Goal: Feedback & Contribution: Leave review/rating

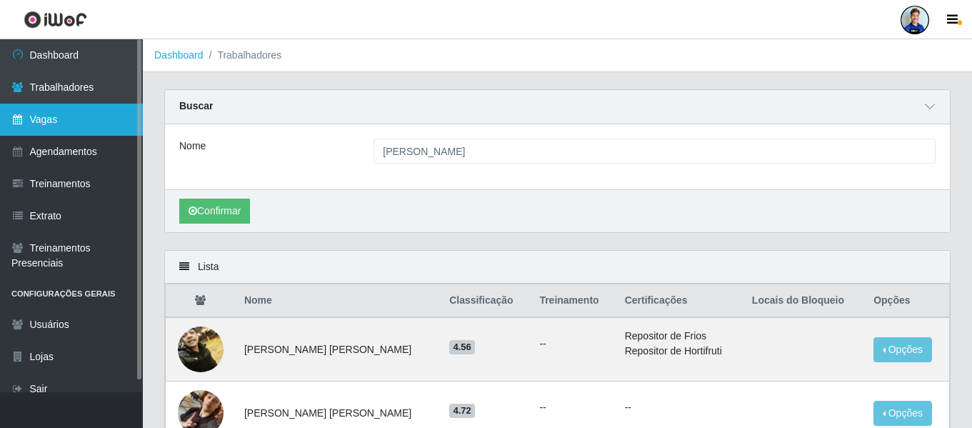
click at [72, 126] on link "Vagas" at bounding box center [71, 120] width 143 height 32
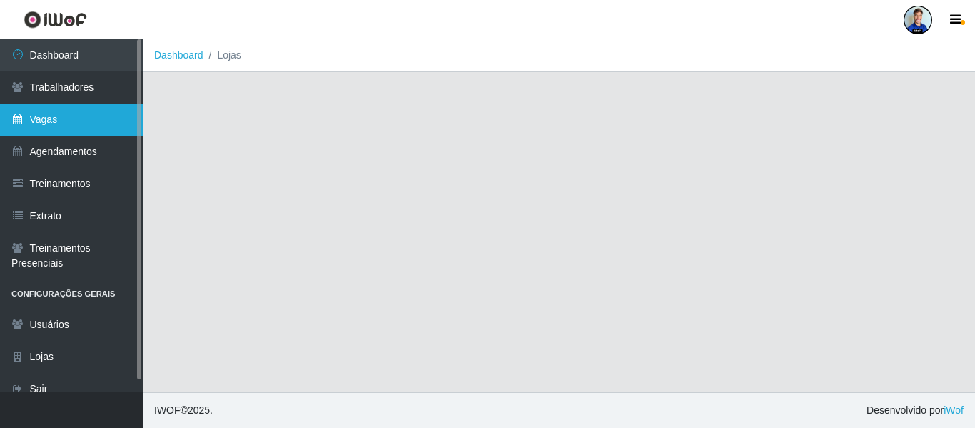
click at [62, 131] on link "Vagas" at bounding box center [71, 120] width 143 height 32
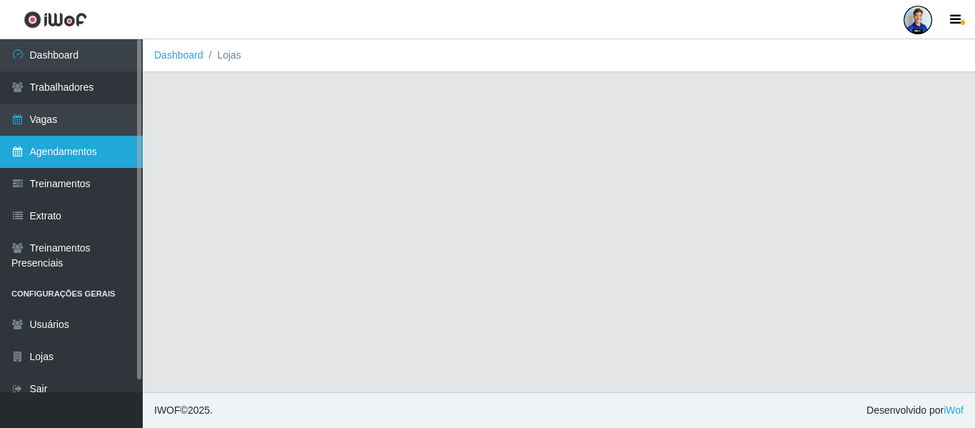
click at [51, 136] on link "Agendamentos" at bounding box center [71, 152] width 143 height 32
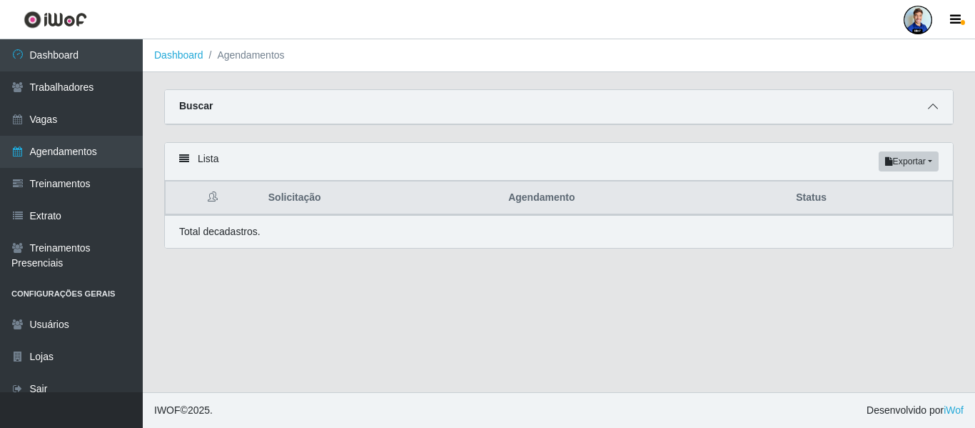
click at [930, 110] on icon at bounding box center [933, 106] width 10 height 10
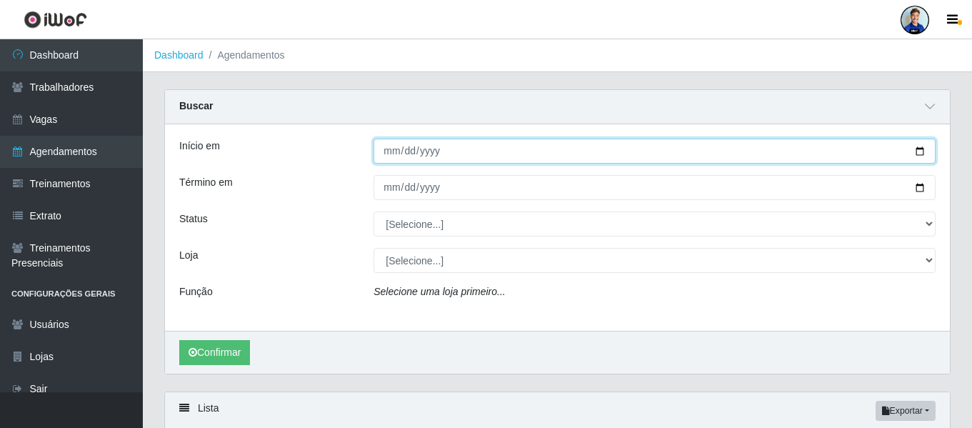
click at [381, 154] on input "Início em" at bounding box center [654, 151] width 562 height 25
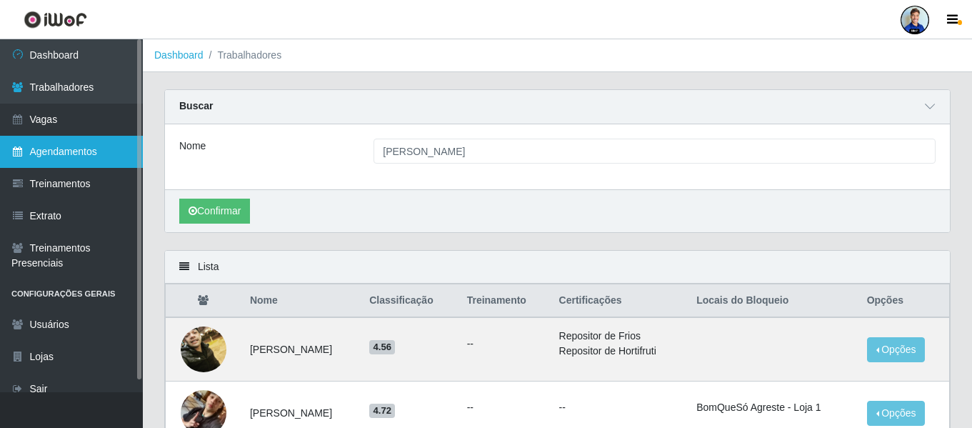
scroll to position [115, 0]
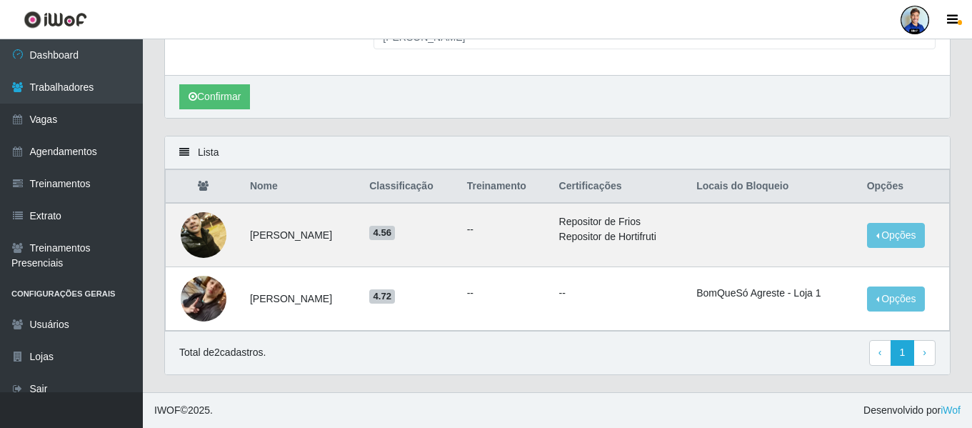
click at [916, 12] on div at bounding box center [914, 20] width 29 height 29
click at [873, 115] on button "Sair" at bounding box center [887, 110] width 129 height 29
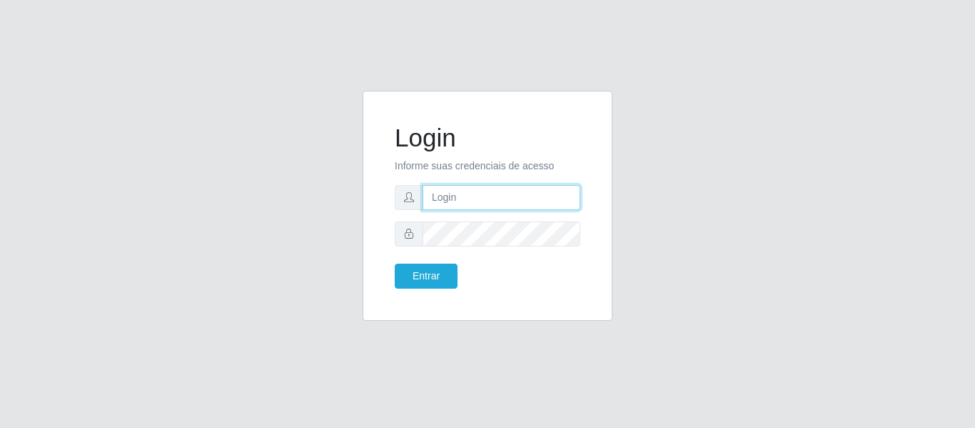
type input "paulo@bemais4"
drag, startPoint x: 517, startPoint y: 198, endPoint x: 423, endPoint y: 196, distance: 93.6
click at [423, 196] on input "paulo@bemais4" at bounding box center [502, 197] width 158 height 25
click at [308, 170] on div "Login Informe suas credenciais de acesso Entrar" at bounding box center [488, 214] width 814 height 247
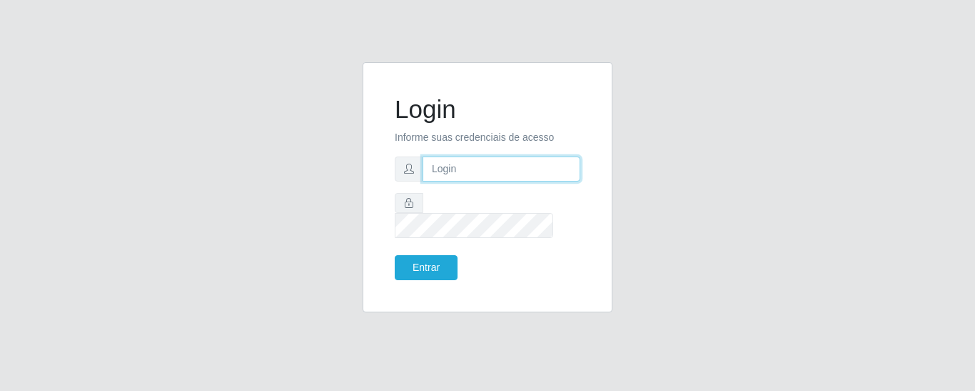
click at [458, 179] on input "text" at bounding box center [502, 168] width 158 height 25
type input "juliomarques@carone"
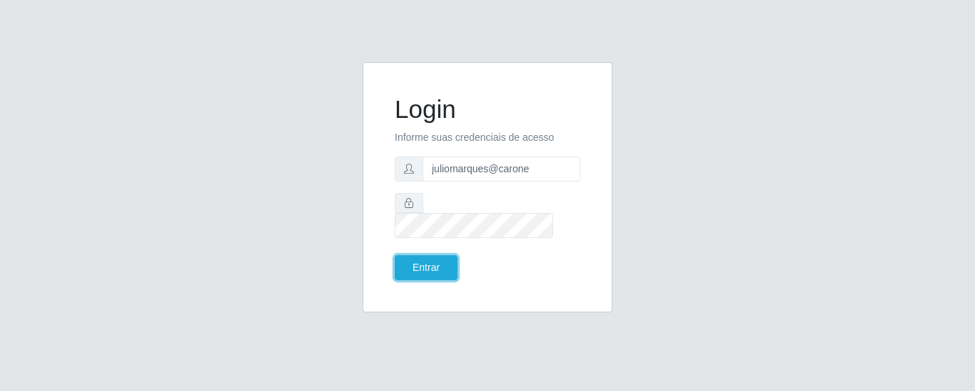
click at [395, 255] on button "Entrar" at bounding box center [426, 267] width 63 height 25
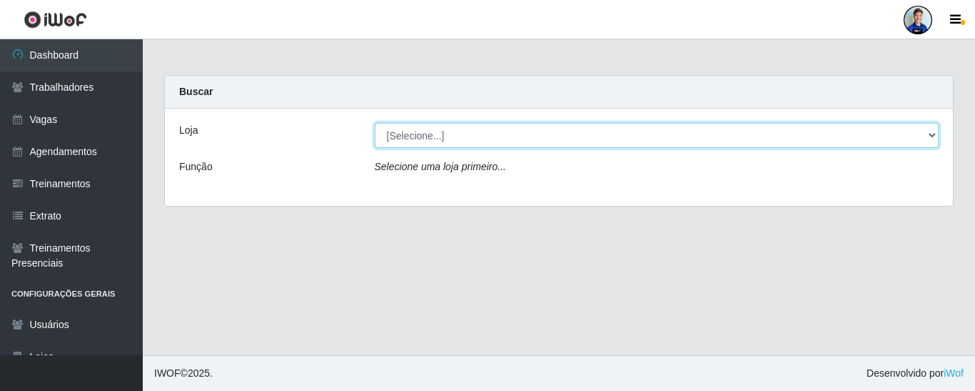
click at [685, 124] on select "[Selecione...] [GEOGRAPHIC_DATA] - [GEOGRAPHIC_DATA] [GEOGRAPHIC_DATA] - [GEOGR…" at bounding box center [657, 135] width 565 height 25
click at [434, 136] on select "[Selecione...] [GEOGRAPHIC_DATA] - [GEOGRAPHIC_DATA] [GEOGRAPHIC_DATA] - [GEOGR…" at bounding box center [657, 135] width 565 height 25
click at [375, 123] on select "[Selecione...] [GEOGRAPHIC_DATA] - [GEOGRAPHIC_DATA] [GEOGRAPHIC_DATA] - [GEOGR…" at bounding box center [657, 135] width 565 height 25
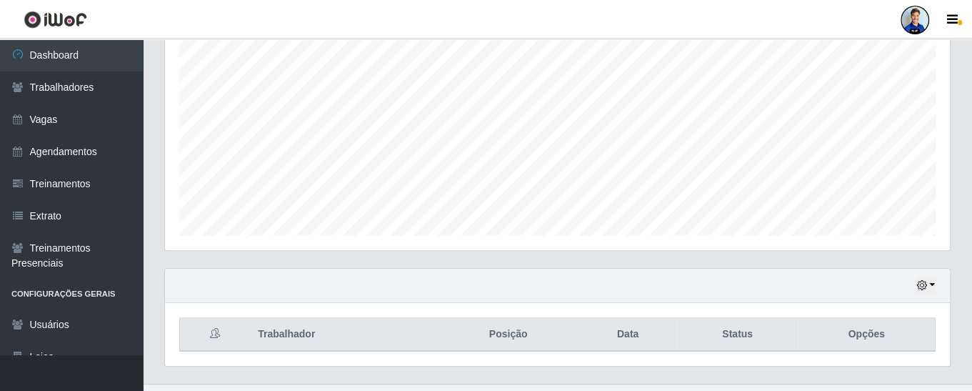
scroll to position [300, 0]
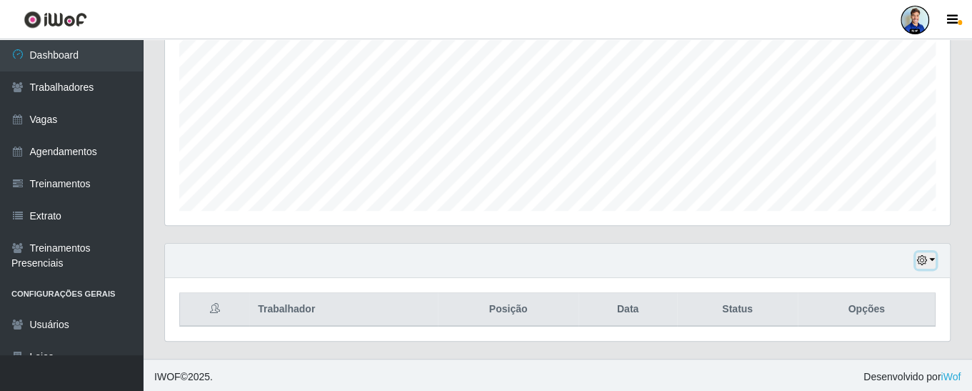
click at [928, 258] on button "button" at bounding box center [925, 260] width 20 height 16
click at [927, 257] on button "button" at bounding box center [925, 260] width 20 height 16
click at [925, 257] on icon "button" at bounding box center [921, 260] width 10 height 10
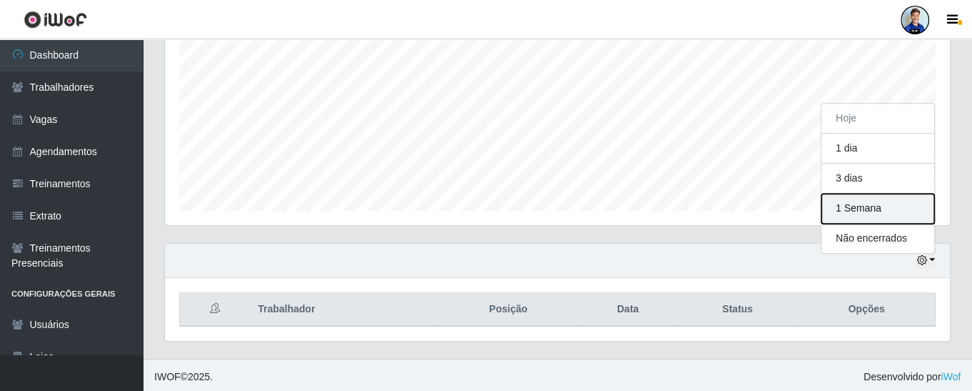
click at [864, 206] on button "1 Semana" at bounding box center [877, 208] width 113 height 30
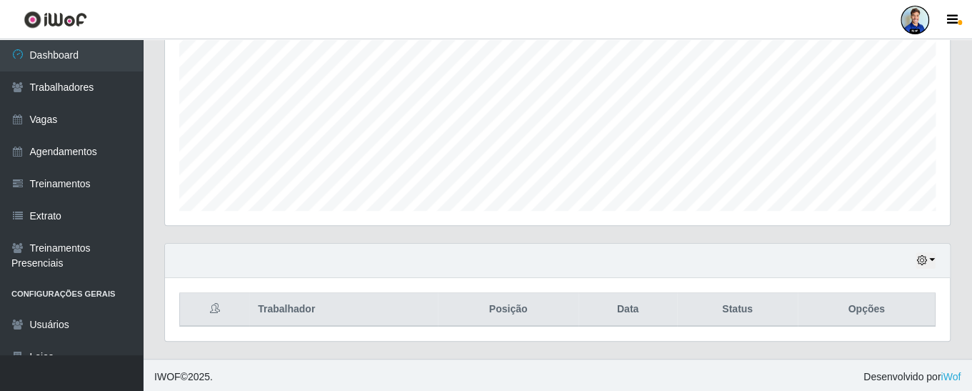
click at [937, 261] on div "Hoje 1 dia 3 dias 1 Semana Não encerrados" at bounding box center [557, 260] width 785 height 34
click at [931, 260] on button "button" at bounding box center [925, 260] width 20 height 16
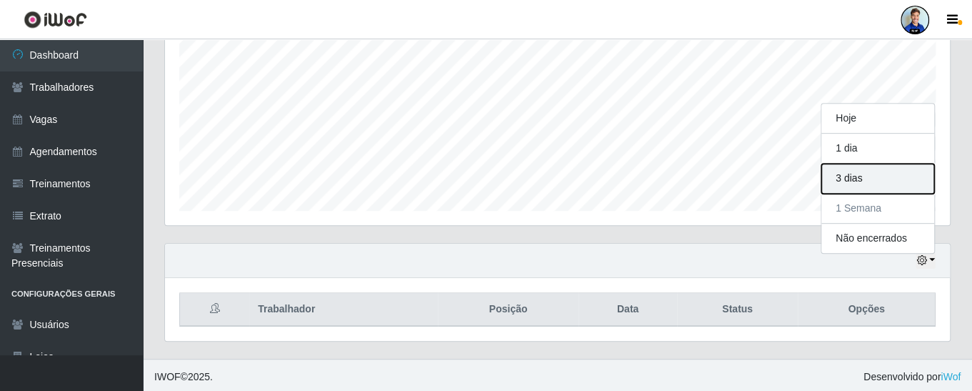
click at [884, 179] on button "3 dias" at bounding box center [877, 179] width 113 height 30
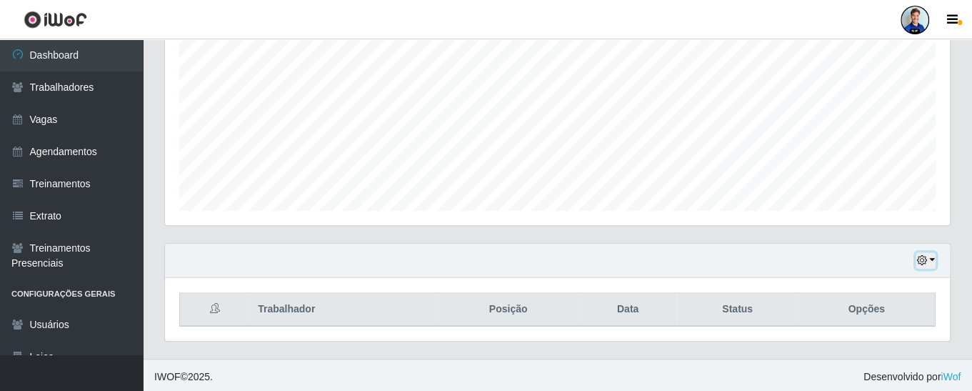
click at [928, 254] on button "button" at bounding box center [925, 260] width 20 height 16
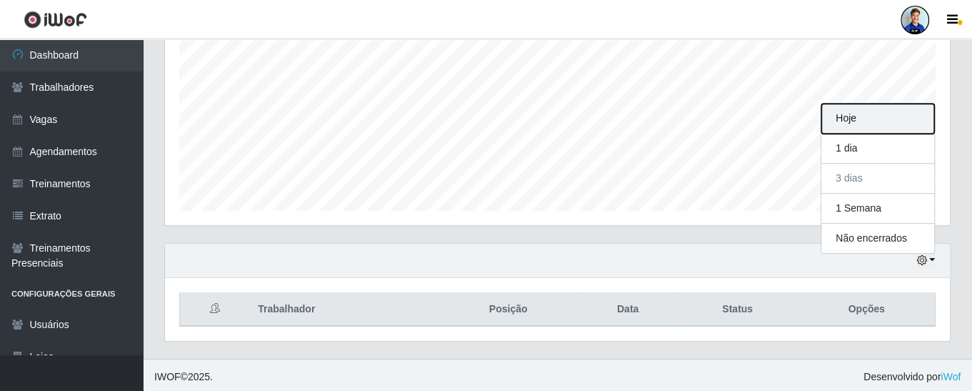
click at [869, 125] on button "Hoje" at bounding box center [877, 119] width 113 height 30
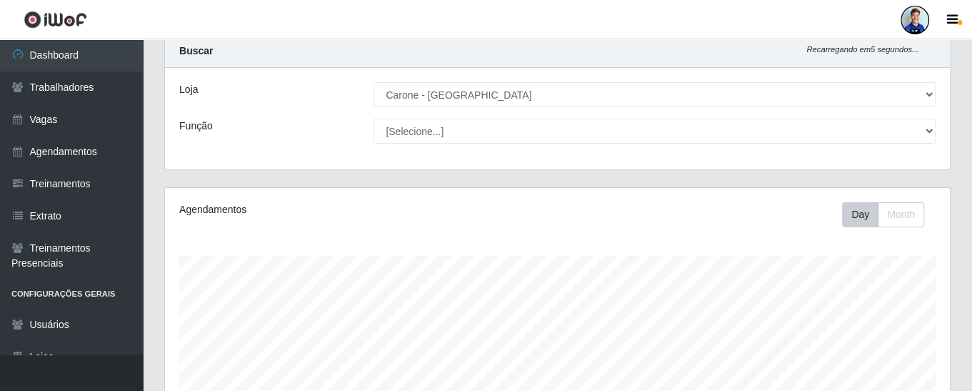
scroll to position [0, 0]
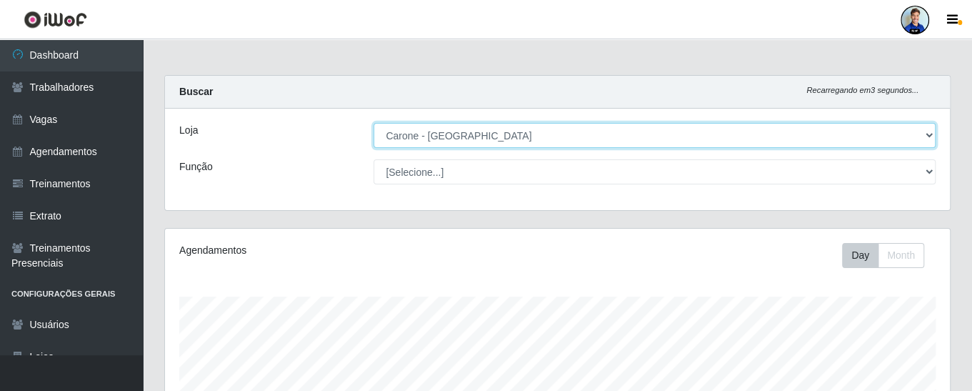
click at [930, 136] on select "[Selecione...] [GEOGRAPHIC_DATA] - [GEOGRAPHIC_DATA] [GEOGRAPHIC_DATA] - [GEOGR…" at bounding box center [654, 135] width 562 height 25
select select "505"
click at [373, 123] on select "[Selecione...] [GEOGRAPHIC_DATA] - [GEOGRAPHIC_DATA] [GEOGRAPHIC_DATA] - [GEOGR…" at bounding box center [654, 135] width 562 height 25
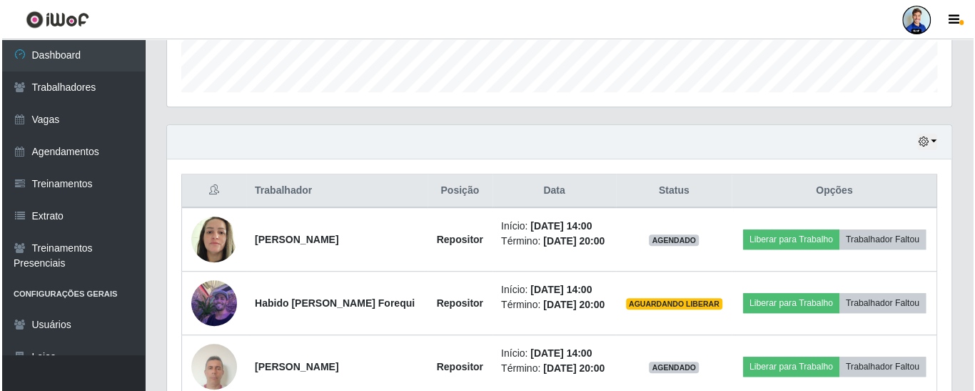
scroll to position [490, 0]
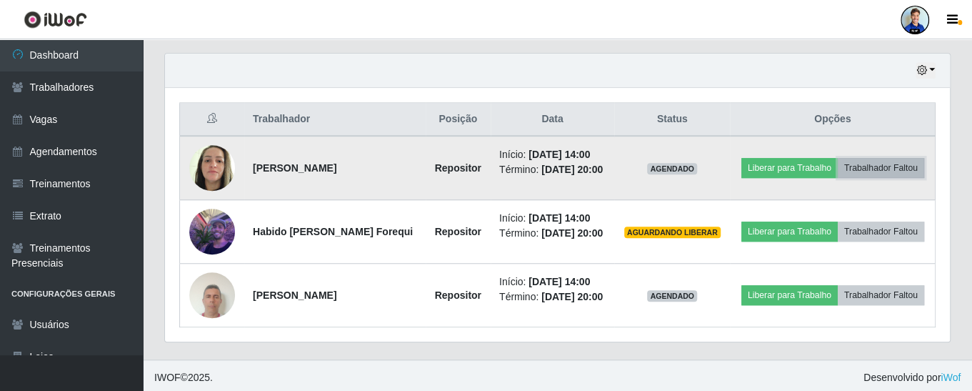
click at [885, 162] on button "Trabalhador Faltou" at bounding box center [881, 168] width 86 height 20
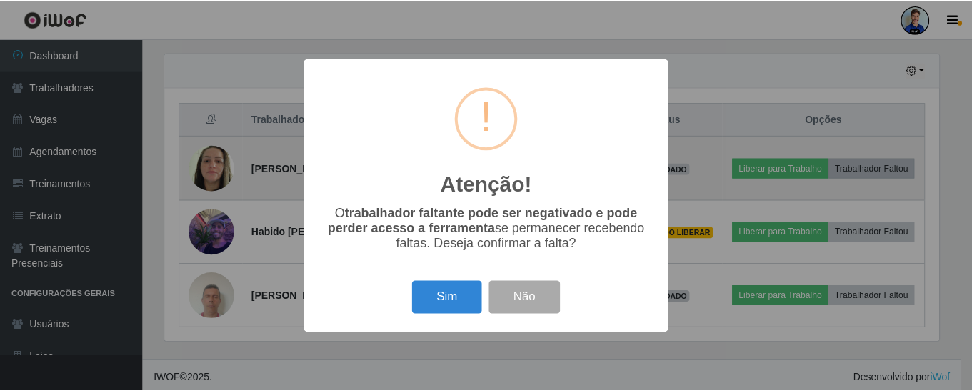
scroll to position [296, 778]
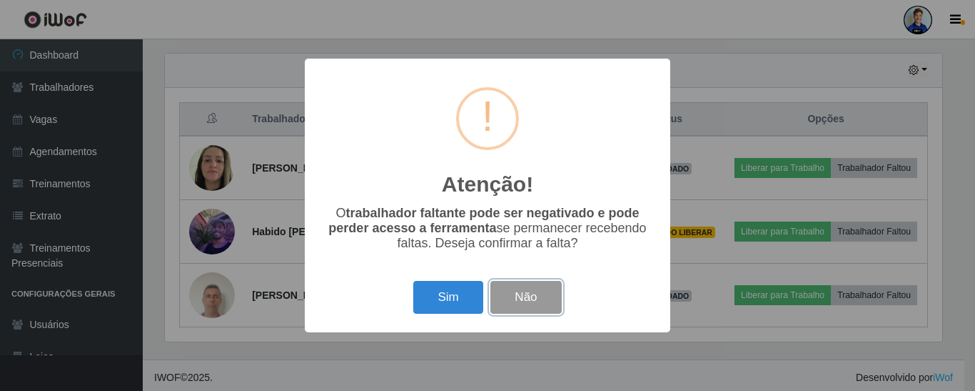
click at [537, 301] on button "Não" at bounding box center [526, 298] width 71 height 34
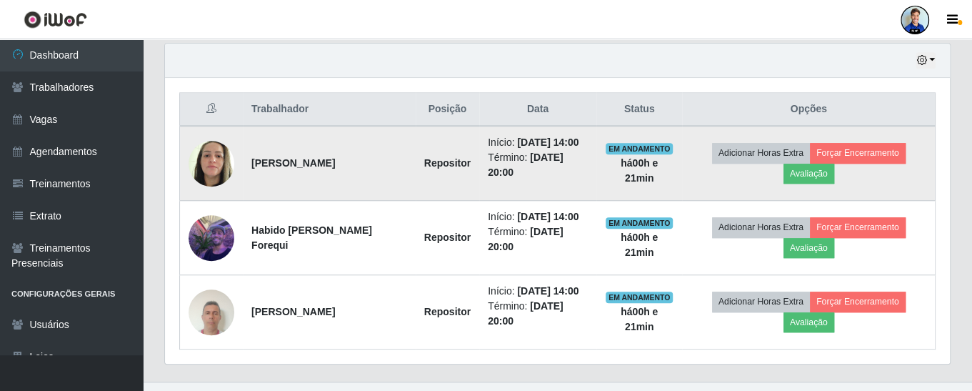
scroll to position [522, 0]
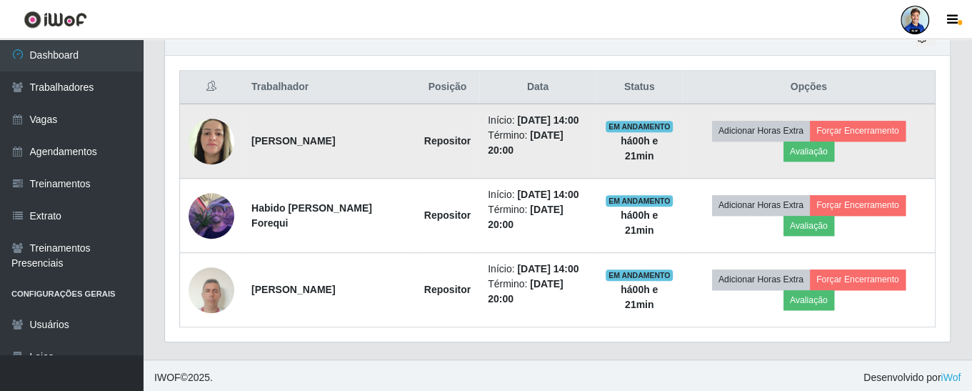
drag, startPoint x: 545, startPoint y: 116, endPoint x: 575, endPoint y: 119, distance: 30.1
click at [575, 119] on li "Início: 12/09/2025, 14:00" at bounding box center [538, 120] width 100 height 15
click at [598, 111] on td "EM ANDAMENTO há 00 h e 21 min" at bounding box center [639, 141] width 86 height 75
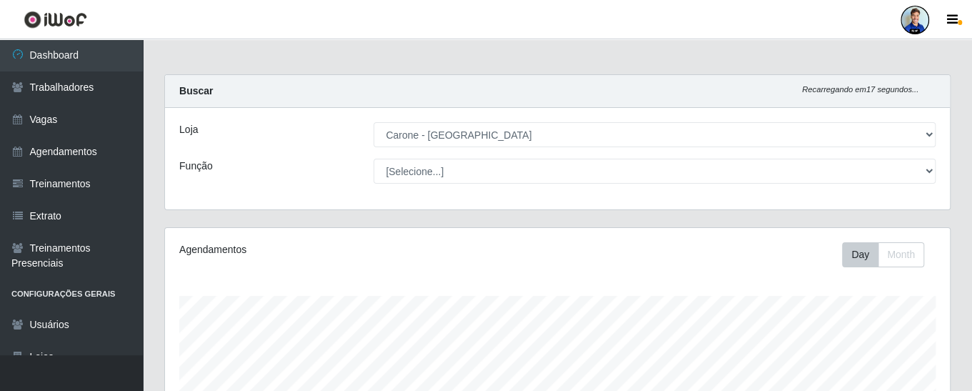
scroll to position [0, 0]
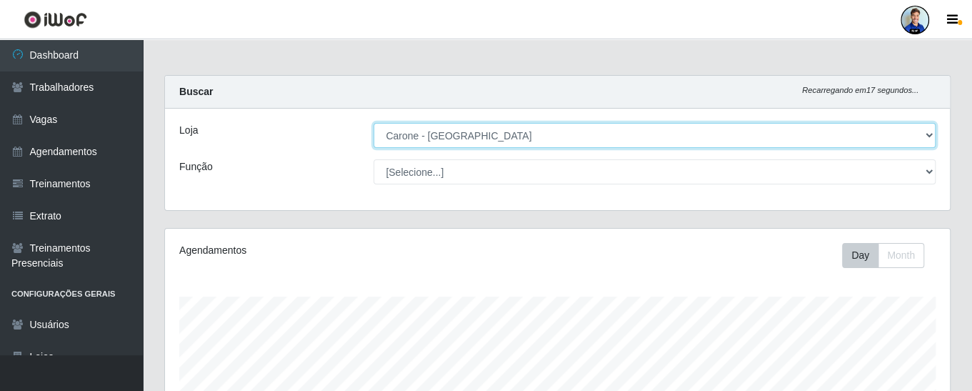
click at [491, 139] on select "[Selecione...] [GEOGRAPHIC_DATA] - [GEOGRAPHIC_DATA] [GEOGRAPHIC_DATA] - [GEOGR…" at bounding box center [654, 135] width 562 height 25
click at [445, 139] on select "[Selecione...] [GEOGRAPHIC_DATA] - [GEOGRAPHIC_DATA] [GEOGRAPHIC_DATA] - [GEOGR…" at bounding box center [654, 135] width 562 height 25
select select "508"
click at [373, 123] on select "[Selecione...] [GEOGRAPHIC_DATA] - [GEOGRAPHIC_DATA] [GEOGRAPHIC_DATA] - [GEOGR…" at bounding box center [654, 135] width 562 height 25
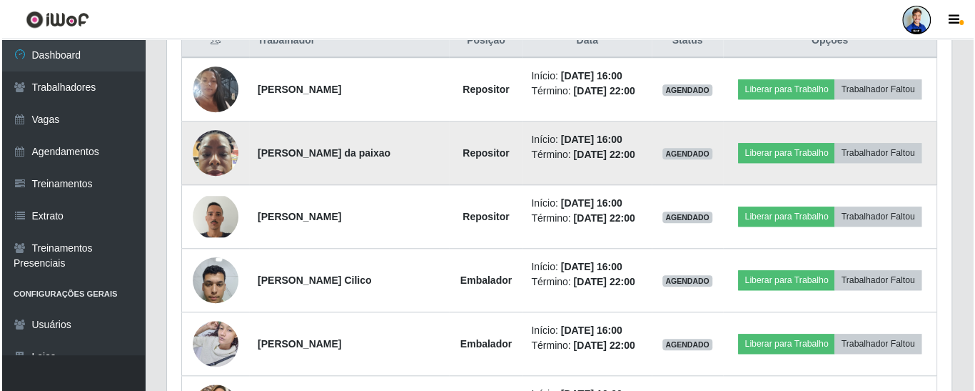
scroll to position [571, 0]
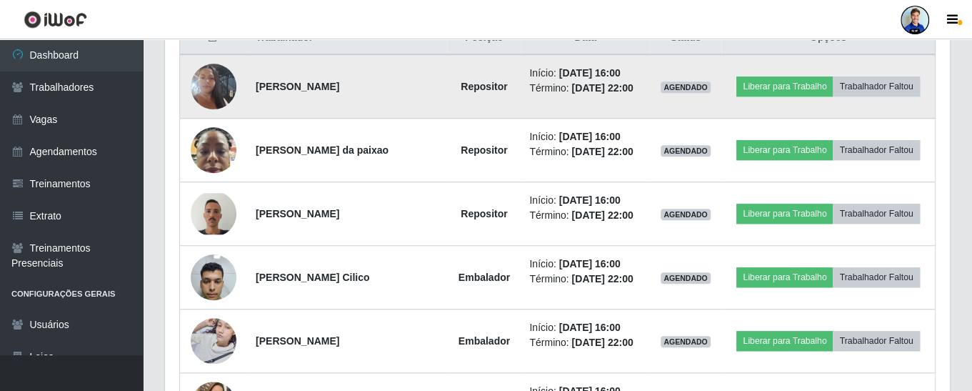
drag, startPoint x: 593, startPoint y: 72, endPoint x: 623, endPoint y: 72, distance: 30.0
click at [623, 72] on li "Início: 12/09/2025, 16:00" at bounding box center [585, 73] width 112 height 15
drag, startPoint x: 257, startPoint y: 84, endPoint x: 408, endPoint y: 76, distance: 150.8
click at [408, 76] on td "Deisiele da Silva Pereira Passos" at bounding box center [347, 86] width 201 height 64
click at [204, 69] on img at bounding box center [214, 86] width 46 height 81
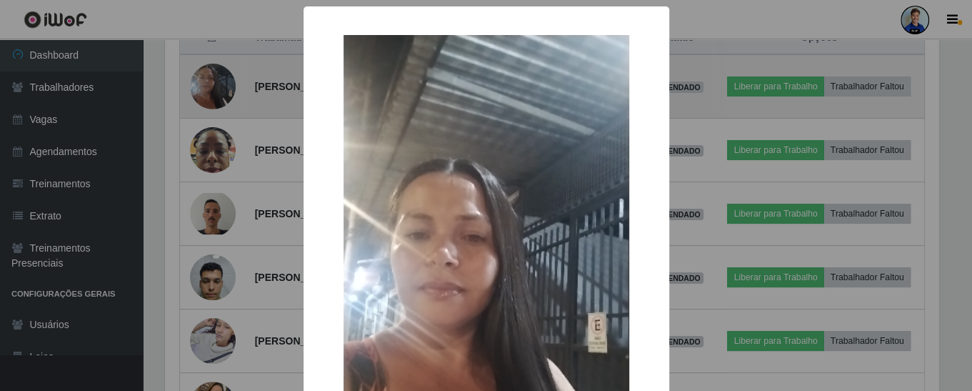
scroll to position [296, 778]
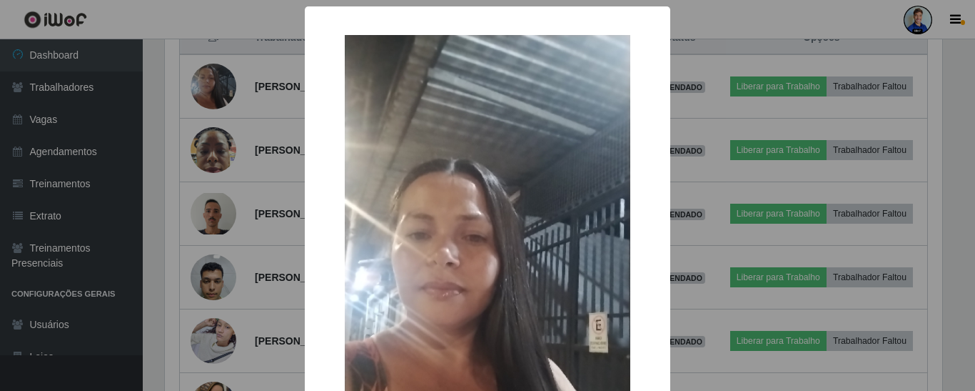
click at [251, 63] on div "× OK Cancel" at bounding box center [487, 195] width 975 height 391
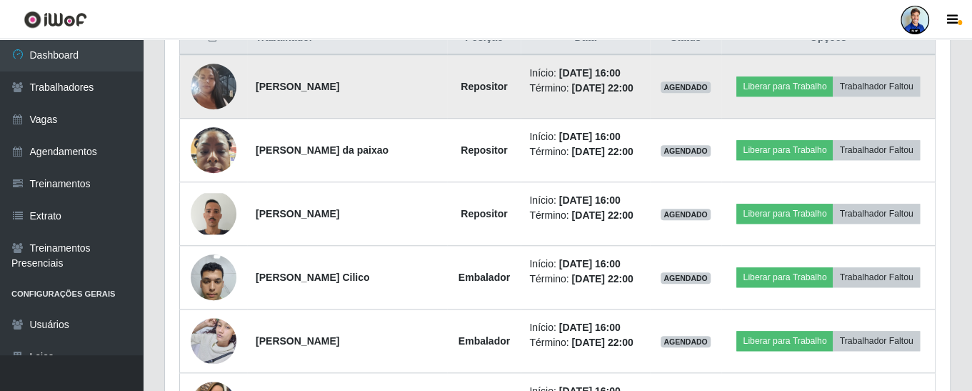
scroll to position [296, 785]
click at [788, 88] on button "Liberar para Trabalho" at bounding box center [784, 86] width 96 height 20
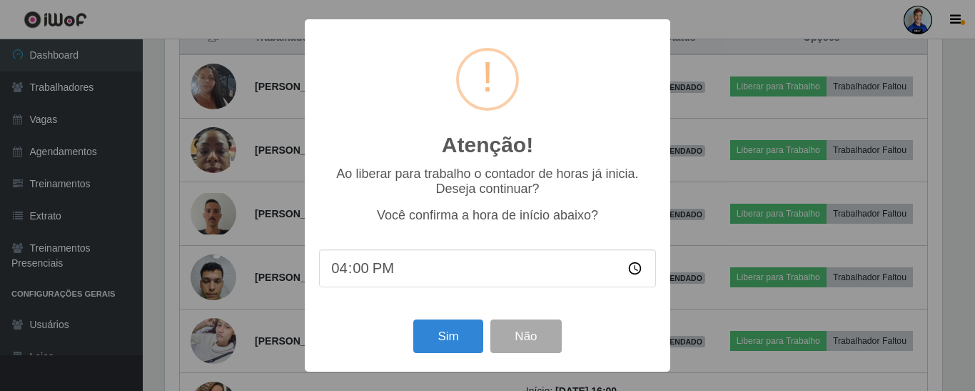
click at [353, 272] on input "16:00" at bounding box center [487, 268] width 337 height 38
type input "16:15"
click at [548, 338] on button "Não" at bounding box center [526, 336] width 71 height 34
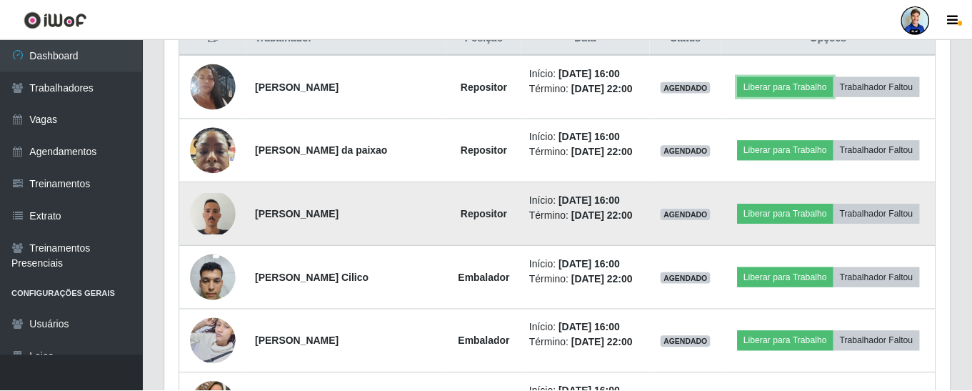
scroll to position [296, 785]
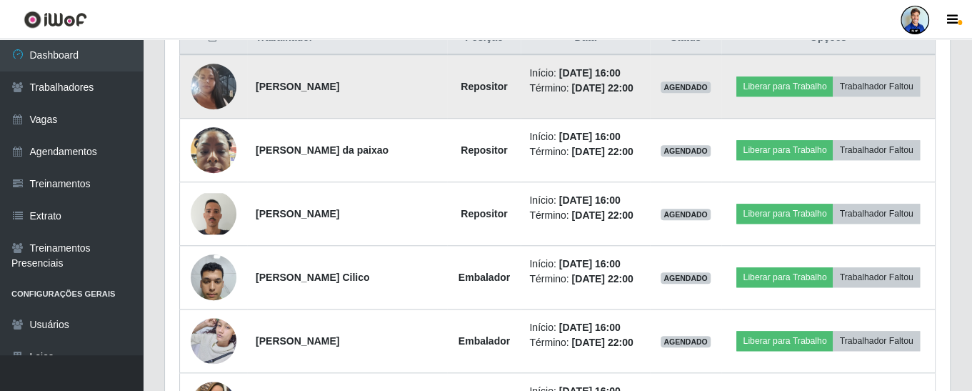
drag, startPoint x: 592, startPoint y: 71, endPoint x: 607, endPoint y: 70, distance: 15.1
click at [607, 70] on time "12/09/2025, 16:00" at bounding box center [589, 72] width 61 height 11
drag, startPoint x: 607, startPoint y: 86, endPoint x: 622, endPoint y: 84, distance: 15.1
click at [622, 84] on time "12/09/2025, 22:00" at bounding box center [601, 87] width 61 height 11
drag, startPoint x: 595, startPoint y: 68, endPoint x: 620, endPoint y: 67, distance: 25.0
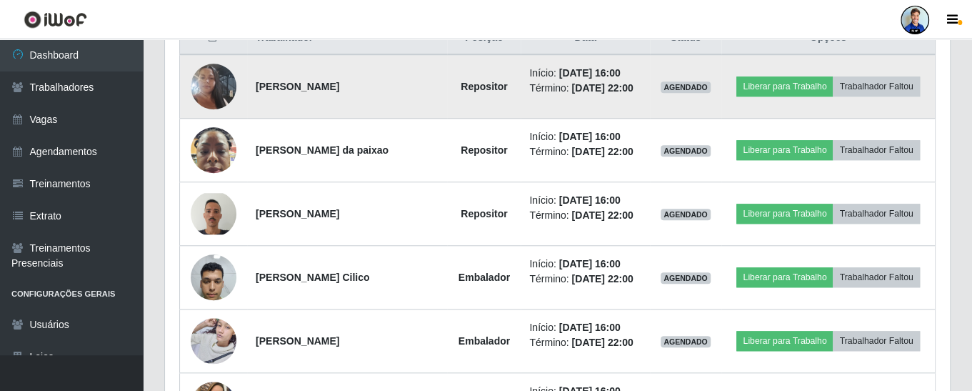
click at [620, 67] on li "Início: 12/09/2025, 16:00" at bounding box center [585, 73] width 112 height 15
click at [798, 78] on button "Liberar para Trabalho" at bounding box center [784, 86] width 96 height 20
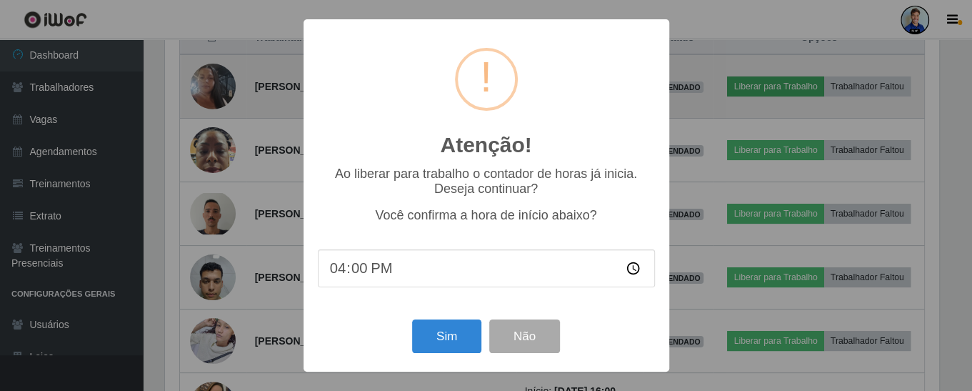
scroll to position [296, 778]
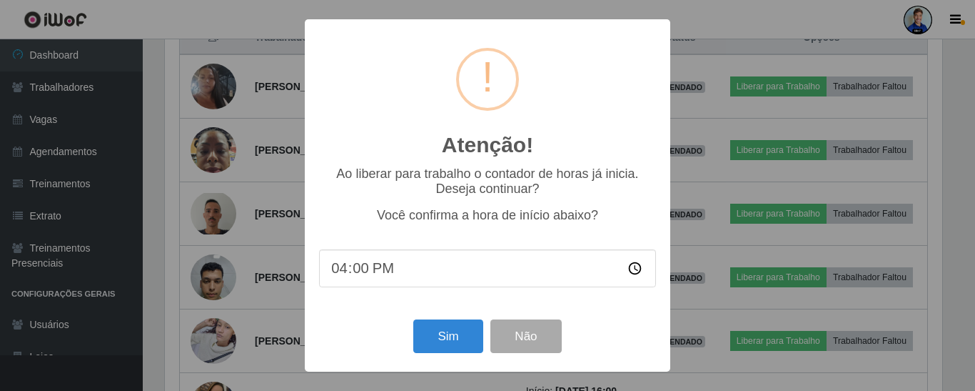
click at [353, 273] on input "16:00" at bounding box center [487, 268] width 337 height 38
click at [528, 332] on button "Não" at bounding box center [526, 336] width 71 height 34
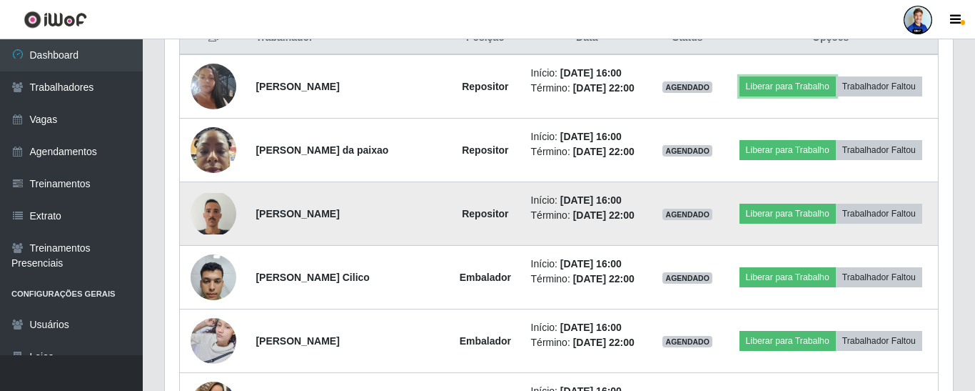
scroll to position [296, 785]
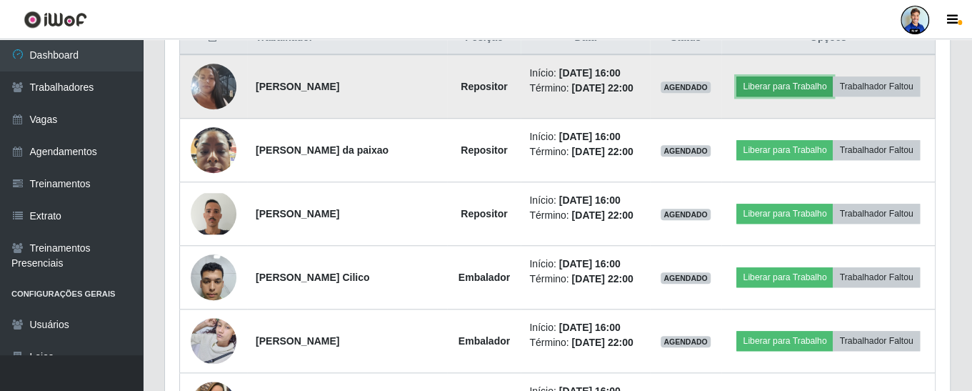
click at [770, 76] on button "Liberar para Trabalho" at bounding box center [784, 86] width 96 height 20
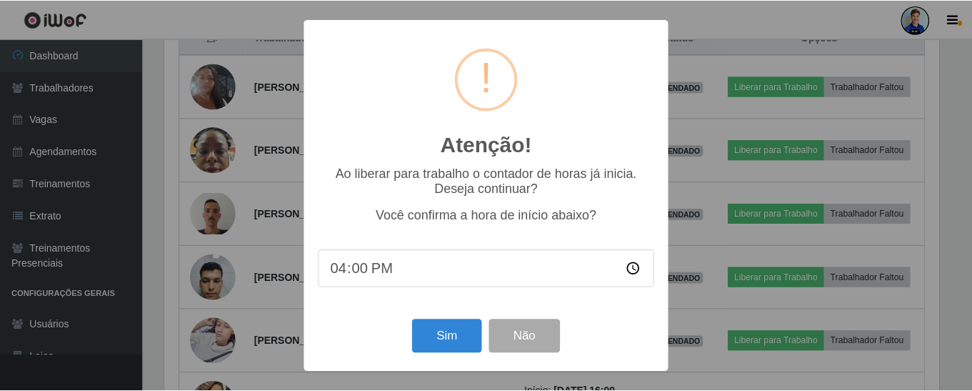
scroll to position [296, 778]
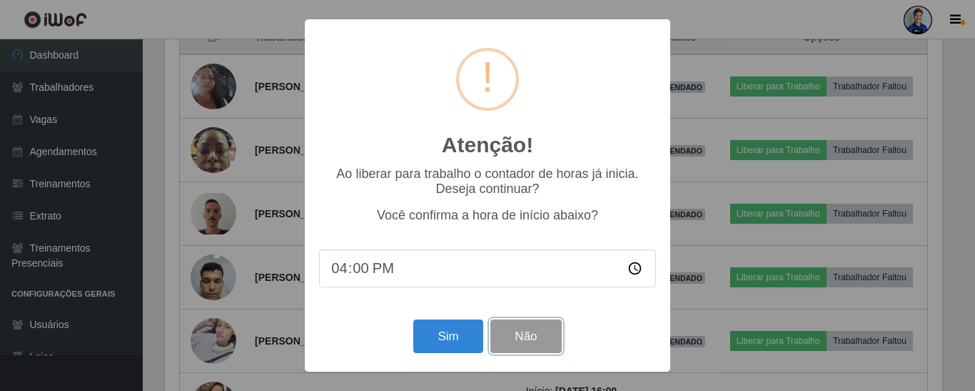
click at [542, 341] on button "Não" at bounding box center [526, 336] width 71 height 34
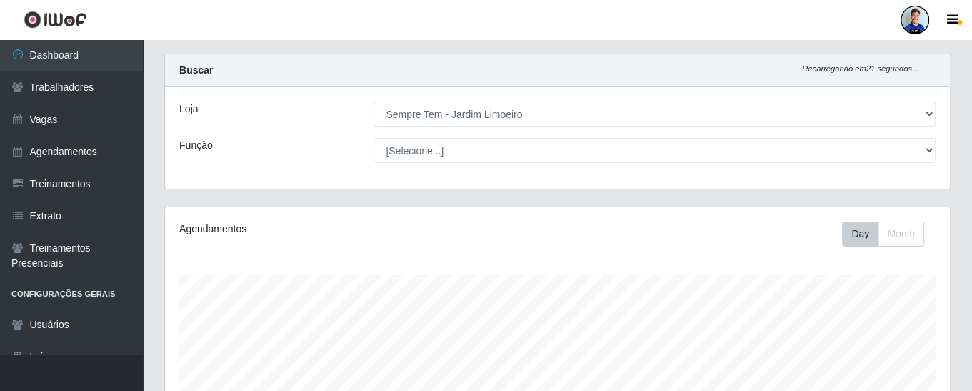
scroll to position [0, 0]
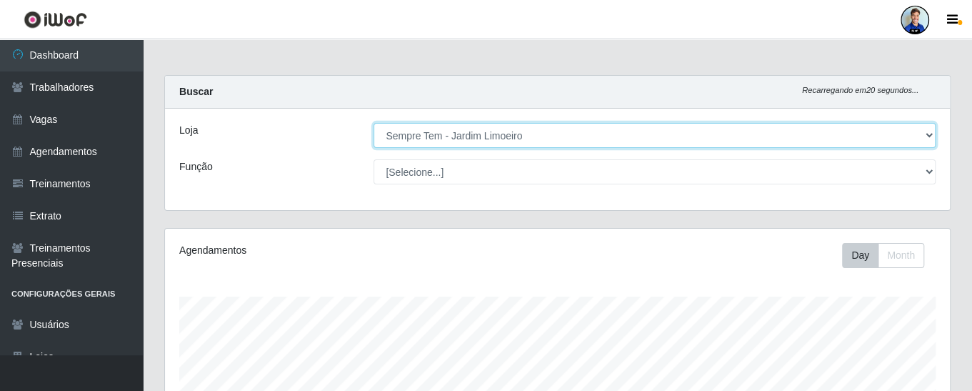
click at [920, 133] on select "[Selecione...] [GEOGRAPHIC_DATA] - [GEOGRAPHIC_DATA] [GEOGRAPHIC_DATA] - [GEOGR…" at bounding box center [654, 135] width 562 height 25
select select "505"
click at [373, 123] on select "[Selecione...] [GEOGRAPHIC_DATA] - [GEOGRAPHIC_DATA] [GEOGRAPHIC_DATA] - [GEOGR…" at bounding box center [654, 135] width 562 height 25
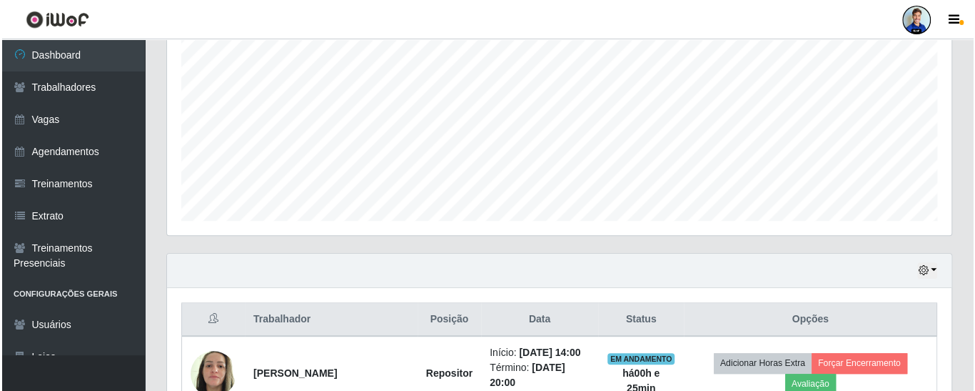
scroll to position [504, 0]
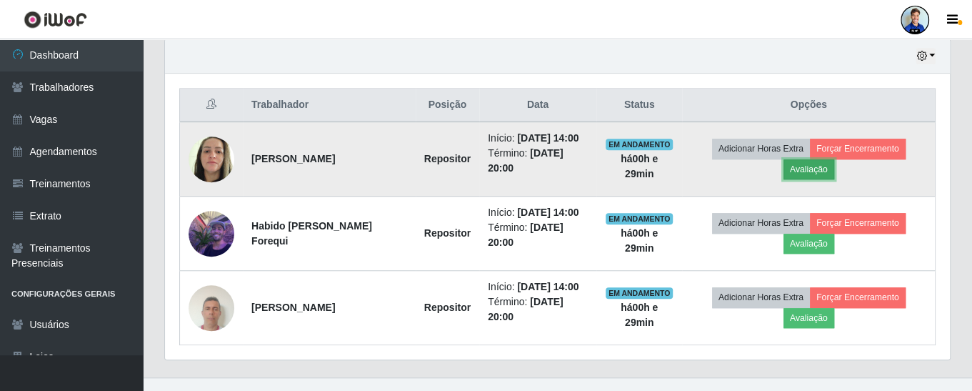
click at [800, 168] on button "Avaliação" at bounding box center [808, 169] width 51 height 20
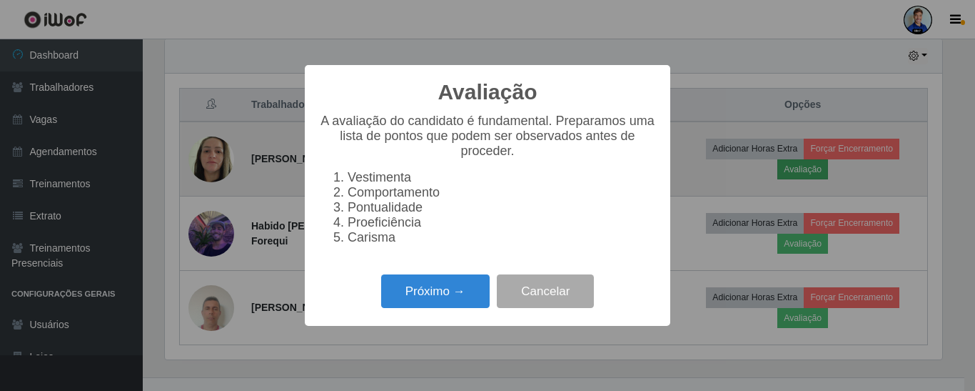
scroll to position [296, 778]
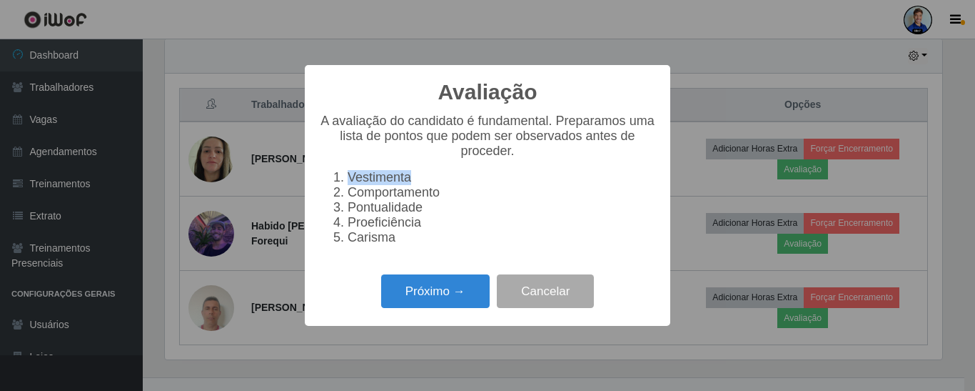
drag, startPoint x: 348, startPoint y: 174, endPoint x: 418, endPoint y: 184, distance: 70.0
click at [418, 184] on li "Vestimenta" at bounding box center [502, 177] width 308 height 15
drag, startPoint x: 448, startPoint y: 193, endPoint x: 348, endPoint y: 198, distance: 99.4
click at [348, 198] on li "Comportamento" at bounding box center [502, 192] width 308 height 15
drag, startPoint x: 427, startPoint y: 211, endPoint x: 338, endPoint y: 214, distance: 88.6
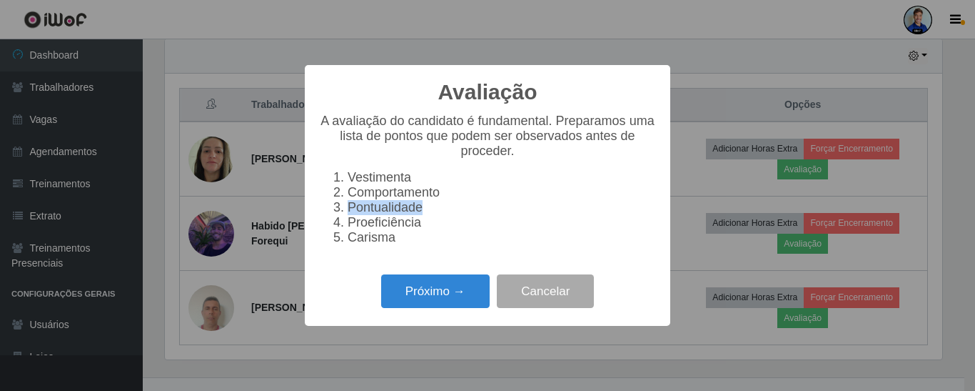
click at [348, 214] on li "Pontualidade" at bounding box center [502, 207] width 308 height 15
drag, startPoint x: 426, startPoint y: 229, endPoint x: 338, endPoint y: 232, distance: 87.2
click at [348, 230] on li "Proeficiência" at bounding box center [502, 222] width 308 height 15
drag, startPoint x: 396, startPoint y: 248, endPoint x: 341, endPoint y: 241, distance: 55.4
click at [348, 241] on li "Carisma" at bounding box center [502, 237] width 308 height 15
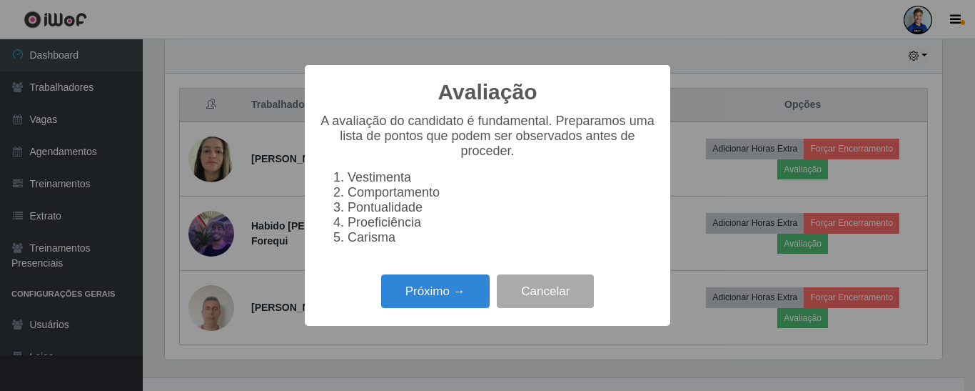
click at [349, 185] on li "Comportamento" at bounding box center [502, 192] width 308 height 15
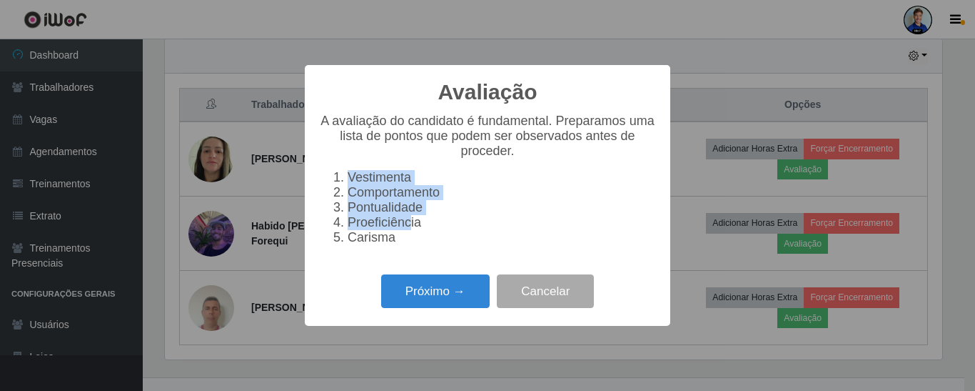
drag, startPoint x: 335, startPoint y: 175, endPoint x: 408, endPoint y: 221, distance: 86.0
click at [408, 221] on ol "Vestimenta Comportamento Pontualidade Proeficiência Carisma" at bounding box center [487, 207] width 337 height 75
click at [408, 221] on li "Proeficiência" at bounding box center [502, 222] width 308 height 15
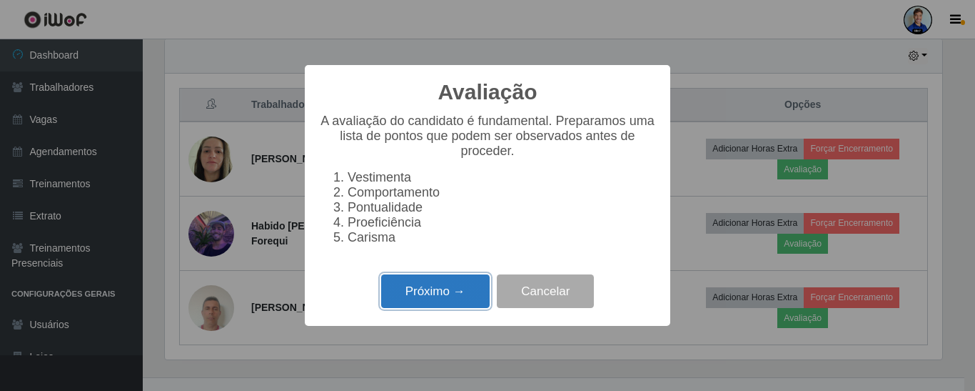
click at [437, 299] on button "Próximo →" at bounding box center [435, 291] width 109 height 34
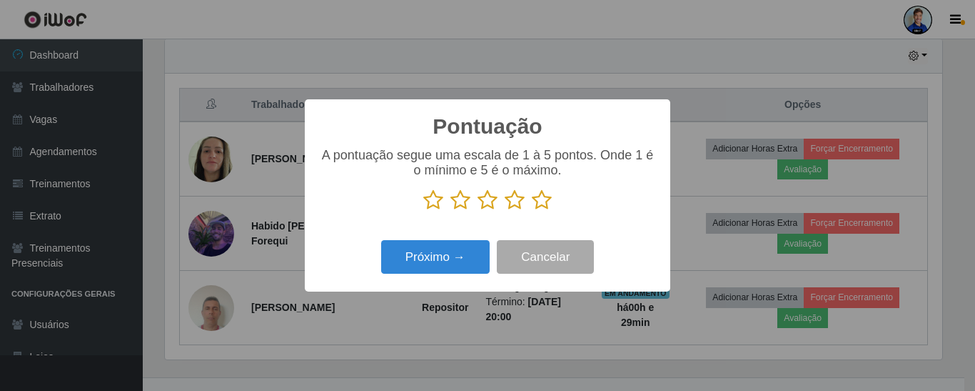
scroll to position [713725, 713243]
click at [546, 206] on icon at bounding box center [542, 199] width 20 height 21
click at [532, 211] on input "radio" at bounding box center [532, 211] width 0 height 0
click at [484, 206] on icon at bounding box center [488, 199] width 20 height 21
click at [478, 211] on input "radio" at bounding box center [478, 211] width 0 height 0
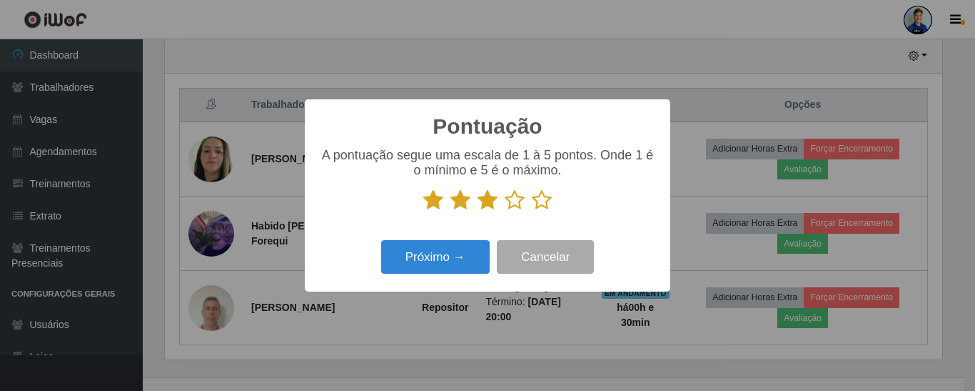
click at [459, 202] on icon at bounding box center [461, 199] width 20 height 21
click at [451, 211] on input "radio" at bounding box center [451, 211] width 0 height 0
click at [487, 198] on icon at bounding box center [488, 199] width 20 height 21
click at [478, 211] on input "radio" at bounding box center [478, 211] width 0 height 0
click at [422, 258] on button "Próximo →" at bounding box center [435, 257] width 109 height 34
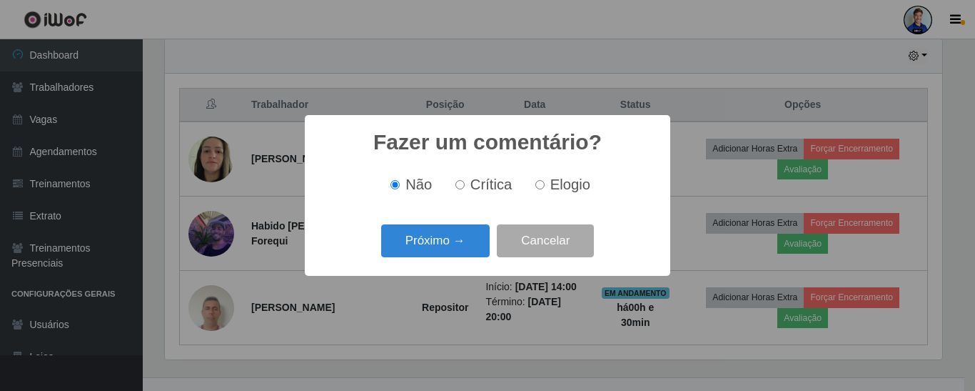
click at [463, 186] on input "Crítica" at bounding box center [460, 184] width 9 height 9
radio input "true"
click at [544, 186] on label "Elogio" at bounding box center [560, 184] width 61 height 16
click at [544, 186] on input "Elogio" at bounding box center [540, 184] width 9 height 9
radio input "true"
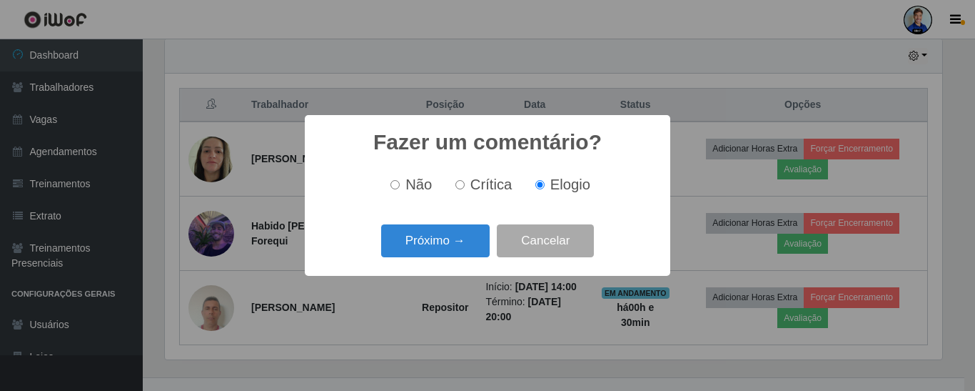
click at [465, 185] on input "Crítica" at bounding box center [460, 184] width 9 height 9
radio input "true"
click at [467, 238] on button "Próximo →" at bounding box center [435, 241] width 109 height 34
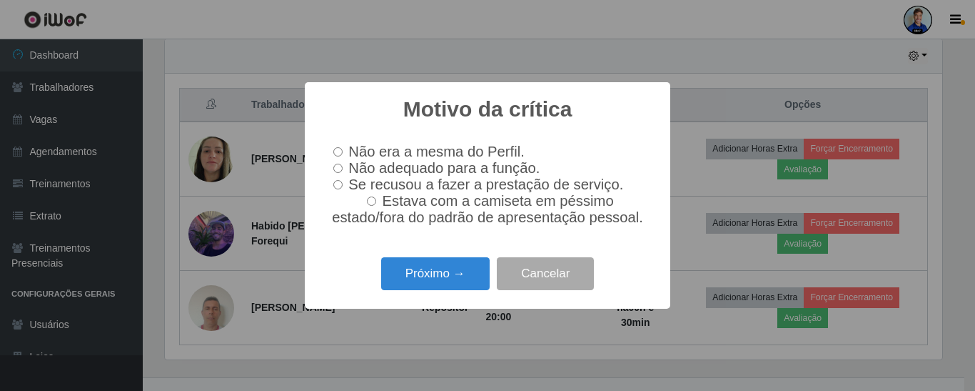
click at [339, 168] on input "Não adequado para a função." at bounding box center [337, 168] width 9 height 9
radio input "true"
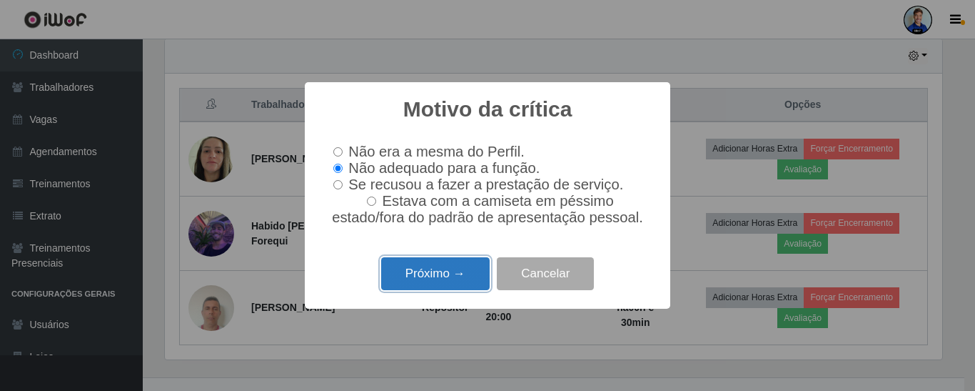
click at [416, 283] on button "Próximo →" at bounding box center [435, 274] width 109 height 34
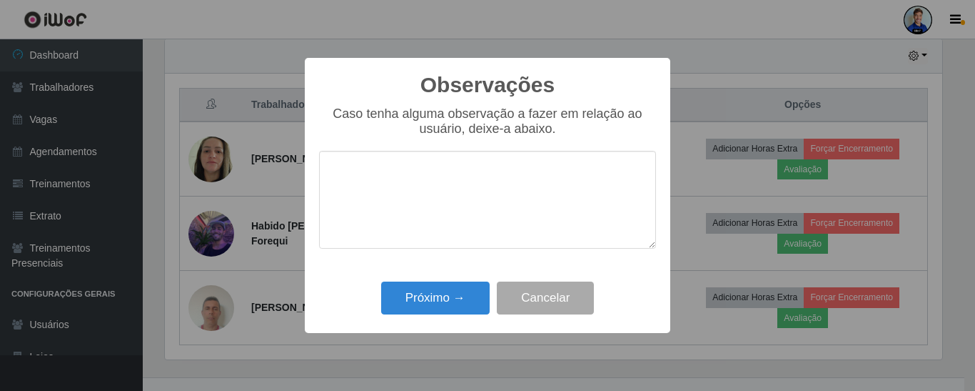
click at [437, 173] on textarea at bounding box center [487, 200] width 337 height 98
type textarea "Não foi pontual e usou o celular!"
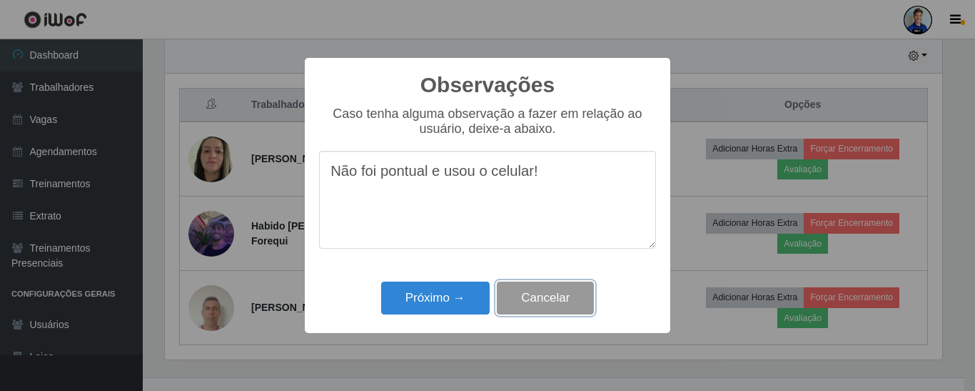
click at [543, 296] on button "Cancelar" at bounding box center [545, 298] width 97 height 34
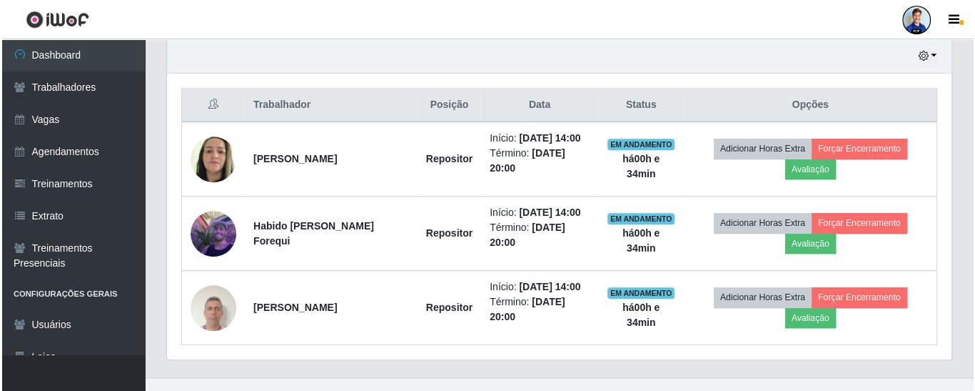
scroll to position [296, 785]
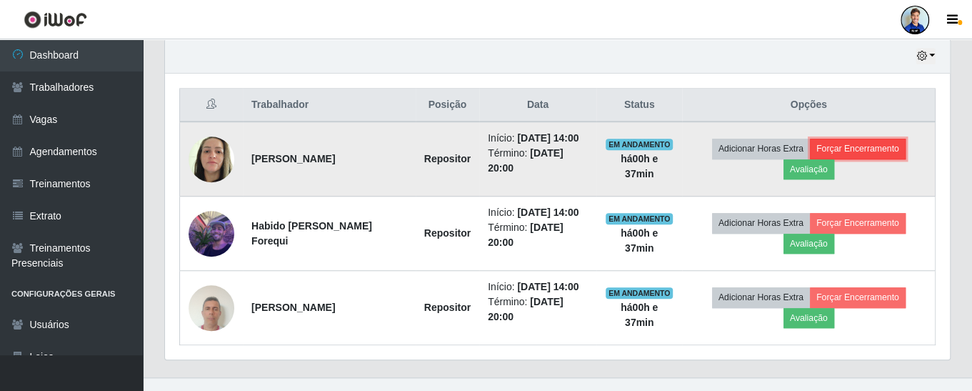
click at [868, 148] on button "Forçar Encerramento" at bounding box center [858, 149] width 96 height 20
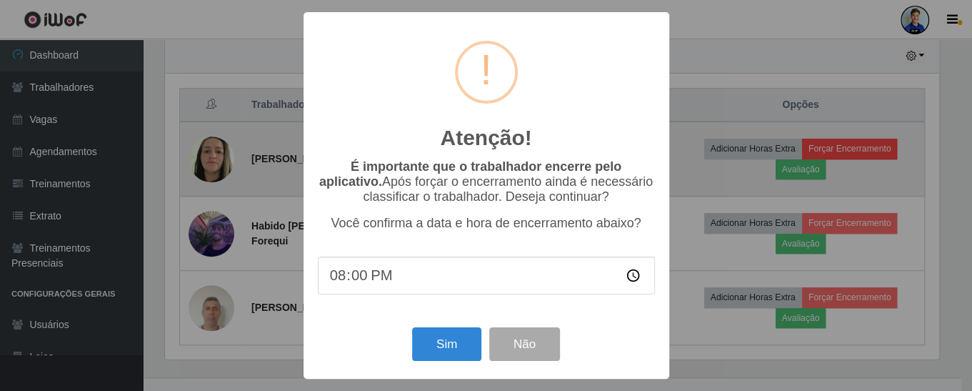
scroll to position [296, 778]
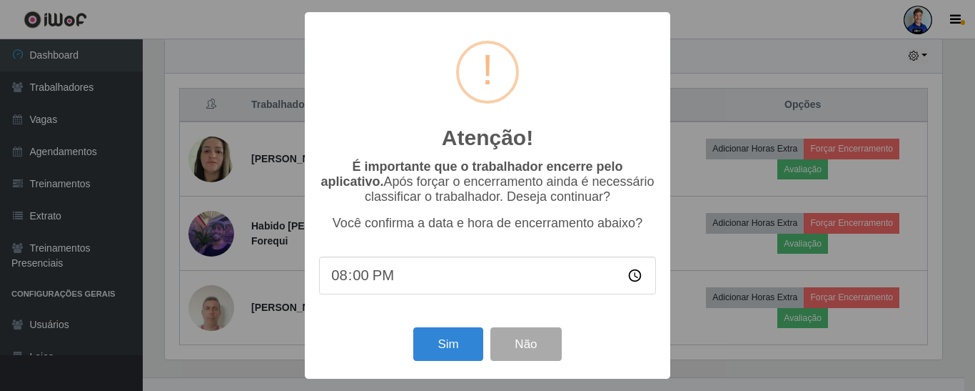
click at [359, 281] on input "20:00" at bounding box center [487, 275] width 337 height 38
type input "20:15"
click at [543, 343] on button "Não" at bounding box center [526, 344] width 71 height 34
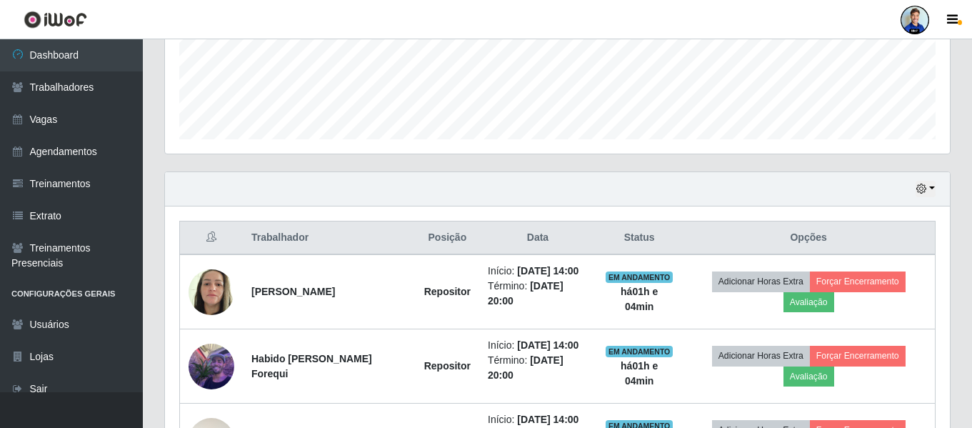
scroll to position [0, 0]
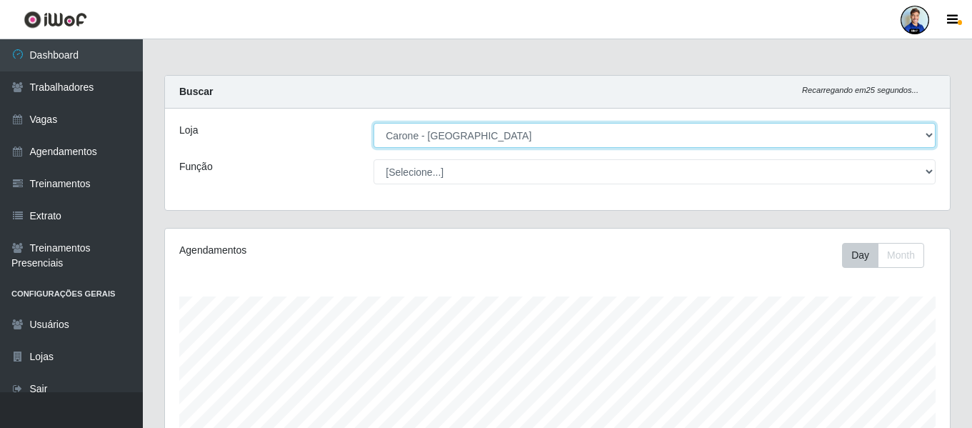
click at [927, 134] on select "[Selecione...] [GEOGRAPHIC_DATA] - [GEOGRAPHIC_DATA] [GEOGRAPHIC_DATA] - [GEOGR…" at bounding box center [654, 135] width 562 height 25
click at [373, 123] on select "[Selecione...] [GEOGRAPHIC_DATA] - [GEOGRAPHIC_DATA] [GEOGRAPHIC_DATA] - [GEOGR…" at bounding box center [654, 135] width 562 height 25
click at [926, 131] on select "[Selecione...] [GEOGRAPHIC_DATA] - [GEOGRAPHIC_DATA] [GEOGRAPHIC_DATA] - [GEOGR…" at bounding box center [654, 135] width 562 height 25
click at [373, 123] on select "[Selecione...] [GEOGRAPHIC_DATA] - [GEOGRAPHIC_DATA] [GEOGRAPHIC_DATA] - [GEOGR…" at bounding box center [654, 135] width 562 height 25
drag, startPoint x: 571, startPoint y: 139, endPoint x: 565, endPoint y: 144, distance: 8.6
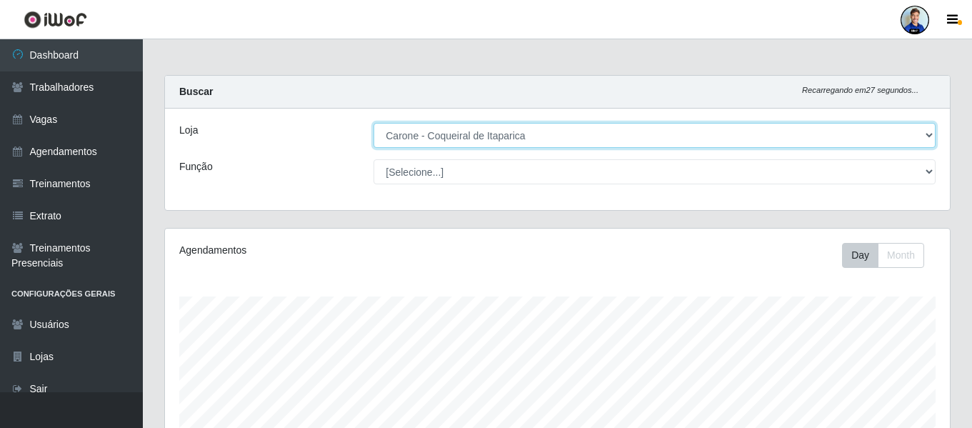
click at [571, 139] on select "[Selecione...] [GEOGRAPHIC_DATA] - [GEOGRAPHIC_DATA] [GEOGRAPHIC_DATA] - [GEOGR…" at bounding box center [654, 135] width 562 height 25
click at [373, 123] on select "[Selecione...] [GEOGRAPHIC_DATA] - [GEOGRAPHIC_DATA] [GEOGRAPHIC_DATA] - [GEOGR…" at bounding box center [654, 135] width 562 height 25
click at [488, 135] on select "[Selecione...] [GEOGRAPHIC_DATA] - [GEOGRAPHIC_DATA] [GEOGRAPHIC_DATA] - [GEOGR…" at bounding box center [654, 135] width 562 height 25
select select "530"
click at [373, 123] on select "[Selecione...] [GEOGRAPHIC_DATA] - [GEOGRAPHIC_DATA] [GEOGRAPHIC_DATA] - [GEOGR…" at bounding box center [654, 135] width 562 height 25
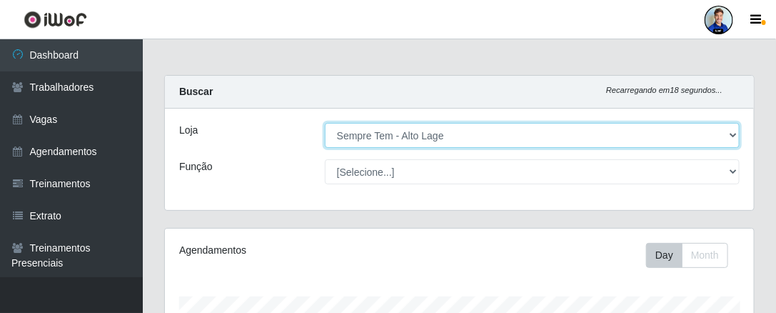
scroll to position [296, 590]
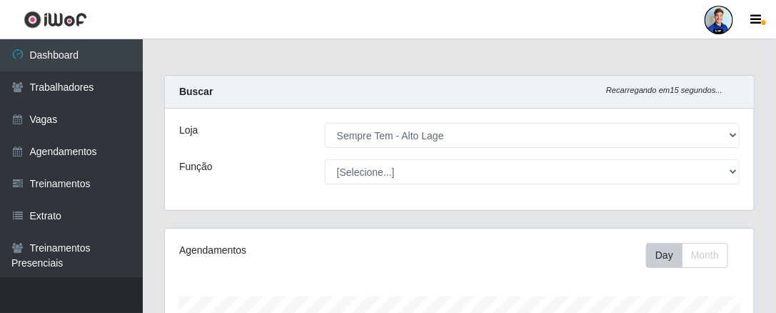
click at [719, 23] on div at bounding box center [719, 20] width 29 height 29
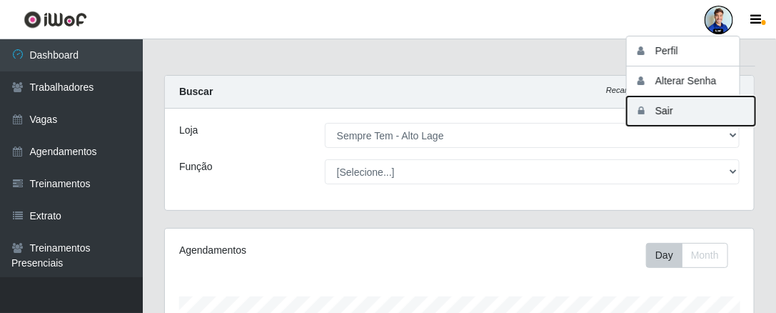
click at [677, 111] on button "Sair" at bounding box center [691, 110] width 129 height 29
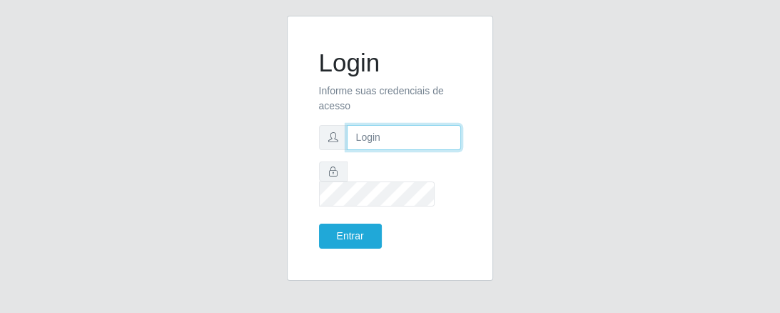
type input "paulo@bemais4"
drag, startPoint x: 443, startPoint y: 147, endPoint x: 325, endPoint y: 149, distance: 117.8
click at [325, 149] on div "paulo@bemais4" at bounding box center [390, 137] width 143 height 25
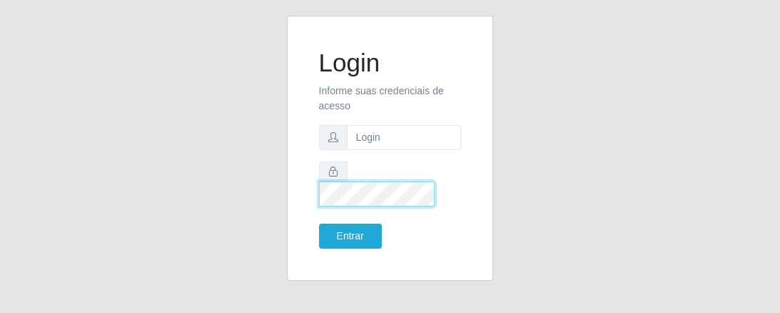
click at [319, 183] on div at bounding box center [390, 183] width 143 height 45
click at [230, 83] on div "Login Informe suas credenciais de acesso Entrar" at bounding box center [390, 157] width 685 height 282
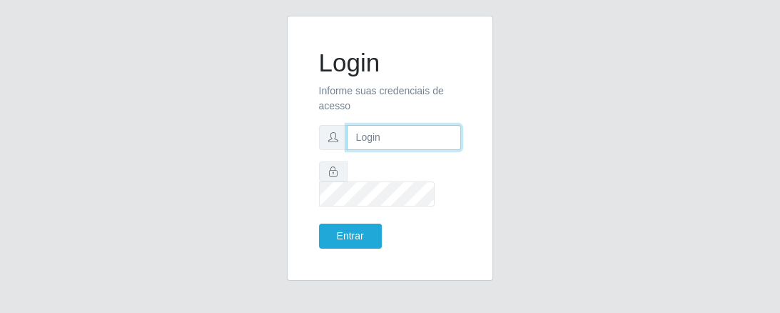
click at [359, 144] on input "text" at bounding box center [404, 137] width 115 height 25
type input "juliomarques@carone"
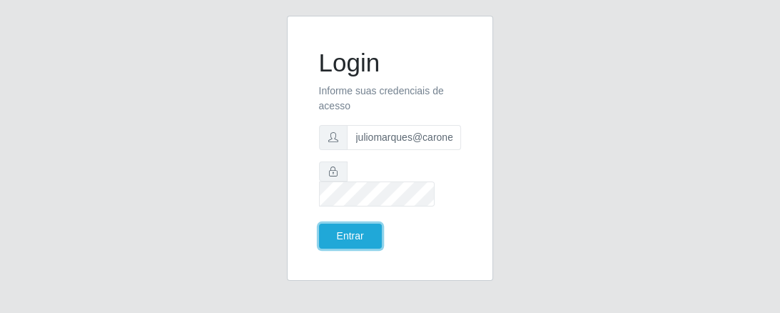
click at [319, 223] on button "Entrar" at bounding box center [350, 235] width 63 height 25
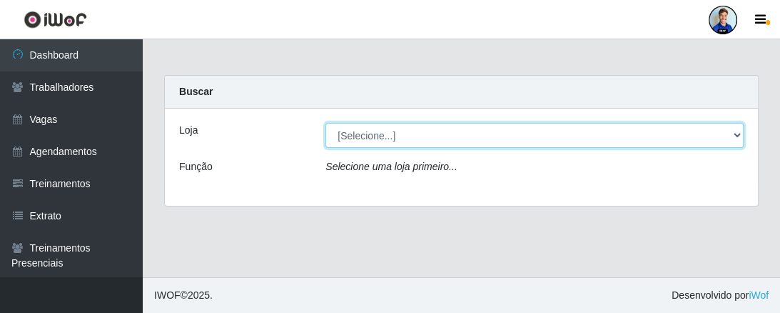
click at [737, 134] on select "[Selecione...] [GEOGRAPHIC_DATA] - [GEOGRAPHIC_DATA] [GEOGRAPHIC_DATA] - [GEOGR…" at bounding box center [535, 135] width 418 height 25
click at [326, 123] on select "[Selecione...] [GEOGRAPHIC_DATA] - [GEOGRAPHIC_DATA] [GEOGRAPHIC_DATA] - [GEOGR…" at bounding box center [535, 135] width 418 height 25
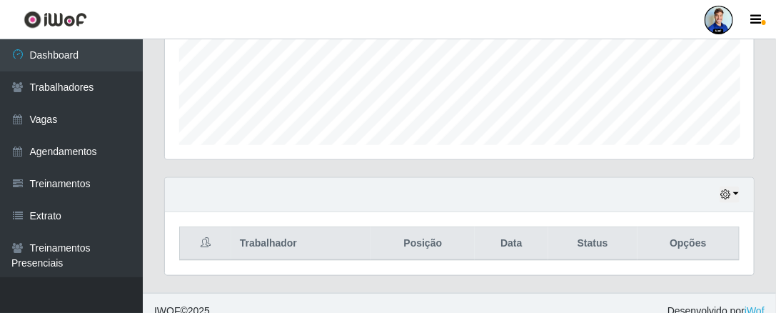
scroll to position [376, 0]
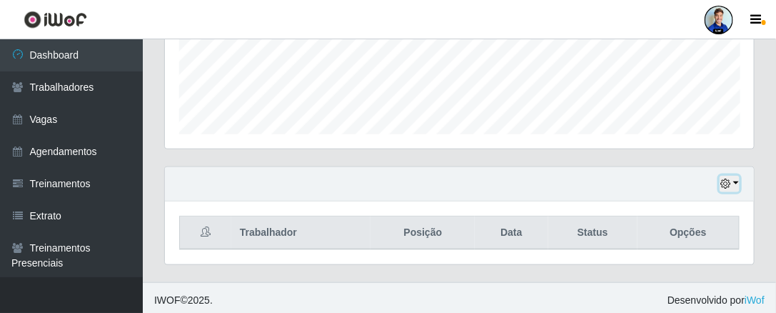
click at [724, 184] on icon "button" at bounding box center [725, 184] width 10 height 10
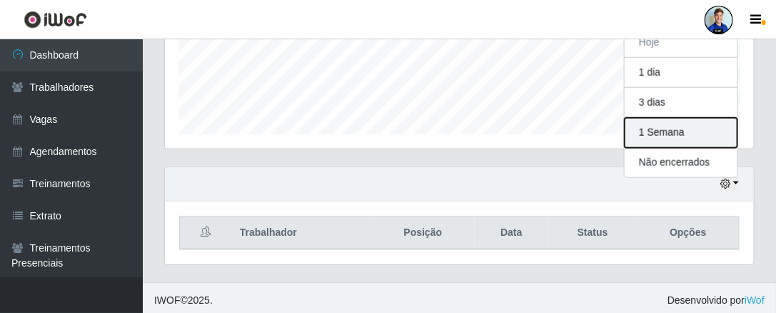
click at [686, 137] on button "1 Semana" at bounding box center [681, 133] width 113 height 30
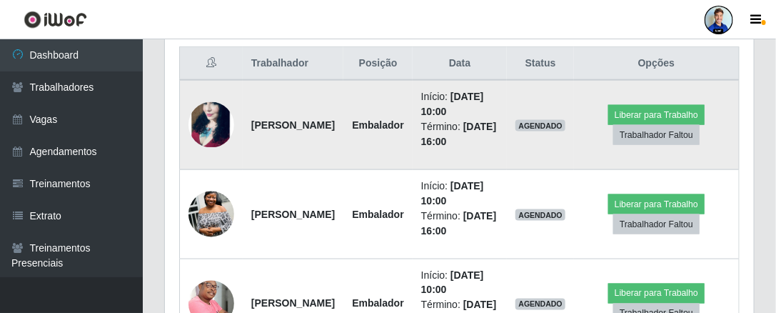
scroll to position [548, 0]
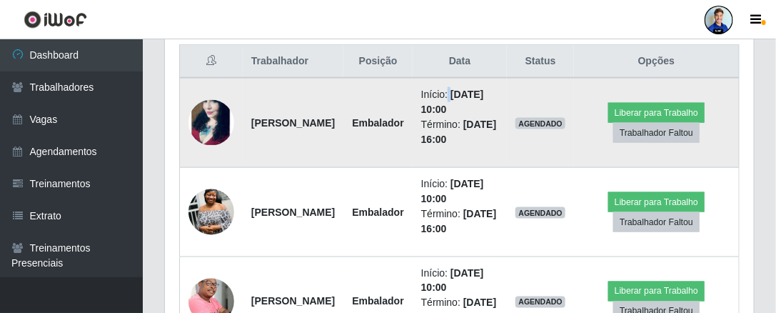
drag, startPoint x: 451, startPoint y: 103, endPoint x: 512, endPoint y: 94, distance: 61.3
click at [499, 94] on li "Início: 17/09/2025, 10:00" at bounding box center [460, 102] width 78 height 30
drag, startPoint x: 474, startPoint y: 119, endPoint x: 449, endPoint y: 118, distance: 25.0
click at [449, 117] on li "Início: 17/09/2025, 10:00" at bounding box center [460, 102] width 78 height 30
drag, startPoint x: 479, startPoint y: 160, endPoint x: 451, endPoint y: 163, distance: 28.7
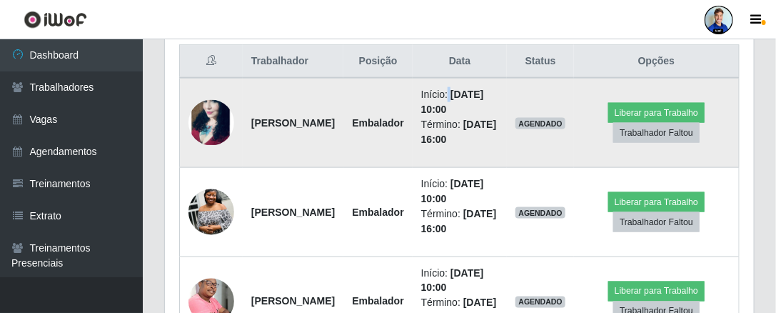
click at [451, 147] on li "Término: 17/09/2025, 16:00" at bounding box center [460, 132] width 78 height 30
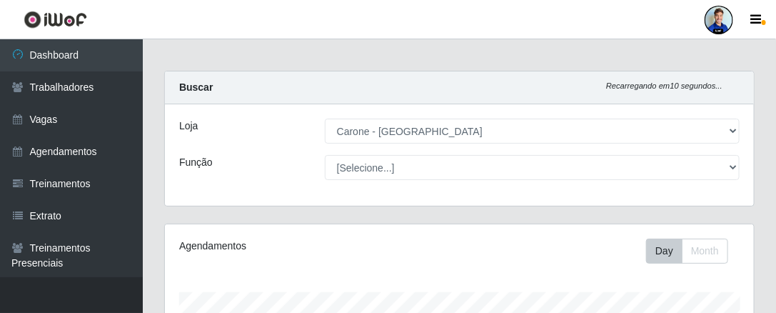
scroll to position [0, 0]
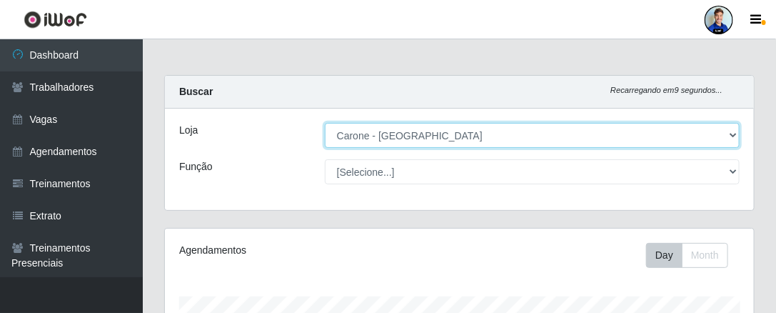
click at [449, 131] on select "[Selecione...] [GEOGRAPHIC_DATA] - [GEOGRAPHIC_DATA] [GEOGRAPHIC_DATA] - [GEOGR…" at bounding box center [532, 135] width 415 height 25
select select "530"
click at [325, 123] on select "[Selecione...] [GEOGRAPHIC_DATA] - [GEOGRAPHIC_DATA] [GEOGRAPHIC_DATA] - [GEOGR…" at bounding box center [532, 135] width 415 height 25
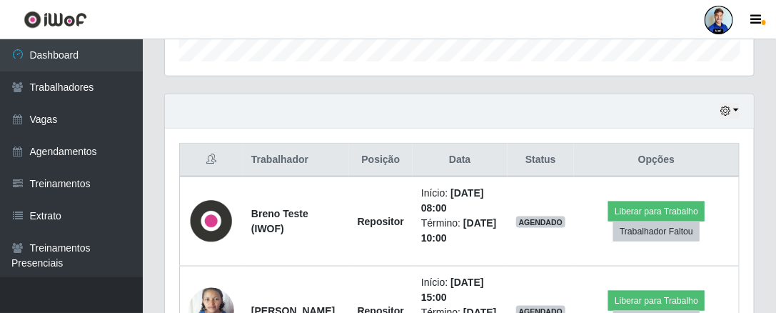
scroll to position [431, 0]
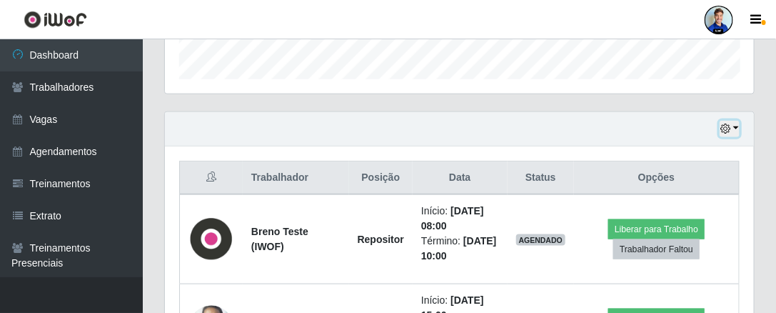
click at [730, 124] on icon "button" at bounding box center [725, 129] width 10 height 10
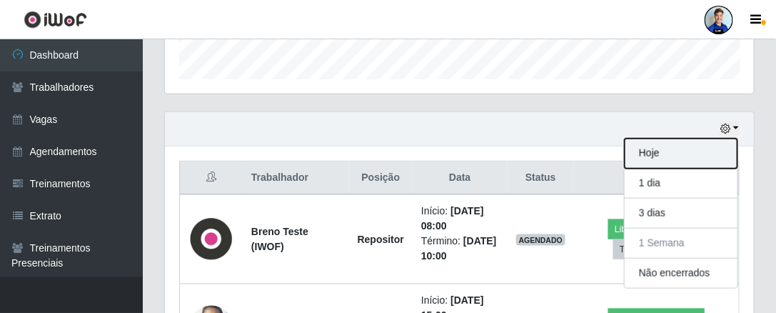
click at [675, 154] on button "Hoje" at bounding box center [681, 154] width 113 height 30
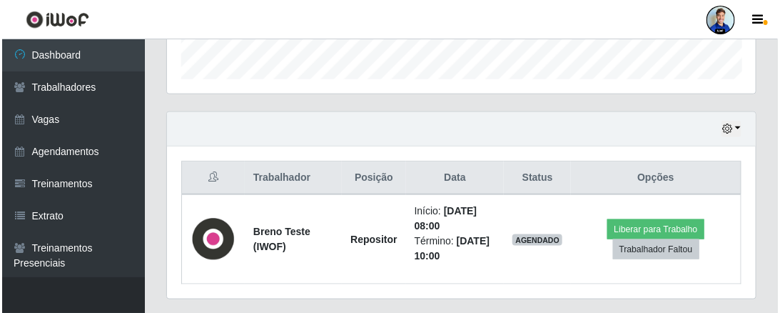
scroll to position [466, 0]
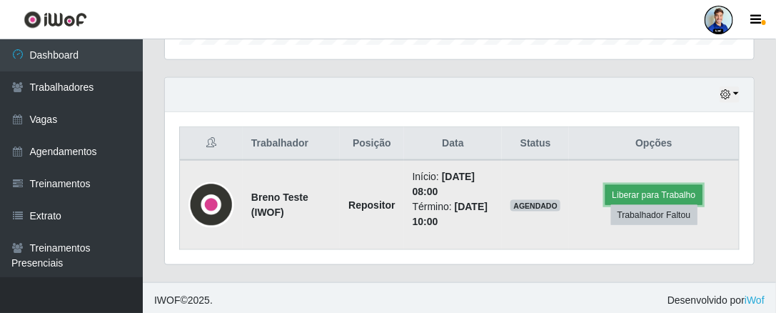
click at [638, 186] on button "Liberar para Trabalho" at bounding box center [653, 195] width 96 height 20
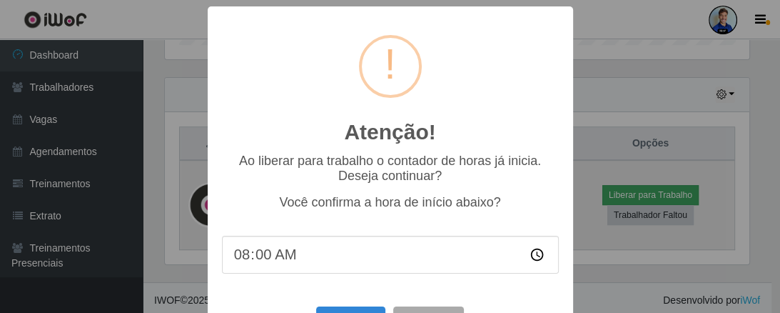
scroll to position [296, 585]
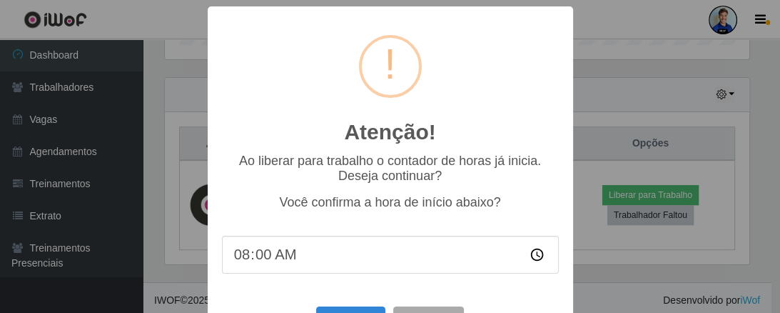
click at [257, 261] on input "08:00" at bounding box center [390, 255] width 337 height 38
click at [232, 266] on input "08:00" at bounding box center [390, 255] width 337 height 38
click at [257, 268] on input "08:00" at bounding box center [390, 255] width 337 height 38
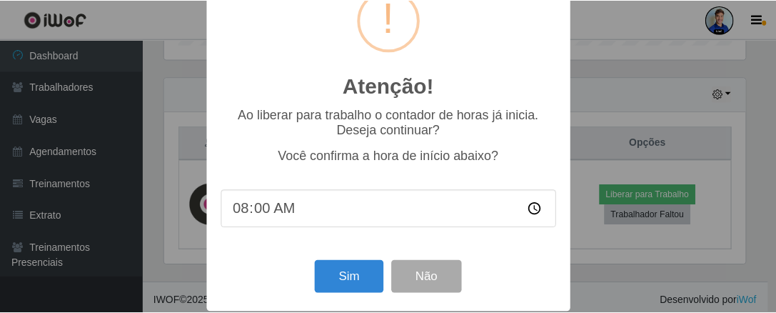
scroll to position [56, 0]
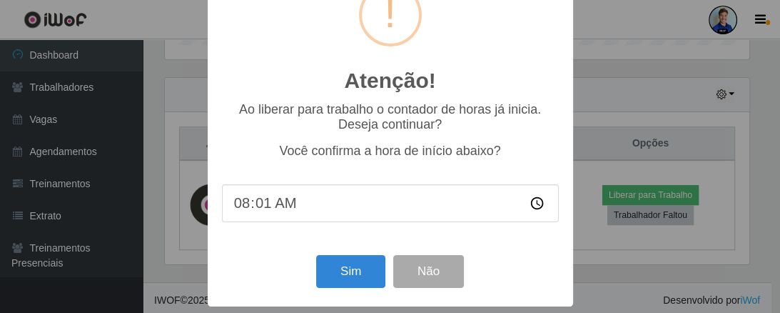
type input "08:15"
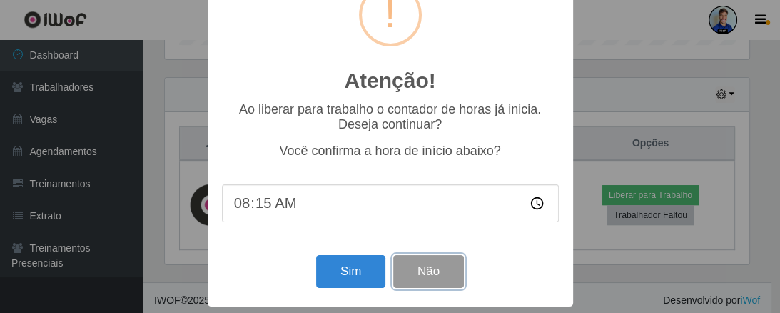
click at [442, 273] on button "Não" at bounding box center [428, 272] width 71 height 34
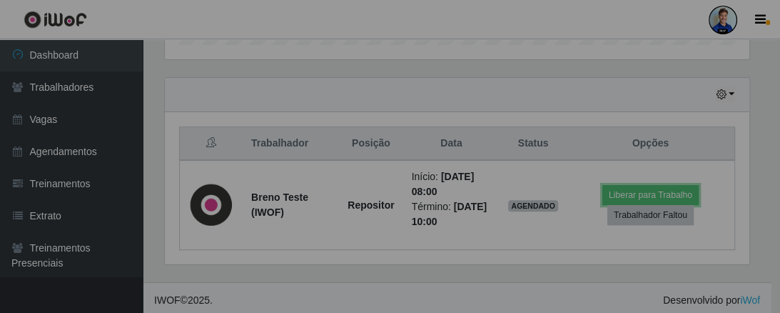
scroll to position [296, 590]
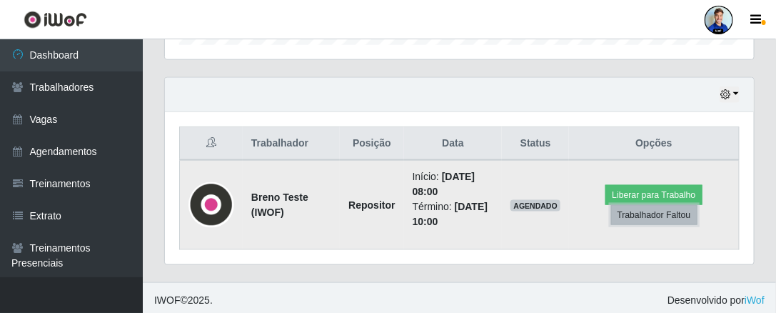
click at [638, 210] on button "Trabalhador Faltou" at bounding box center [654, 215] width 86 height 20
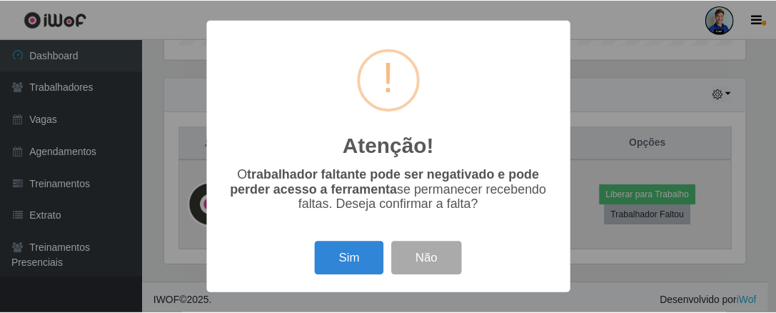
scroll to position [296, 585]
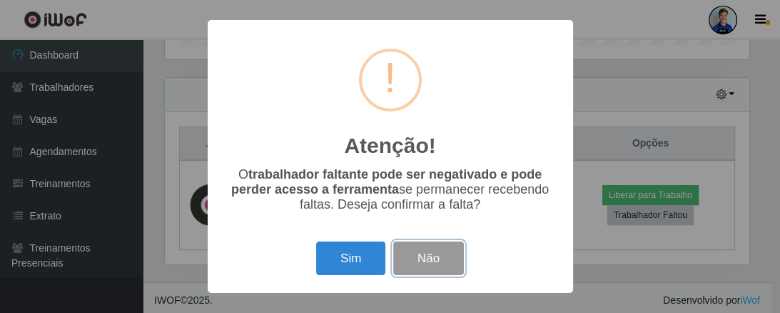
click at [447, 252] on button "Não" at bounding box center [428, 258] width 71 height 34
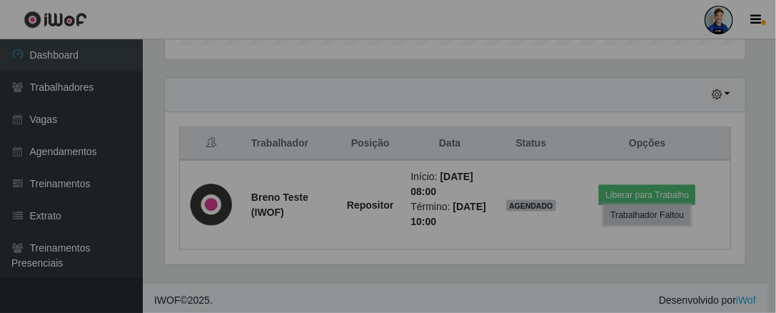
scroll to position [296, 590]
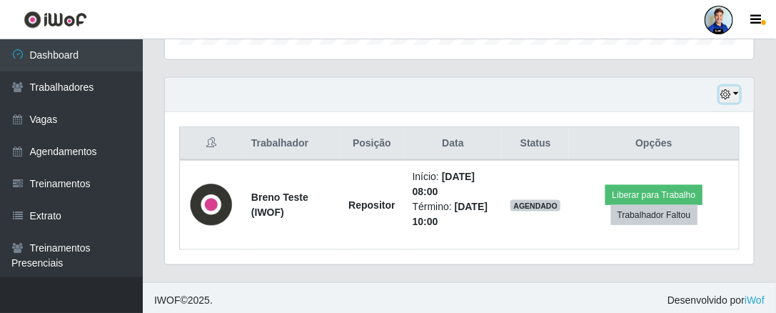
click at [730, 96] on icon "button" at bounding box center [725, 94] width 10 height 10
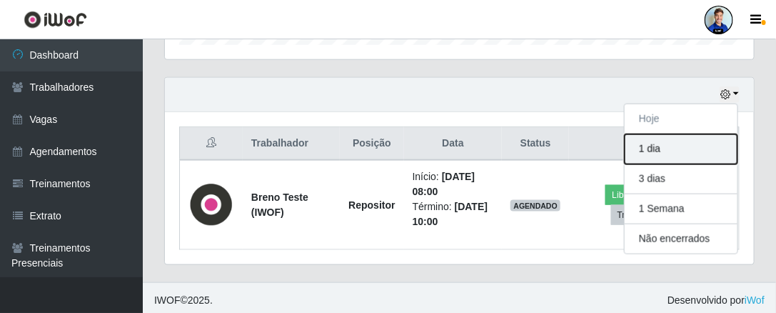
click at [660, 144] on button "1 dia" at bounding box center [681, 149] width 113 height 30
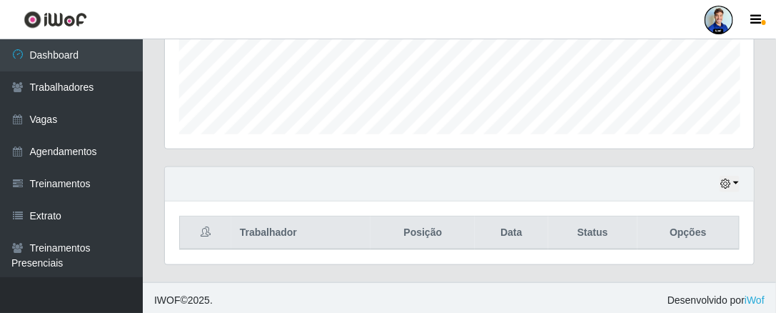
scroll to position [466, 0]
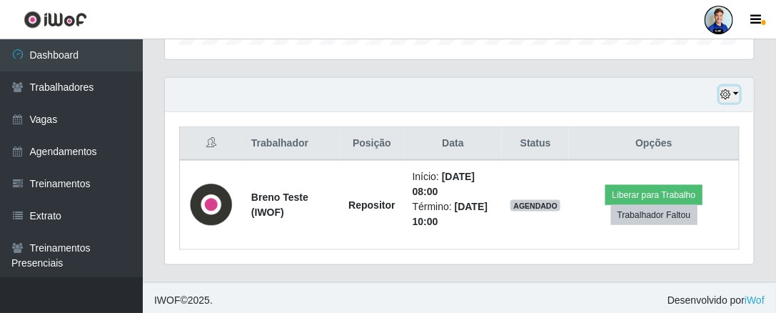
click at [734, 94] on button "button" at bounding box center [730, 94] width 20 height 16
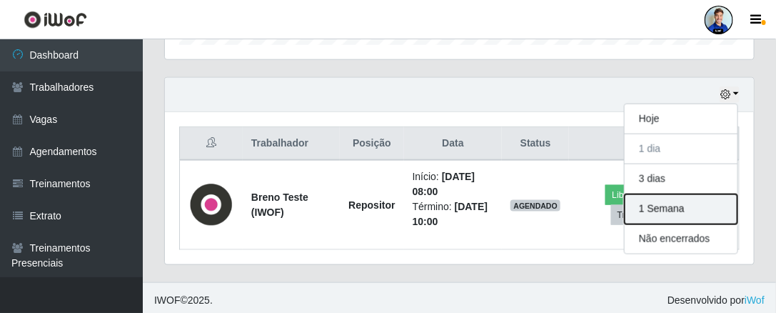
click at [670, 204] on button "1 Semana" at bounding box center [681, 209] width 113 height 30
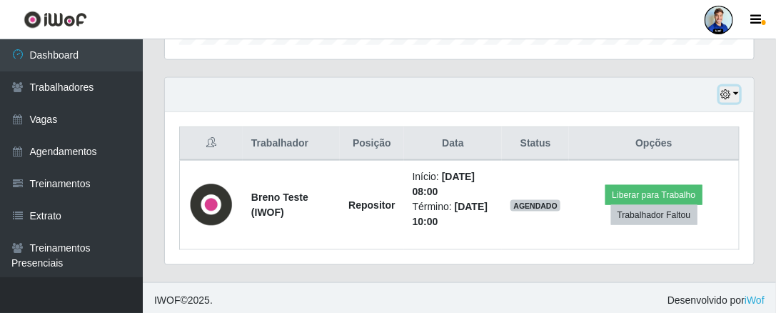
click at [734, 88] on button "button" at bounding box center [730, 94] width 20 height 16
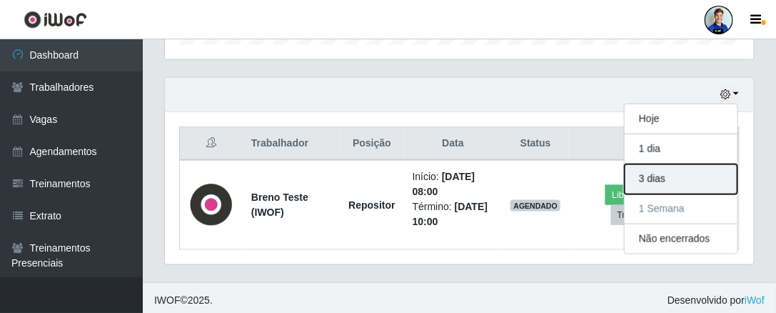
click at [665, 180] on button "3 dias" at bounding box center [681, 179] width 113 height 30
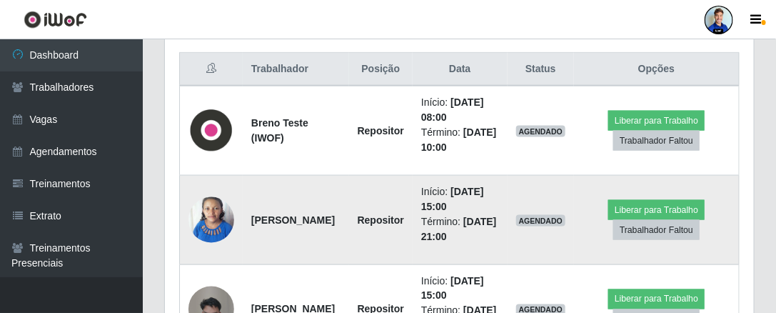
scroll to position [523, 0]
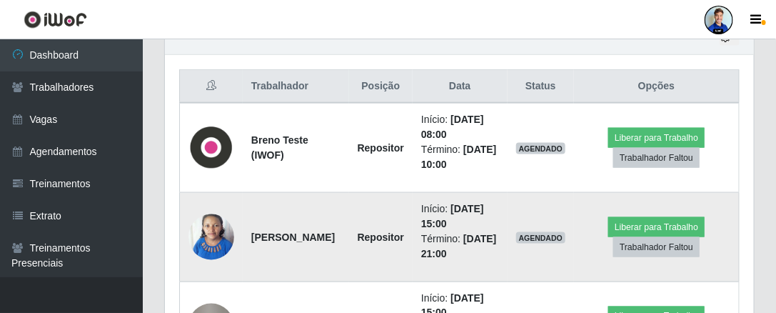
drag, startPoint x: 459, startPoint y: 217, endPoint x: 428, endPoint y: 221, distance: 31.6
click at [428, 221] on td "Início: 15/09/2025, 15:00 Término: 15/09/2025, 21:00" at bounding box center [460, 237] width 95 height 89
drag, startPoint x: 460, startPoint y: 205, endPoint x: 514, endPoint y: 200, distance: 54.5
click at [484, 203] on time "15/09/2025, 15:00" at bounding box center [452, 216] width 63 height 26
drag, startPoint x: 453, startPoint y: 218, endPoint x: 428, endPoint y: 203, distance: 29.8
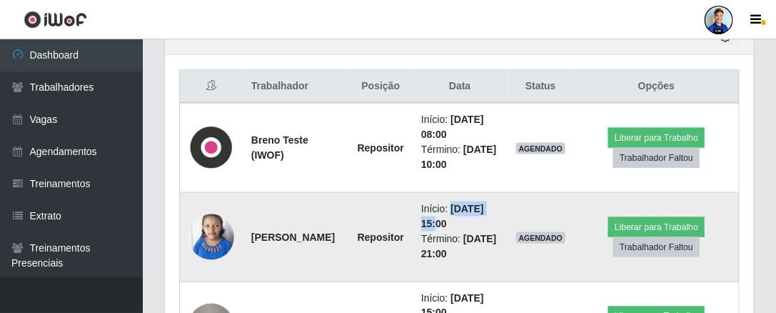
click at [428, 203] on td "Início: 15/09/2025, 15:00 Término: 15/09/2025, 21:00" at bounding box center [460, 237] width 95 height 89
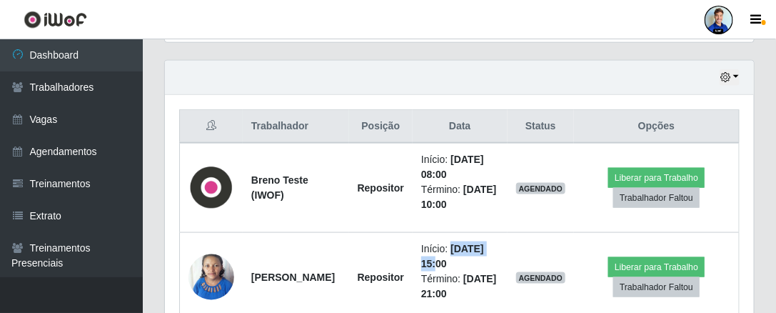
scroll to position [466, 0]
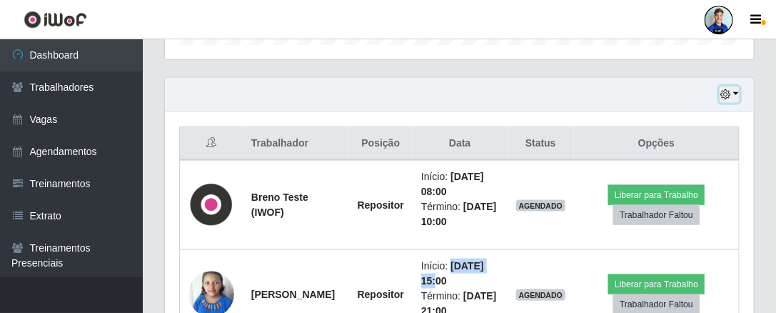
click at [730, 94] on icon "button" at bounding box center [725, 94] width 10 height 10
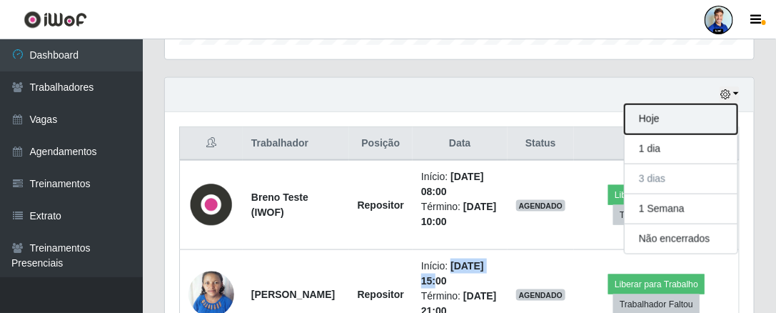
click at [660, 118] on button "Hoje" at bounding box center [681, 119] width 113 height 30
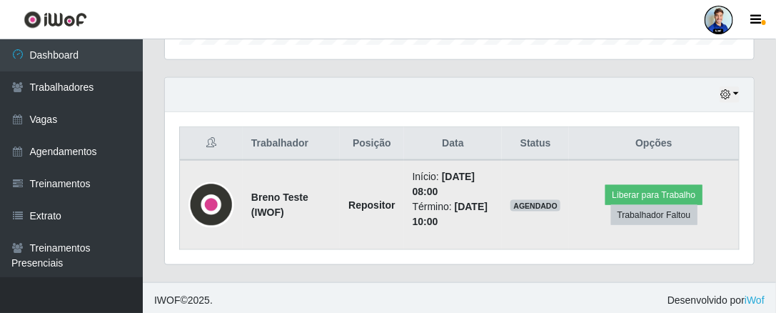
drag, startPoint x: 448, startPoint y: 191, endPoint x: 398, endPoint y: 184, distance: 51.3
click at [404, 184] on td "Início: 12/09/2025, 08:00 Término: 12/09/2025, 10:00" at bounding box center [453, 205] width 99 height 90
click at [643, 191] on button "Liberar para Trabalho" at bounding box center [653, 195] width 96 height 20
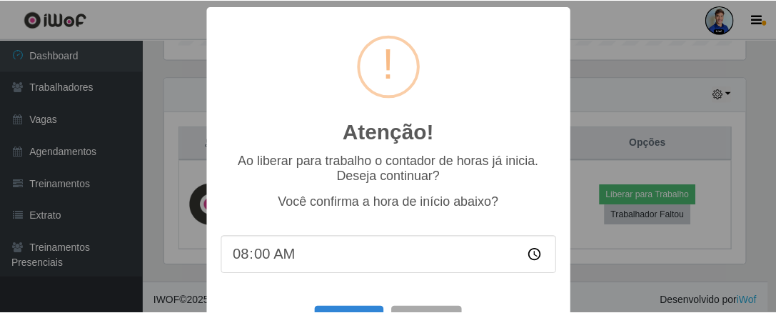
scroll to position [56, 0]
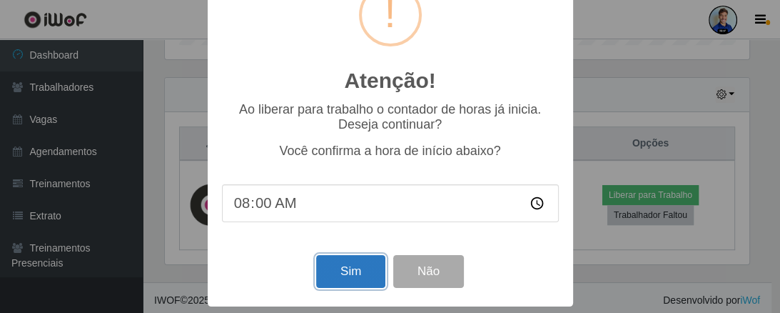
click at [340, 273] on button "Sim" at bounding box center [350, 272] width 69 height 34
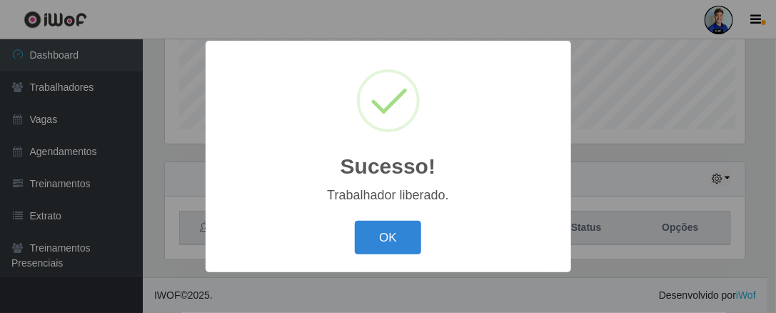
scroll to position [296, 585]
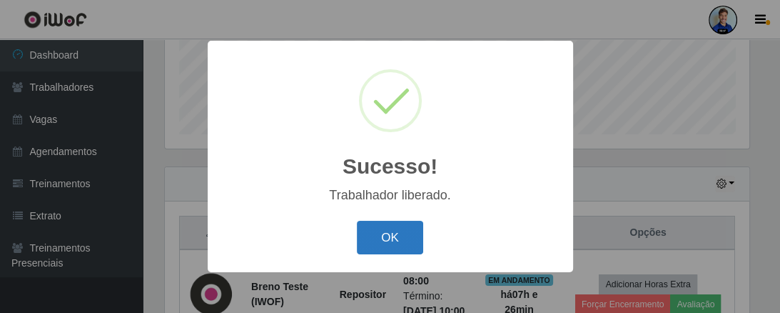
click at [397, 238] on button "OK" at bounding box center [390, 238] width 66 height 34
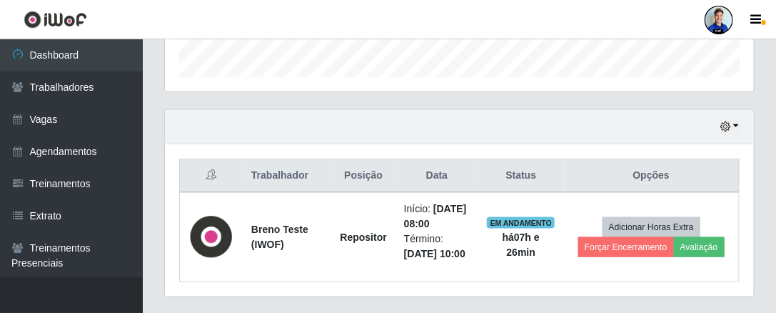
scroll to position [491, 0]
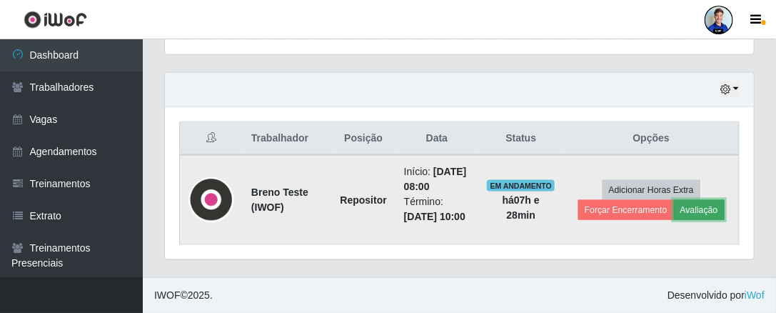
click at [703, 201] on button "Avaliação" at bounding box center [699, 210] width 51 height 20
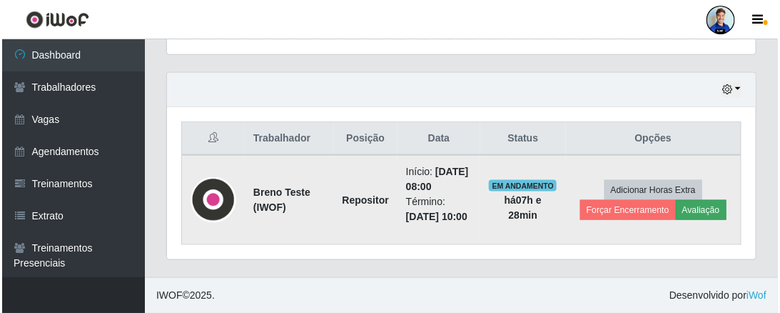
scroll to position [296, 585]
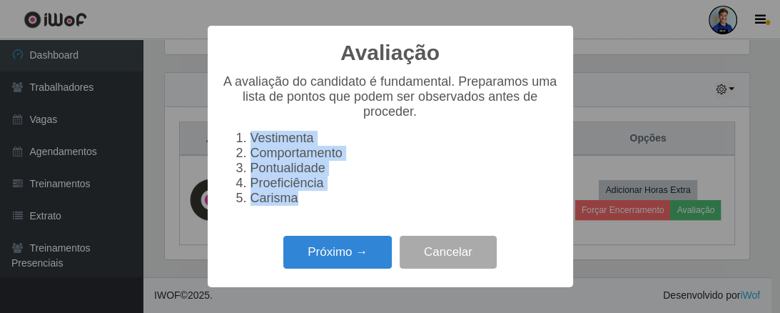
drag, startPoint x: 251, startPoint y: 137, endPoint x: 298, endPoint y: 208, distance: 85.0
click at [298, 206] on ol "Vestimenta Comportamento Pontualidade Proeficiência Carisma" at bounding box center [390, 168] width 337 height 75
click at [293, 142] on li "Vestimenta" at bounding box center [405, 138] width 308 height 15
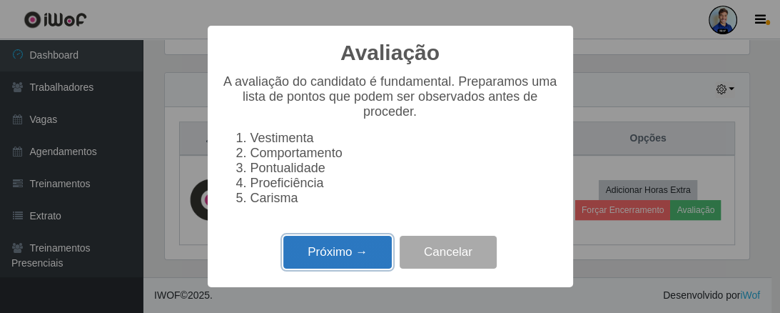
click at [326, 252] on button "Próximo →" at bounding box center [337, 253] width 109 height 34
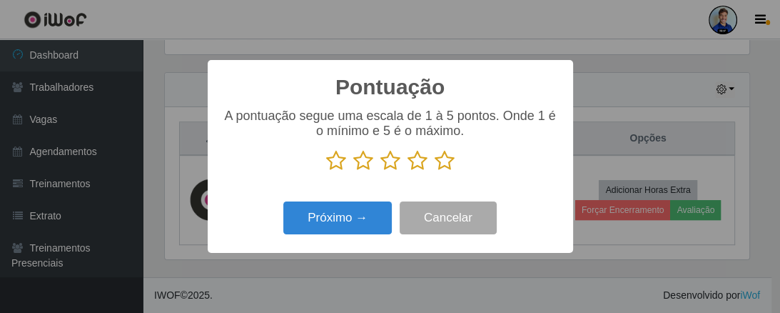
scroll to position [713726, 713436]
click at [447, 160] on icon at bounding box center [445, 160] width 20 height 21
click at [435, 171] on input "radio" at bounding box center [435, 171] width 0 height 0
click at [390, 165] on icon at bounding box center [391, 160] width 20 height 21
click at [381, 171] on input "radio" at bounding box center [381, 171] width 0 height 0
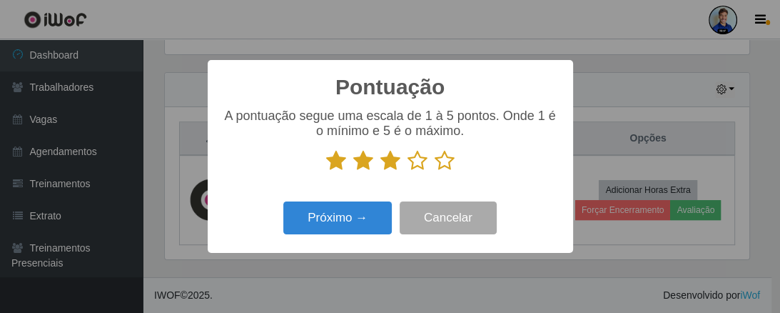
click at [416, 168] on icon at bounding box center [418, 160] width 20 height 21
click at [408, 171] on input "radio" at bounding box center [408, 171] width 0 height 0
click at [446, 159] on icon at bounding box center [445, 160] width 20 height 21
click at [435, 171] on input "radio" at bounding box center [435, 171] width 0 height 0
click at [385, 163] on icon at bounding box center [391, 160] width 20 height 21
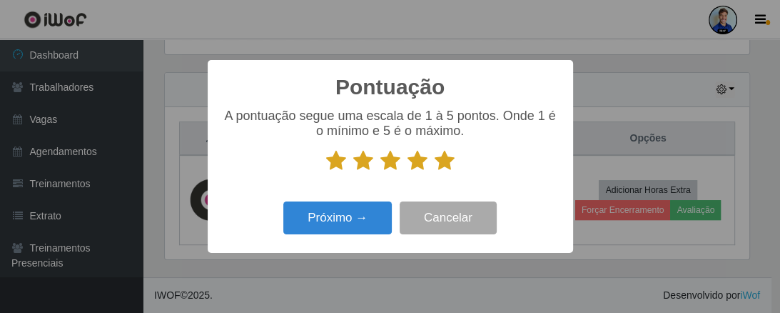
click at [381, 171] on input "radio" at bounding box center [381, 171] width 0 height 0
click at [366, 169] on icon at bounding box center [363, 160] width 20 height 21
click at [353, 171] on input "radio" at bounding box center [353, 171] width 0 height 0
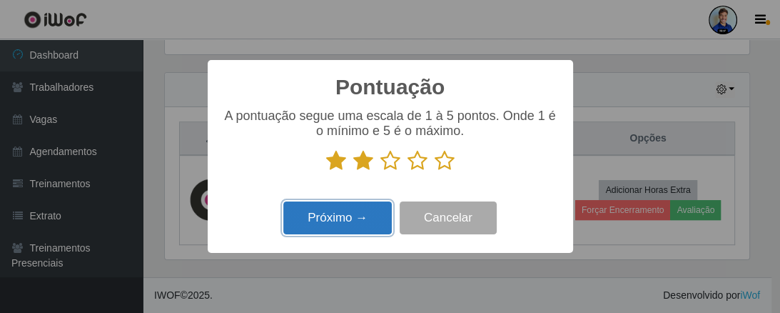
click at [357, 223] on button "Próximo →" at bounding box center [337, 218] width 109 height 34
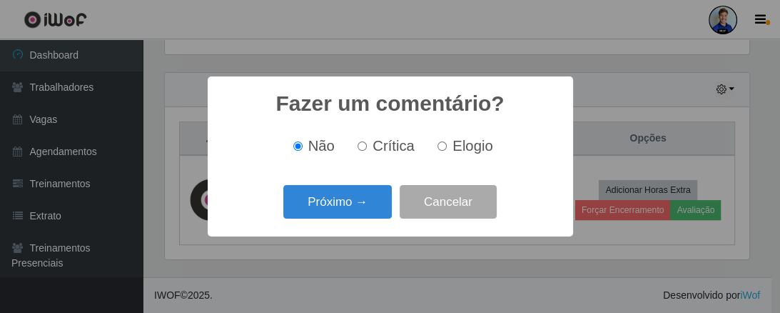
click at [376, 153] on span "Crítica" at bounding box center [394, 146] width 42 height 16
click at [367, 151] on input "Crítica" at bounding box center [362, 145] width 9 height 9
radio input "true"
click at [479, 150] on span "Elogio" at bounding box center [473, 146] width 40 height 16
click at [447, 150] on input "Elogio" at bounding box center [442, 145] width 9 height 9
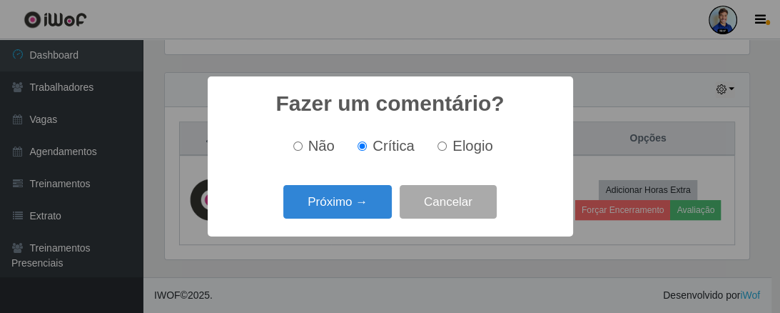
radio input "true"
click at [391, 143] on span "Crítica" at bounding box center [394, 146] width 42 height 16
click at [367, 143] on input "Crítica" at bounding box center [362, 145] width 9 height 9
radio input "true"
click at [453, 151] on span "Elogio" at bounding box center [473, 146] width 40 height 16
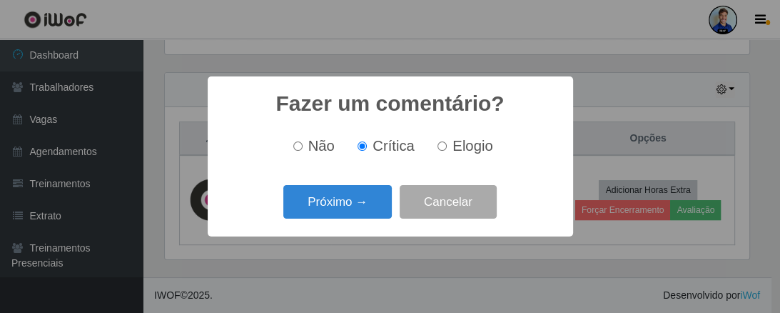
click at [447, 151] on input "Elogio" at bounding box center [442, 145] width 9 height 9
radio input "true"
click at [362, 146] on input "Crítica" at bounding box center [362, 145] width 9 height 9
radio input "true"
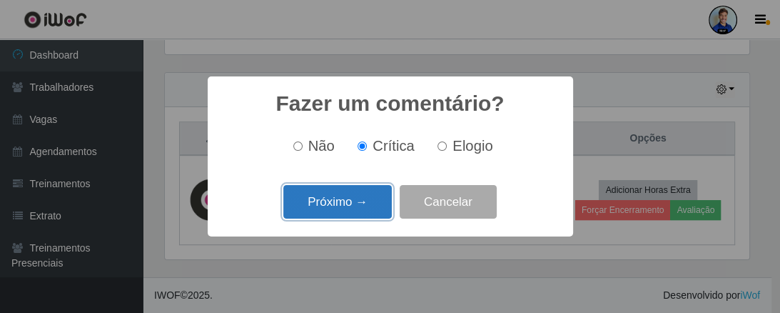
click at [331, 202] on button "Próximo →" at bounding box center [337, 202] width 109 height 34
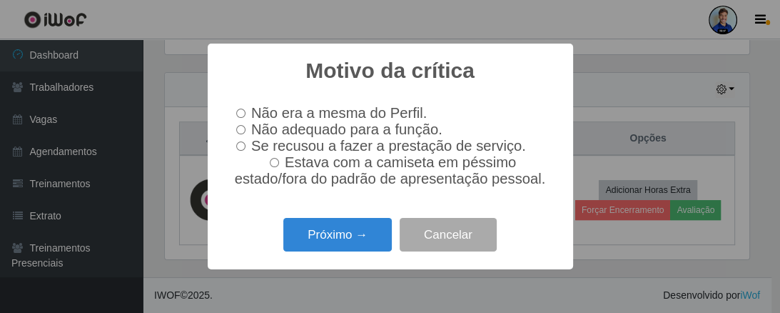
click at [243, 126] on input "Não adequado para a função." at bounding box center [240, 129] width 9 height 9
radio input "true"
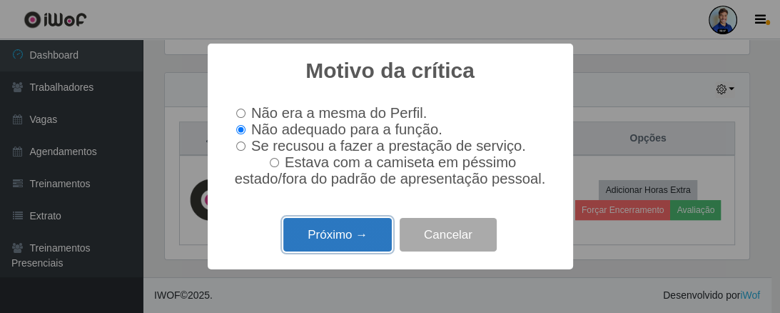
click at [338, 241] on button "Próximo →" at bounding box center [337, 235] width 109 height 34
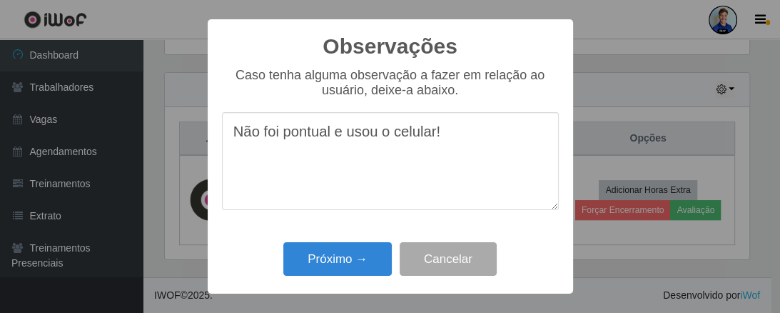
drag, startPoint x: 434, startPoint y: 135, endPoint x: 204, endPoint y: 126, distance: 230.1
click at [204, 126] on div "Observações × Caso tenha alguma observação a fazer em relação ao usuário, deixe…" at bounding box center [390, 156] width 780 height 313
type textarea "Não foi pontual e usou o celular!"
click at [428, 206] on textarea "Não foi pontual e usou o celular!" at bounding box center [390, 161] width 337 height 98
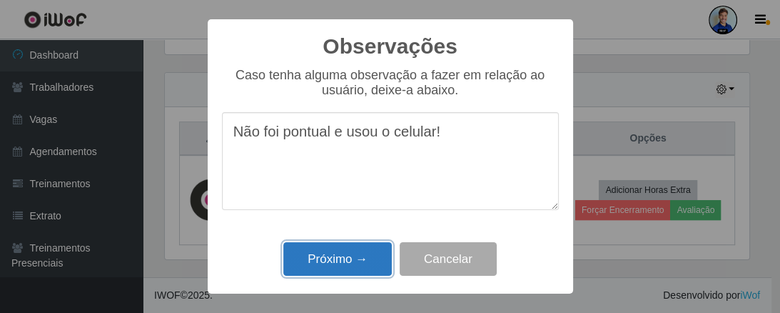
click at [335, 258] on button "Próximo →" at bounding box center [337, 259] width 109 height 34
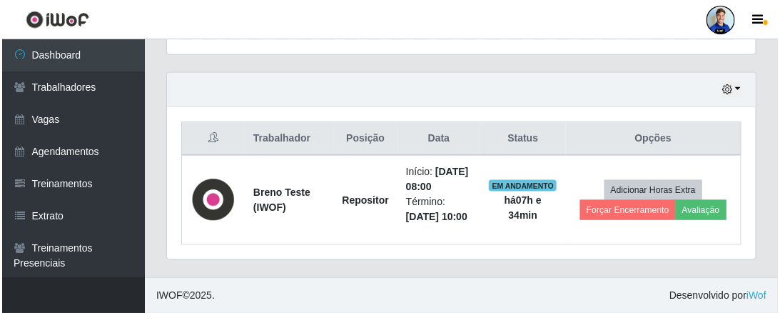
scroll to position [466, 0]
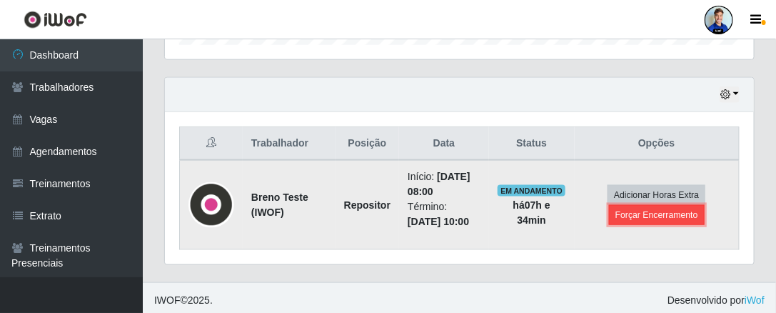
click at [668, 211] on button "Forçar Encerramento" at bounding box center [657, 215] width 96 height 20
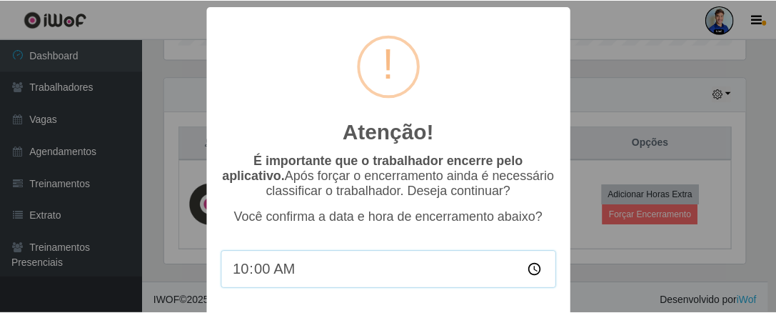
scroll to position [57, 0]
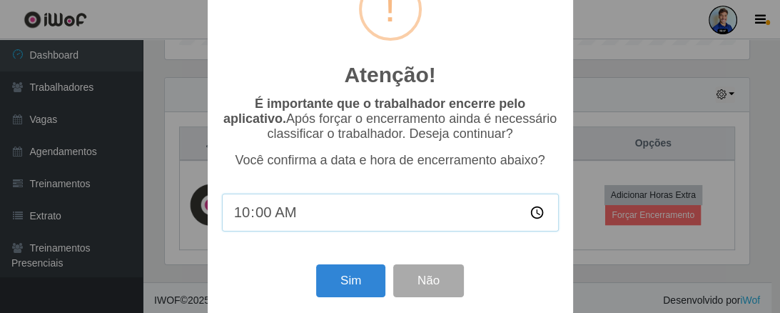
click at [249, 211] on input "10:00" at bounding box center [390, 212] width 337 height 38
type input "10:00"
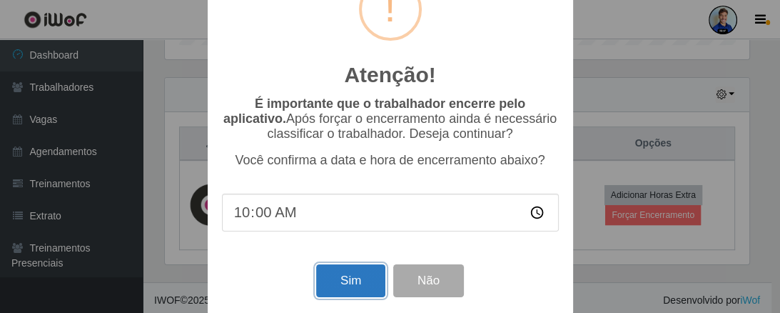
click at [355, 278] on button "Sim" at bounding box center [350, 281] width 69 height 34
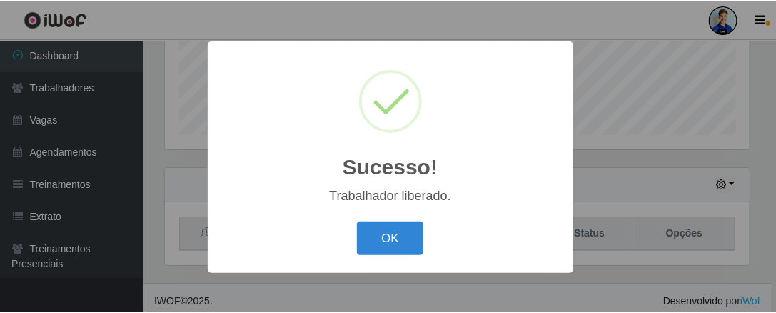
scroll to position [296, 585]
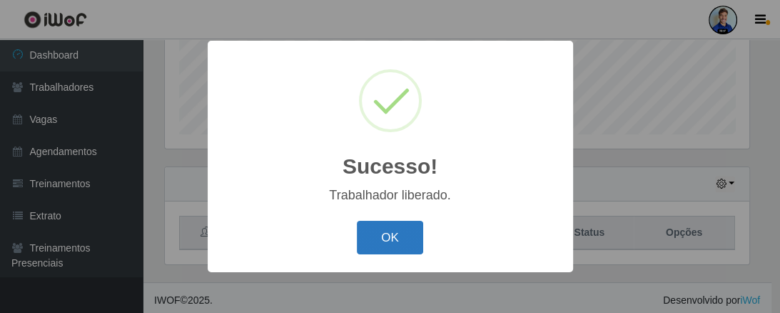
click at [396, 233] on button "OK" at bounding box center [390, 238] width 66 height 34
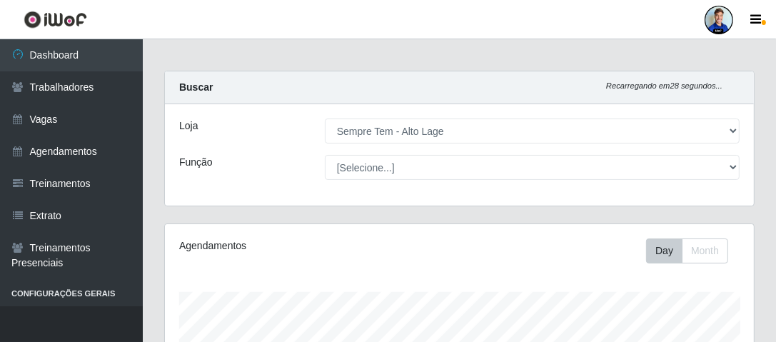
scroll to position [0, 0]
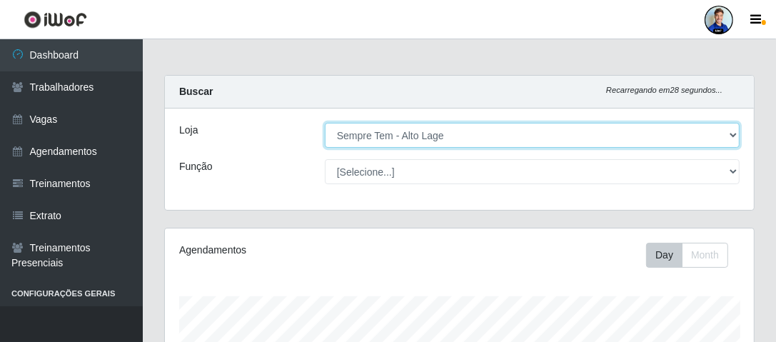
click at [562, 131] on select "[Selecione...] [GEOGRAPHIC_DATA] - [GEOGRAPHIC_DATA] [GEOGRAPHIC_DATA] - [GEOGR…" at bounding box center [532, 135] width 415 height 25
click at [521, 143] on select "[Selecione...] [GEOGRAPHIC_DATA] - [GEOGRAPHIC_DATA] [GEOGRAPHIC_DATA] - [GEOGR…" at bounding box center [532, 135] width 415 height 25
select select "534"
click at [325, 123] on select "[Selecione...] [GEOGRAPHIC_DATA] - [GEOGRAPHIC_DATA] [GEOGRAPHIC_DATA] - [GEOGR…" at bounding box center [532, 135] width 415 height 25
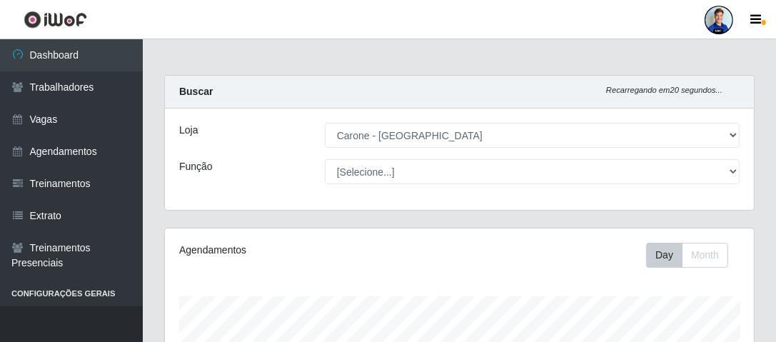
drag, startPoint x: 725, startPoint y: 15, endPoint x: 717, endPoint y: 21, distance: 9.7
click at [723, 15] on div at bounding box center [719, 20] width 29 height 29
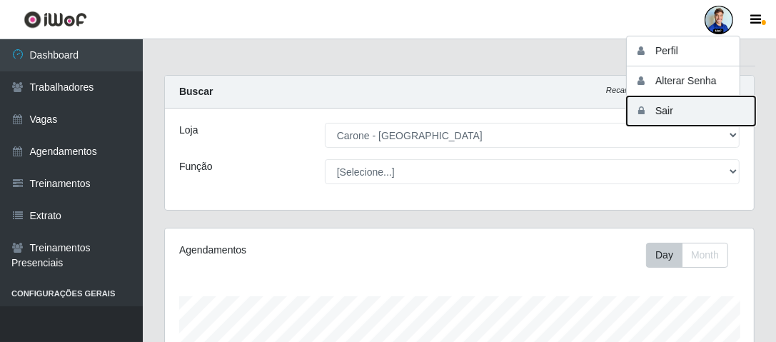
click at [673, 114] on button "Sair" at bounding box center [691, 110] width 129 height 29
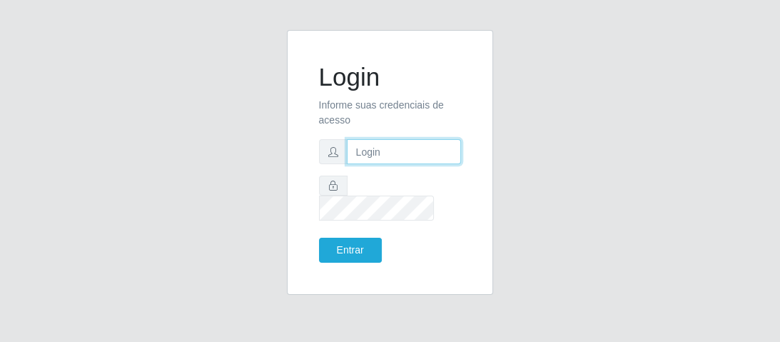
type input "paulo@bemais4"
drag, startPoint x: 438, startPoint y: 163, endPoint x: 329, endPoint y: 161, distance: 109.3
click at [329, 161] on div "paulo@bemais4" at bounding box center [390, 151] width 143 height 25
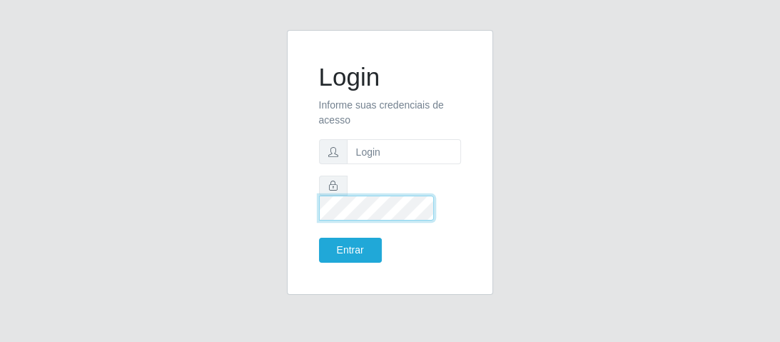
click at [291, 205] on div "Login Informe suas credenciais de acesso Entrar" at bounding box center [390, 162] width 207 height 265
click at [120, 192] on div "Login Informe suas credenciais de acesso Entrar" at bounding box center [390, 171] width 685 height 282
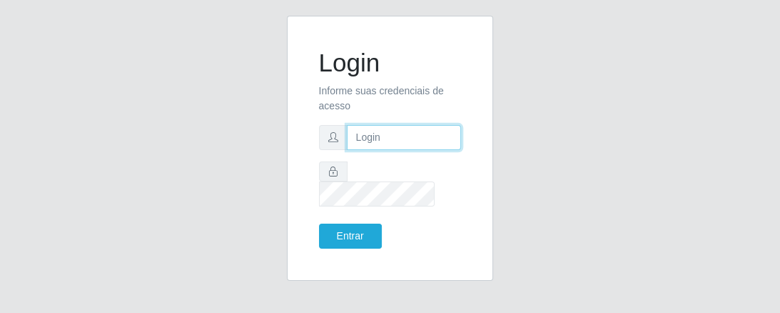
click at [366, 150] on input "text" at bounding box center [404, 137] width 115 height 25
type input "j"
click at [220, 64] on div "Login Informe suas credenciais de acesso Entrar" at bounding box center [390, 157] width 685 height 282
click at [374, 148] on input "text" at bounding box center [404, 137] width 115 height 25
paste input "alexandre.borges@carone.com.br"
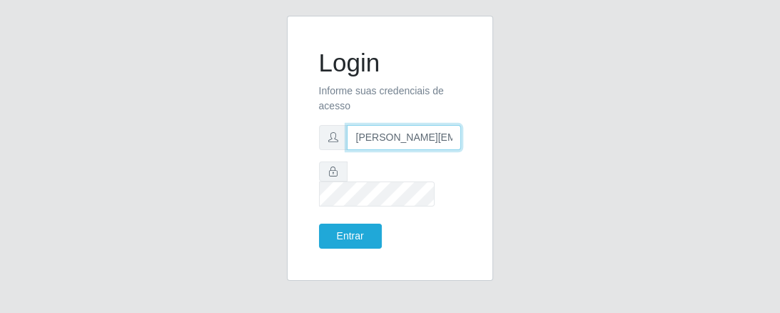
scroll to position [0, 49]
type input "alexandre.borges@carone.com.br"
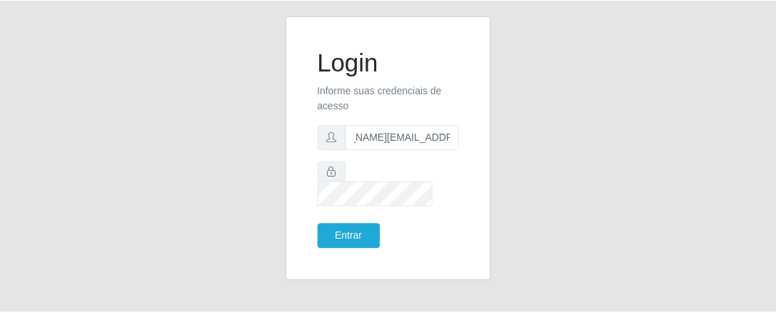
scroll to position [0, 0]
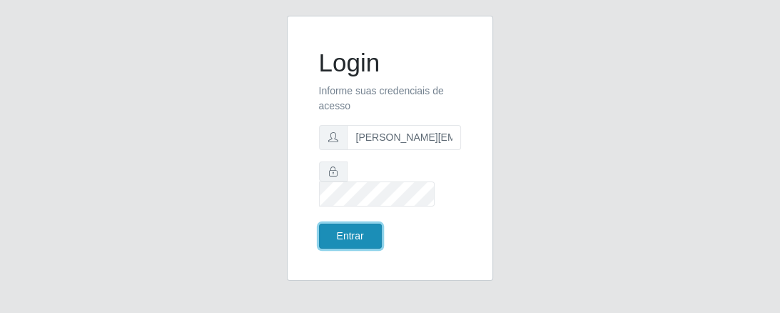
click at [351, 223] on button "Entrar" at bounding box center [350, 235] width 63 height 25
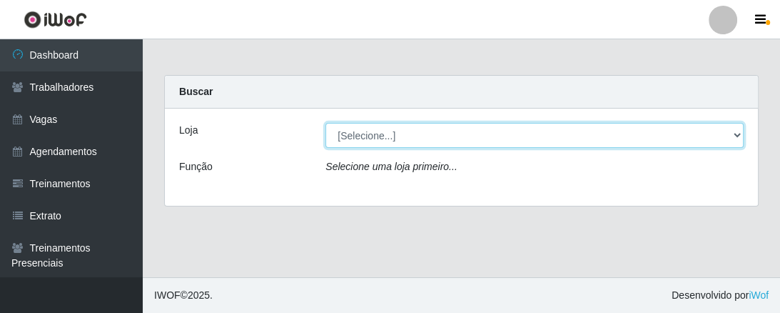
click at [735, 131] on select "[Selecione...] [GEOGRAPHIC_DATA] - [GEOGRAPHIC_DATA][DATE]" at bounding box center [535, 135] width 418 height 25
select select "527"
click at [326, 123] on select "[Selecione...] [GEOGRAPHIC_DATA] - [GEOGRAPHIC_DATA][DATE]" at bounding box center [535, 135] width 418 height 25
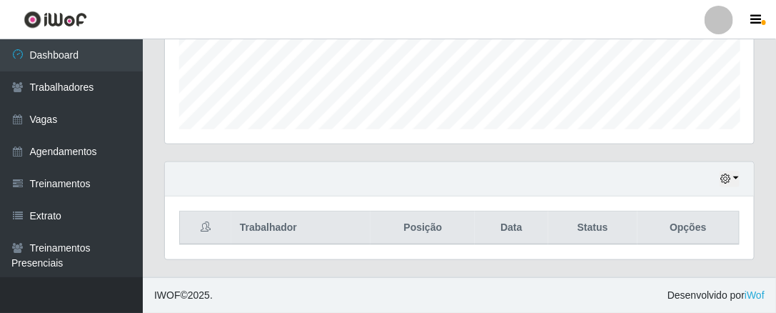
scroll to position [376, 0]
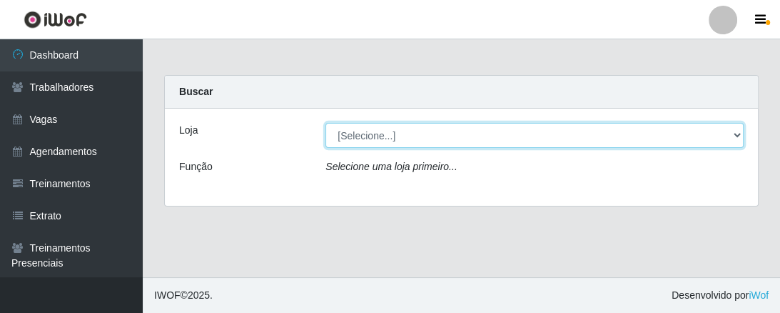
drag, startPoint x: 477, startPoint y: 124, endPoint x: 446, endPoint y: 126, distance: 31.5
click at [474, 124] on select "[Selecione...] [GEOGRAPHIC_DATA] - [GEOGRAPHIC_DATA][DATE]" at bounding box center [535, 135] width 418 height 25
click at [354, 129] on select "[Selecione...] [GEOGRAPHIC_DATA] - [GEOGRAPHIC_DATA][DATE]" at bounding box center [535, 135] width 418 height 25
select select "527"
click at [326, 123] on select "[Selecione...] [GEOGRAPHIC_DATA] - [GEOGRAPHIC_DATA][DATE]" at bounding box center [535, 135] width 418 height 25
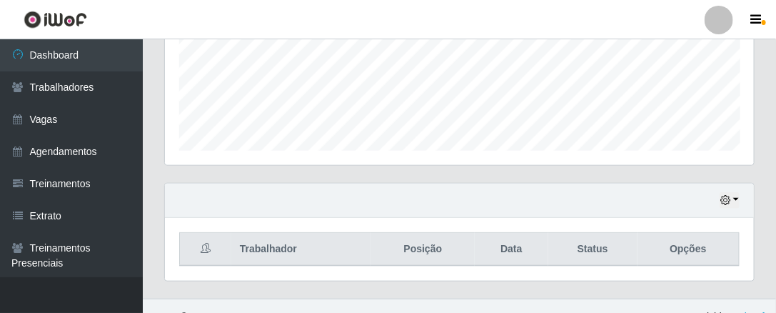
scroll to position [376, 0]
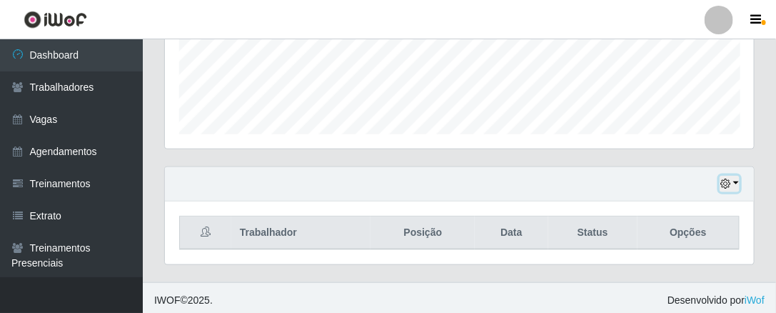
click at [728, 176] on button "button" at bounding box center [730, 184] width 20 height 16
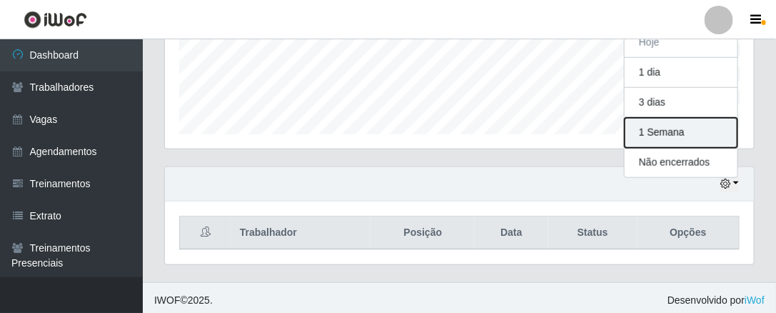
click at [674, 129] on button "1 Semana" at bounding box center [681, 133] width 113 height 30
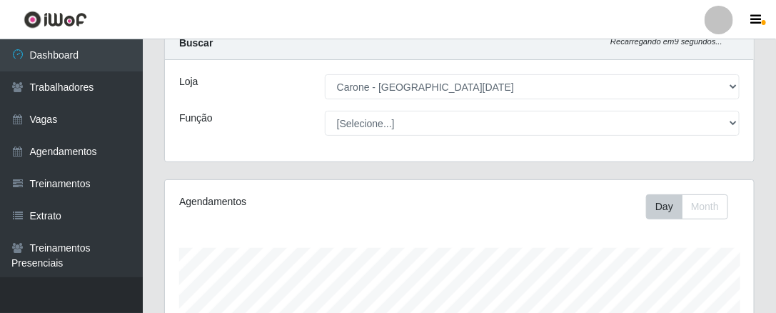
scroll to position [0, 0]
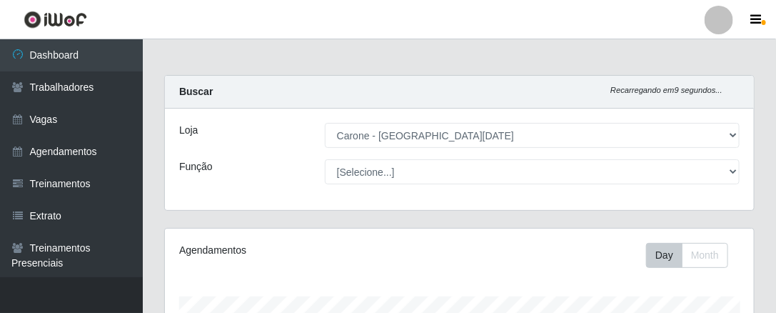
click at [720, 21] on div at bounding box center [719, 20] width 29 height 29
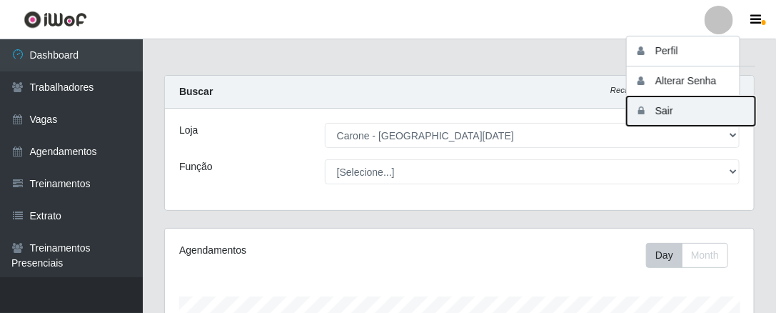
click at [671, 110] on button "Sair" at bounding box center [691, 110] width 129 height 29
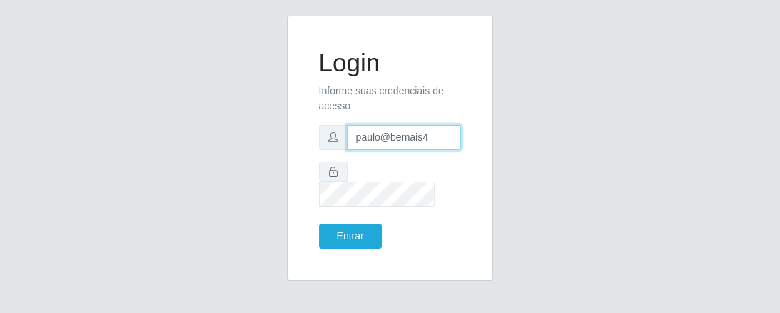
drag, startPoint x: 432, startPoint y: 146, endPoint x: 327, endPoint y: 157, distance: 105.5
click at [327, 150] on div "paulo@bemais4" at bounding box center [390, 137] width 143 height 25
type input "juliomarques@carone"
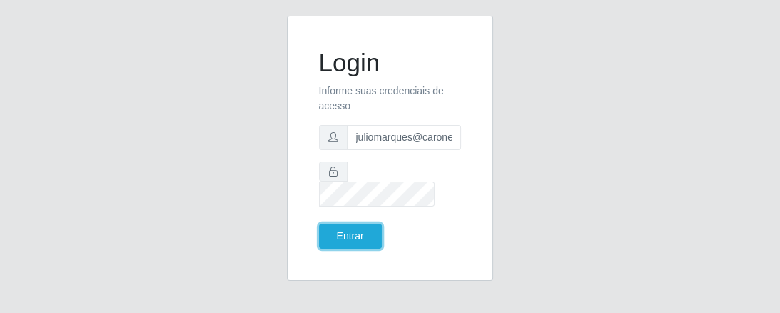
click at [319, 223] on button "Entrar" at bounding box center [350, 235] width 63 height 25
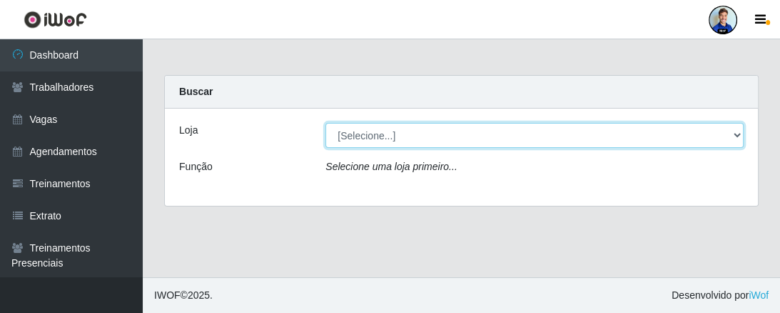
click at [423, 141] on select "[Selecione...] [GEOGRAPHIC_DATA] - [GEOGRAPHIC_DATA] [GEOGRAPHIC_DATA] - [GEOGR…" at bounding box center [535, 135] width 418 height 25
click at [326, 123] on select "[Selecione...] [GEOGRAPHIC_DATA] - [GEOGRAPHIC_DATA] [GEOGRAPHIC_DATA] - [GEOGR…" at bounding box center [535, 135] width 418 height 25
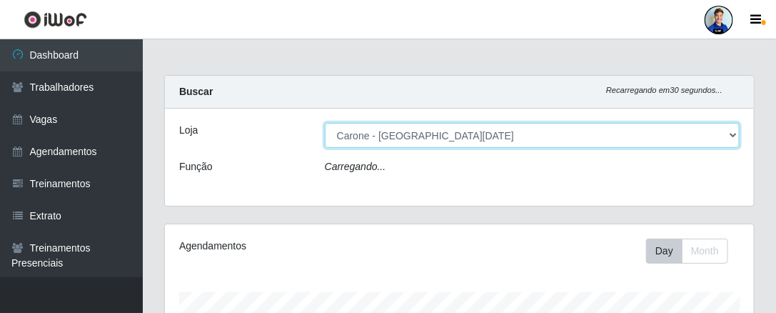
scroll to position [296, 590]
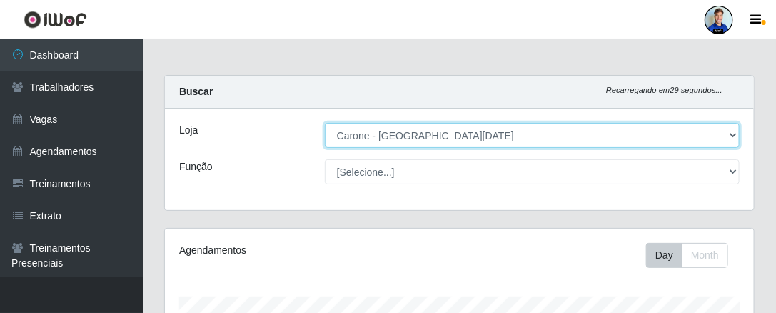
click at [414, 129] on select "[Selecione...] [GEOGRAPHIC_DATA] - [GEOGRAPHIC_DATA] [GEOGRAPHIC_DATA] - [GEOGR…" at bounding box center [532, 135] width 415 height 25
click at [325, 123] on select "[Selecione...] [GEOGRAPHIC_DATA] - [GEOGRAPHIC_DATA] [GEOGRAPHIC_DATA] - [GEOGR…" at bounding box center [532, 135] width 415 height 25
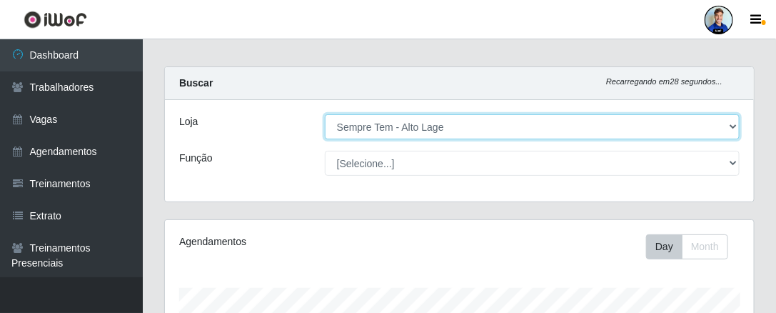
scroll to position [0, 0]
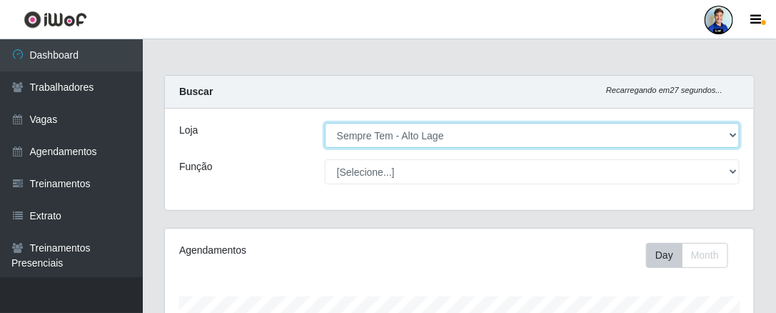
click at [360, 146] on select "[Selecione...] [GEOGRAPHIC_DATA] - [GEOGRAPHIC_DATA] [GEOGRAPHIC_DATA] - [GEOGR…" at bounding box center [532, 135] width 415 height 25
click at [364, 134] on select "[Selecione...] [GEOGRAPHIC_DATA] - [GEOGRAPHIC_DATA] [GEOGRAPHIC_DATA] - [GEOGR…" at bounding box center [532, 135] width 415 height 25
select select "534"
click at [325, 123] on select "[Selecione...] [GEOGRAPHIC_DATA] - [GEOGRAPHIC_DATA] [GEOGRAPHIC_DATA] - [GEOGR…" at bounding box center [532, 135] width 415 height 25
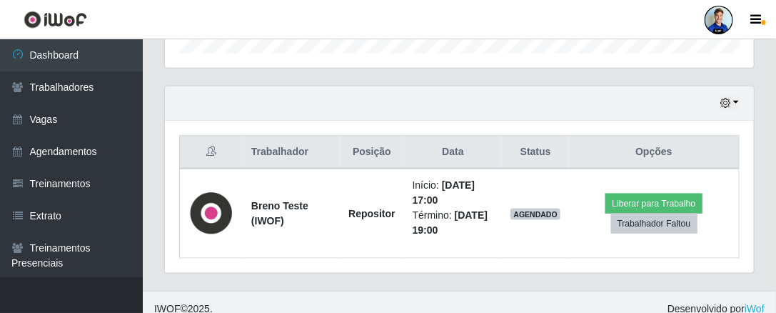
scroll to position [466, 0]
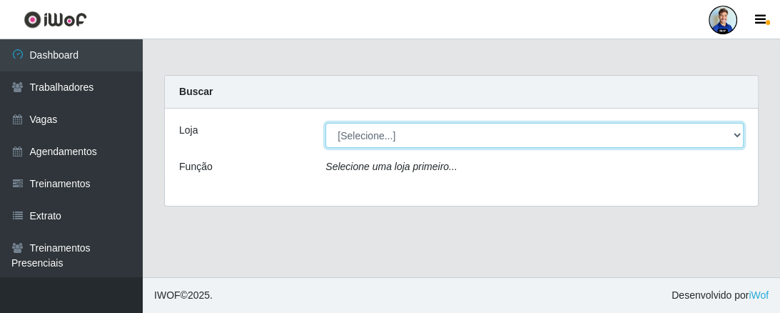
click at [378, 140] on select "[Selecione...] [GEOGRAPHIC_DATA] - [GEOGRAPHIC_DATA] [GEOGRAPHIC_DATA] - [GEOGR…" at bounding box center [535, 135] width 418 height 25
select select "534"
click at [326, 123] on select "[Selecione...] [GEOGRAPHIC_DATA] - [GEOGRAPHIC_DATA] [GEOGRAPHIC_DATA] - [GEOGR…" at bounding box center [535, 135] width 418 height 25
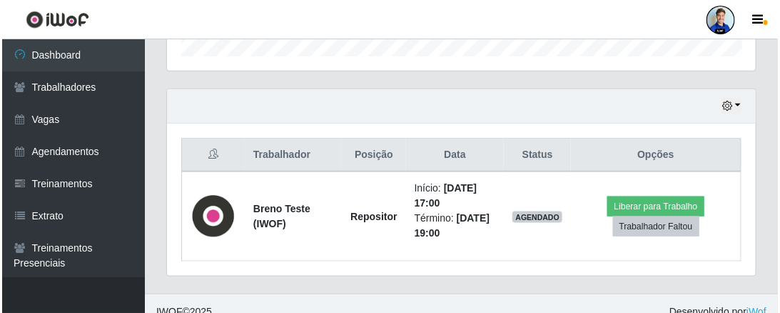
scroll to position [457, 0]
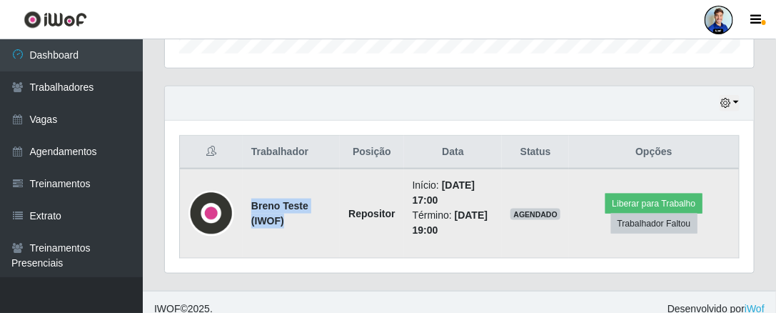
drag, startPoint x: 289, startPoint y: 214, endPoint x: 243, endPoint y: 199, distance: 48.1
click at [243, 199] on td "Breno Teste (IWOF)" at bounding box center [291, 214] width 97 height 90
click at [278, 213] on strong "Breno Teste (IWOF)" at bounding box center [279, 213] width 57 height 26
drag, startPoint x: 438, startPoint y: 181, endPoint x: 493, endPoint y: 186, distance: 55.9
click at [493, 186] on li "Início: 12/09/2025, 17:00" at bounding box center [453, 193] width 81 height 30
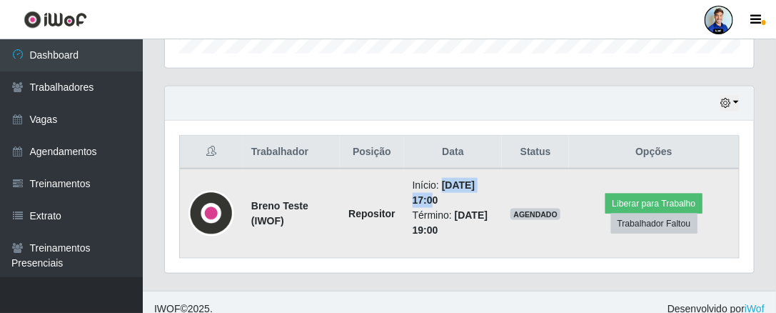
drag, startPoint x: 424, startPoint y: 194, endPoint x: 398, endPoint y: 195, distance: 26.4
click at [404, 195] on td "Início: 12/09/2025, 17:00 Término: 12/09/2025, 19:00" at bounding box center [453, 214] width 99 height 90
click at [447, 191] on li "Início: 12/09/2025, 17:00" at bounding box center [453, 193] width 81 height 30
click at [433, 194] on li "Início: 12/09/2025, 17:00" at bounding box center [453, 193] width 81 height 30
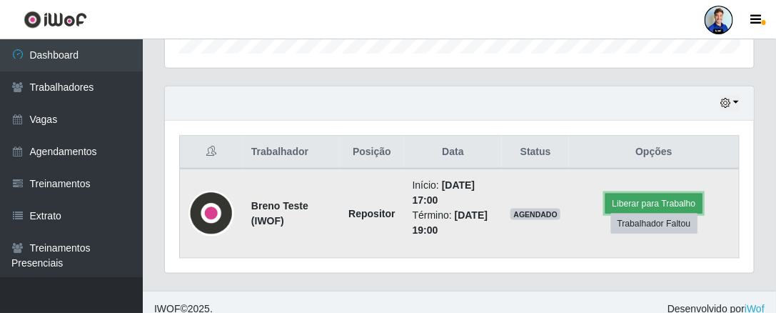
click at [664, 203] on button "Liberar para Trabalho" at bounding box center [653, 203] width 96 height 20
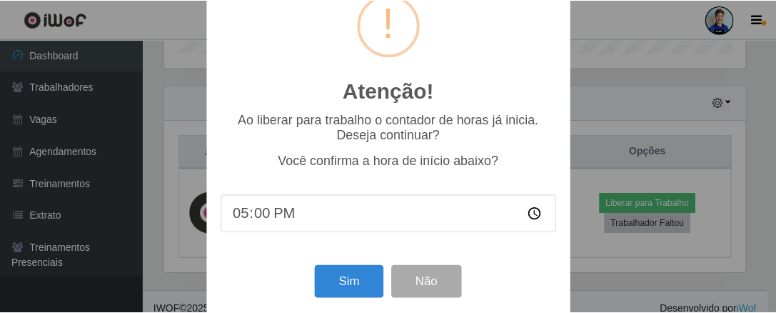
scroll to position [56, 0]
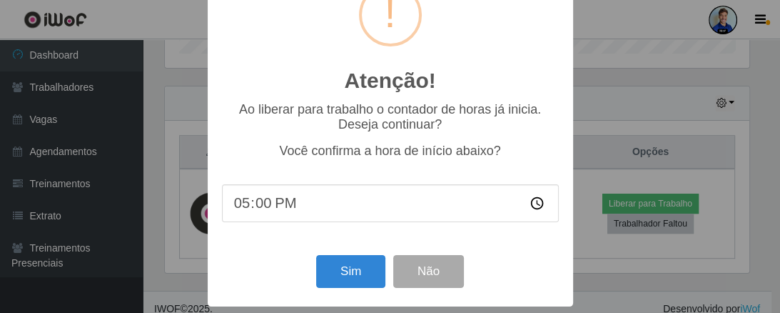
click at [232, 201] on input "17:00" at bounding box center [390, 203] width 337 height 38
type input "17:20"
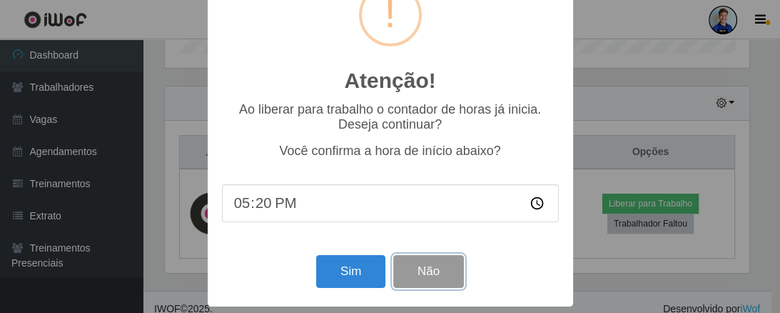
click at [428, 266] on button "Não" at bounding box center [428, 272] width 71 height 34
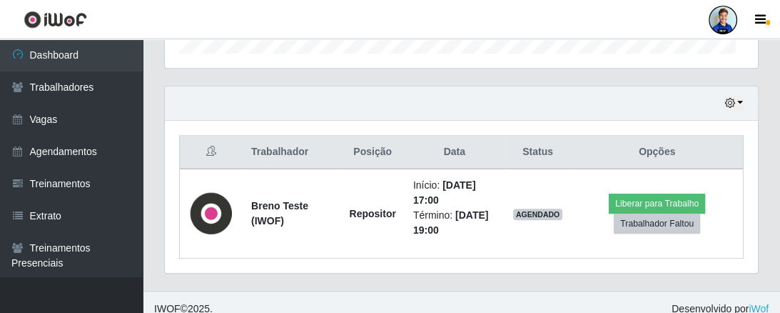
scroll to position [296, 590]
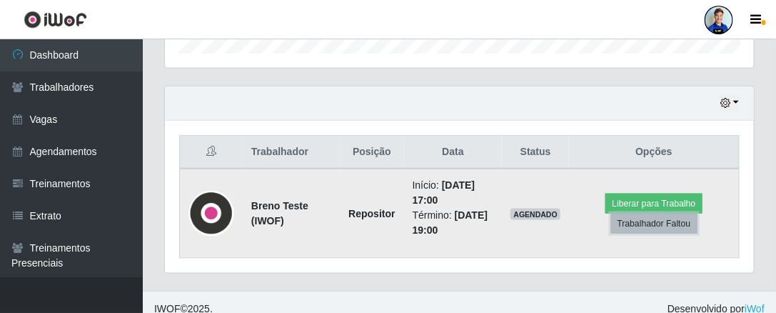
click at [656, 222] on button "Trabalhador Faltou" at bounding box center [654, 223] width 86 height 20
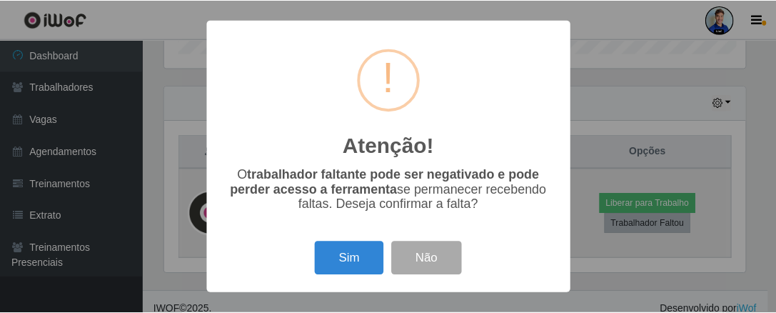
scroll to position [296, 585]
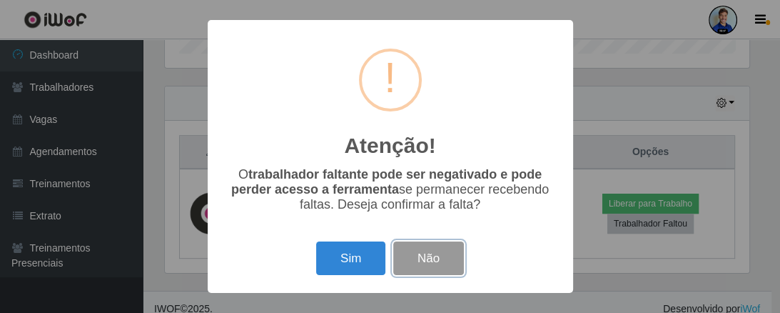
click at [429, 265] on button "Não" at bounding box center [428, 258] width 71 height 34
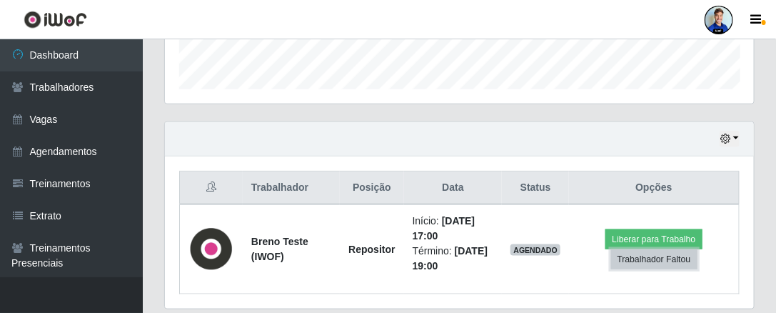
scroll to position [408, 0]
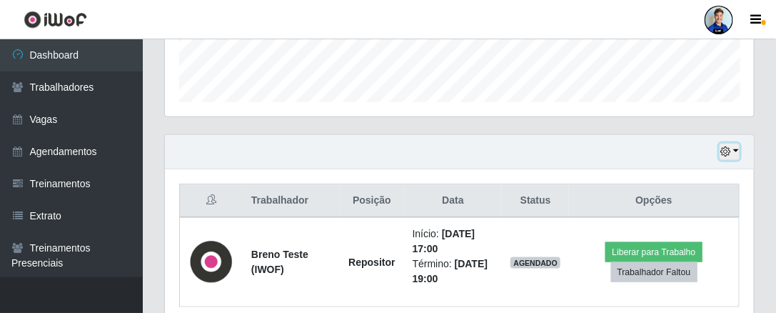
click at [738, 144] on button "button" at bounding box center [730, 152] width 20 height 16
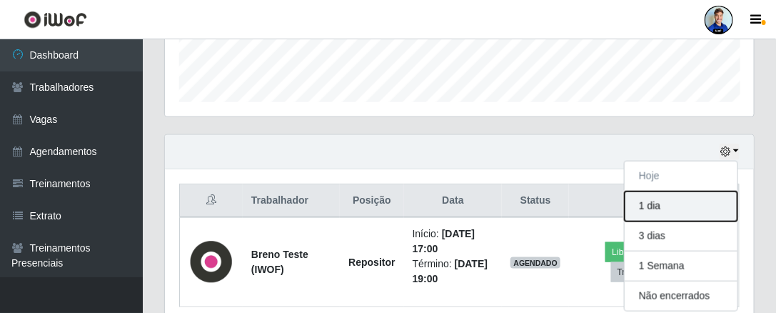
click at [678, 208] on button "1 dia" at bounding box center [681, 206] width 113 height 30
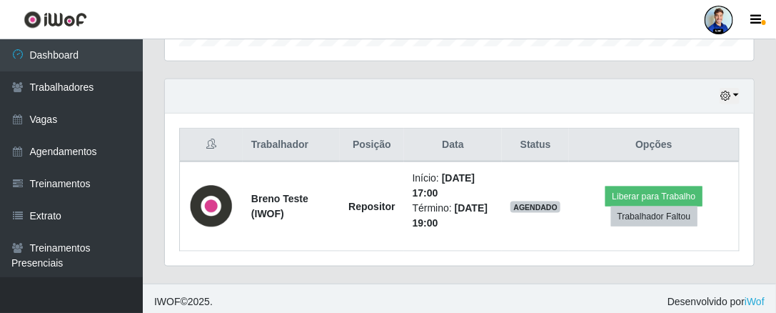
scroll to position [466, 0]
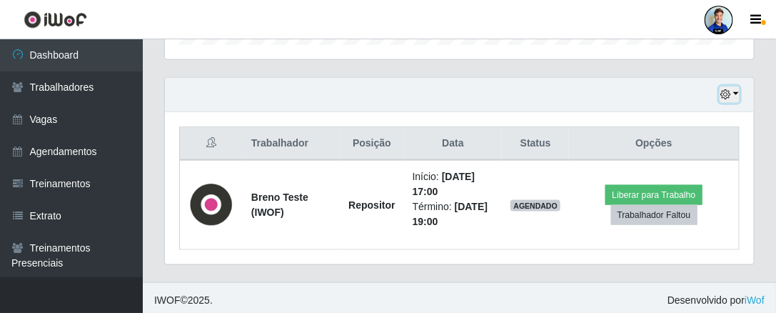
click at [728, 94] on icon "button" at bounding box center [725, 94] width 10 height 10
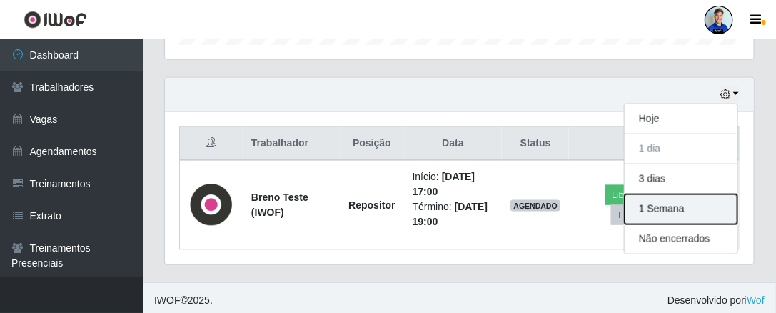
click at [683, 209] on button "1 Semana" at bounding box center [681, 209] width 113 height 30
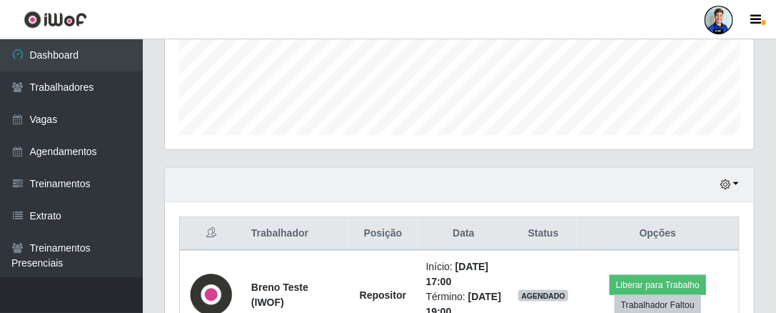
scroll to position [351, 0]
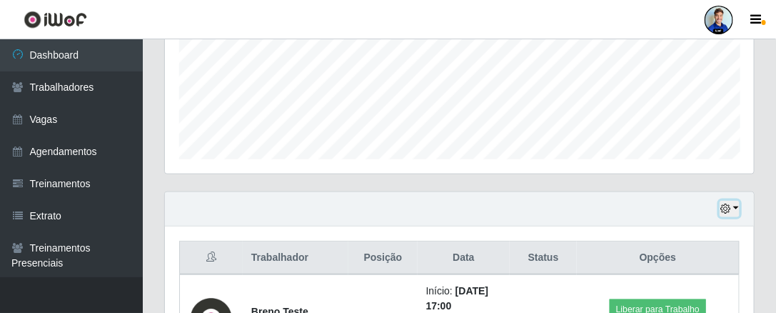
click at [728, 211] on icon "button" at bounding box center [725, 208] width 10 height 10
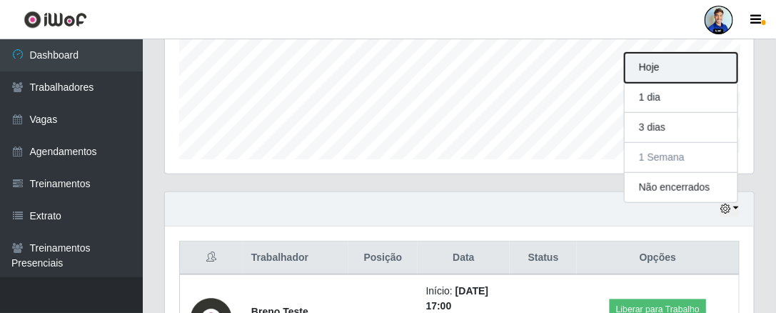
click at [674, 70] on button "Hoje" at bounding box center [681, 68] width 113 height 30
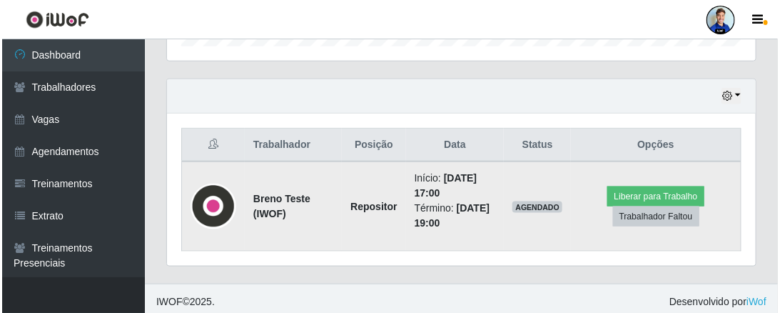
scroll to position [466, 0]
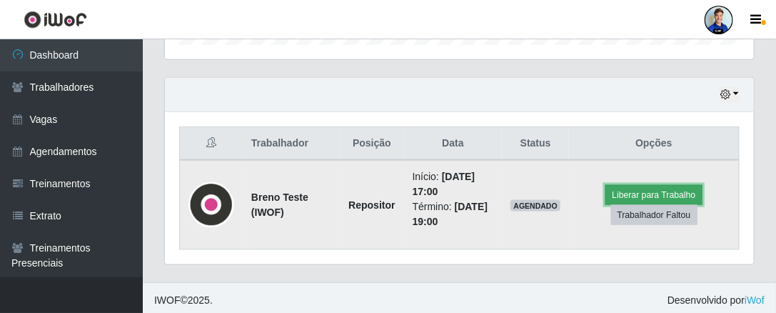
click at [663, 191] on button "Liberar para Trabalho" at bounding box center [653, 195] width 96 height 20
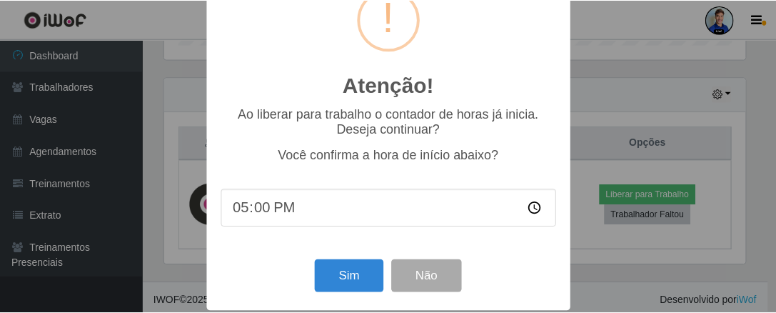
scroll to position [56, 0]
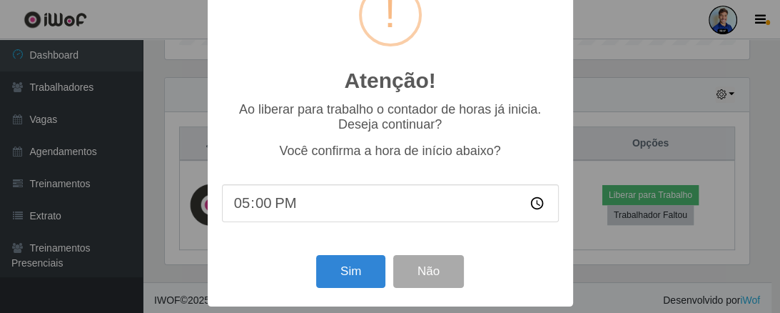
click at [252, 199] on input "17:00" at bounding box center [390, 203] width 337 height 38
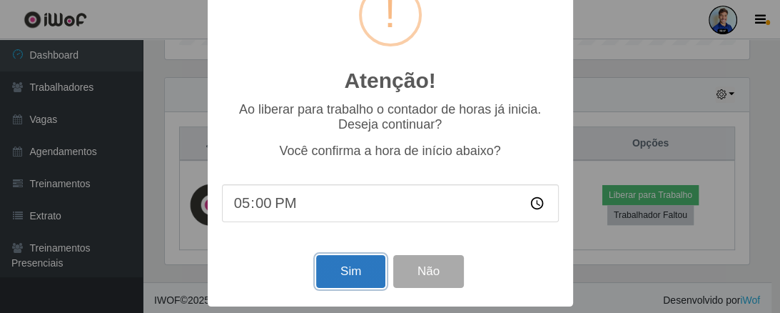
click at [345, 268] on button "Sim" at bounding box center [350, 272] width 69 height 34
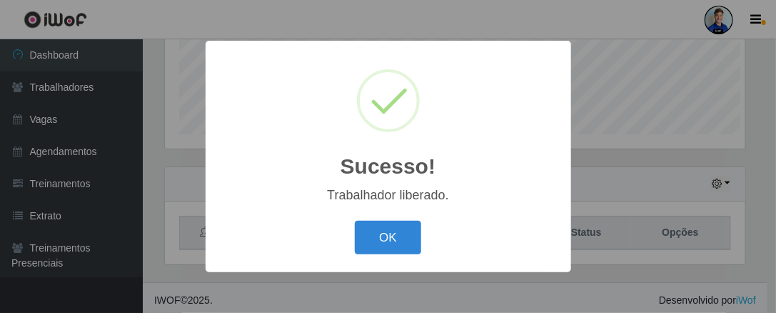
scroll to position [296, 585]
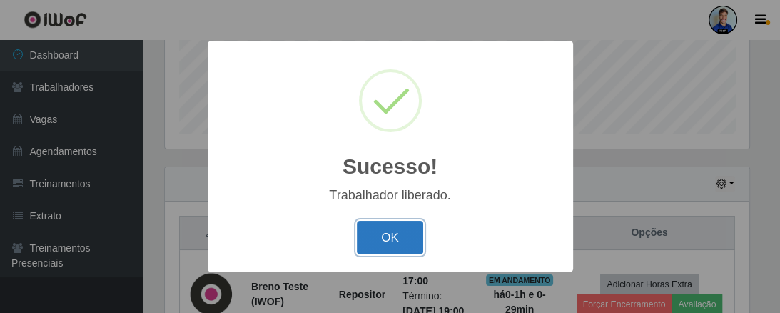
click at [398, 234] on button "OK" at bounding box center [390, 238] width 66 height 34
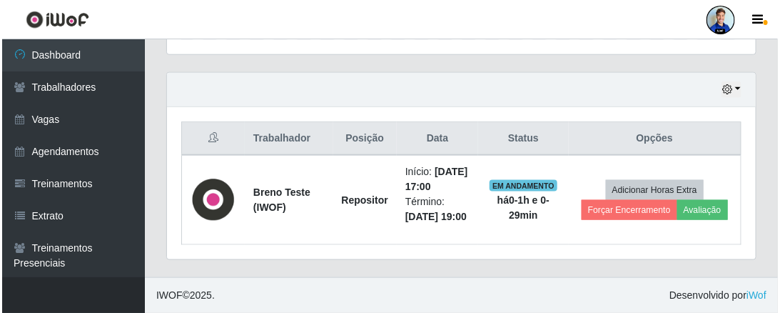
scroll to position [491, 0]
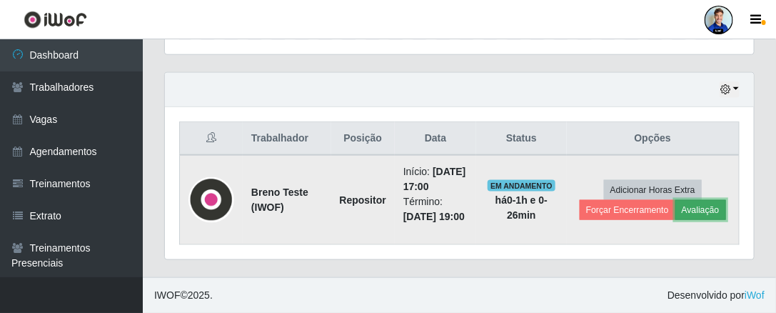
click at [709, 205] on button "Avaliação" at bounding box center [700, 210] width 51 height 20
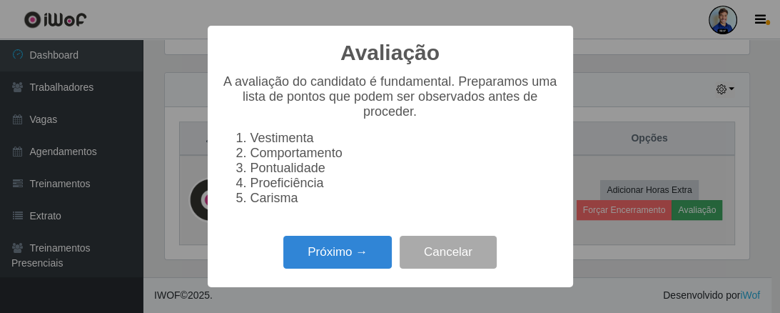
scroll to position [296, 585]
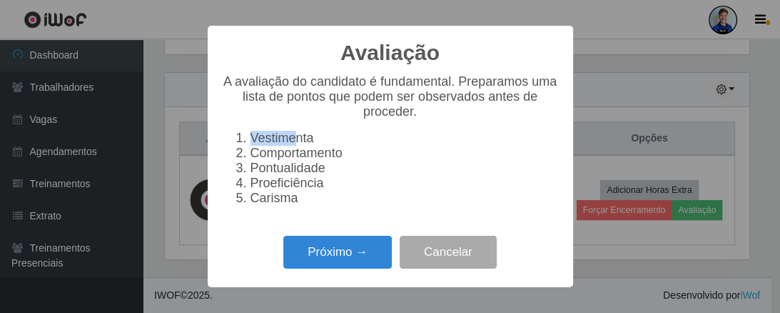
drag, startPoint x: 252, startPoint y: 137, endPoint x: 304, endPoint y: 146, distance: 52.8
click at [297, 140] on li "Vestimenta" at bounding box center [405, 138] width 308 height 15
drag, startPoint x: 268, startPoint y: 157, endPoint x: 302, endPoint y: 154, distance: 33.7
click at [302, 154] on li "Comportamento" at bounding box center [405, 153] width 308 height 15
drag, startPoint x: 328, startPoint y: 166, endPoint x: 270, endPoint y: 169, distance: 58.6
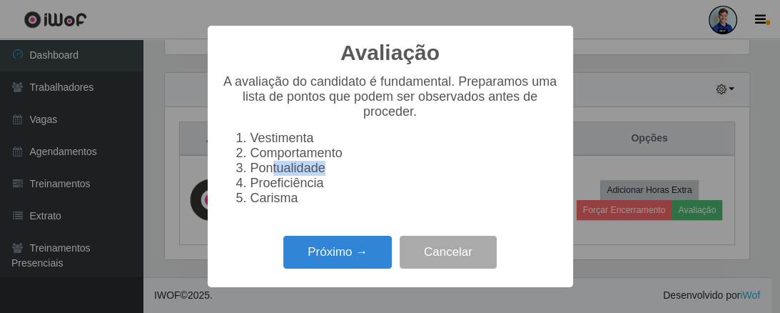
click at [271, 169] on li "Pontualidade" at bounding box center [405, 168] width 308 height 15
click at [293, 186] on li "Proeficiência" at bounding box center [405, 183] width 308 height 15
click at [274, 203] on li "Carisma" at bounding box center [405, 198] width 308 height 15
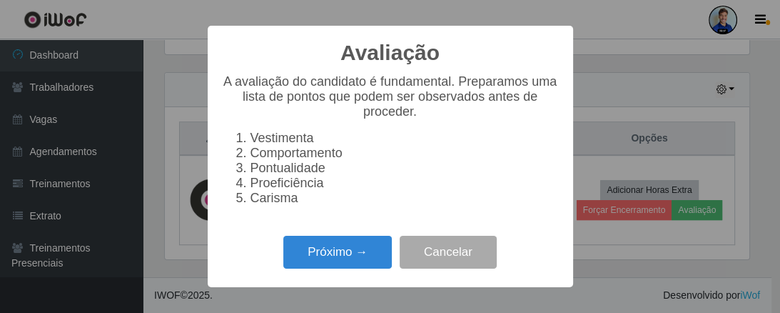
click at [286, 184] on li "Proeficiência" at bounding box center [405, 183] width 308 height 15
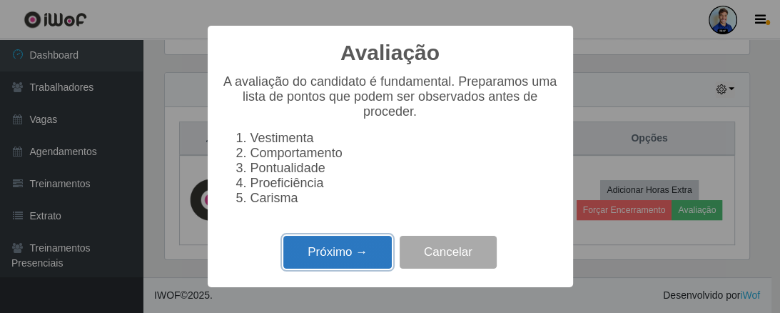
click at [346, 255] on button "Próximo →" at bounding box center [337, 253] width 109 height 34
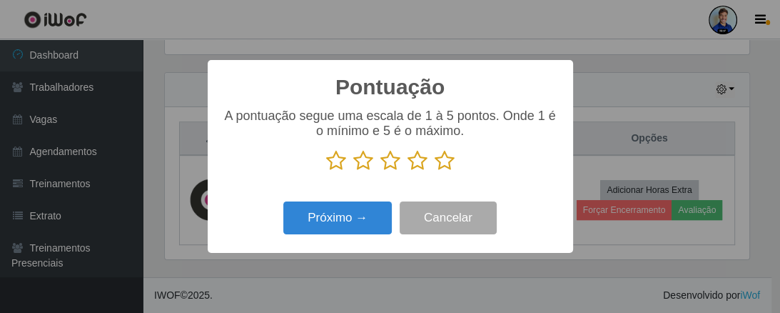
scroll to position [713726, 713436]
click at [389, 163] on icon at bounding box center [391, 160] width 20 height 21
click at [381, 171] on input "radio" at bounding box center [381, 171] width 0 height 0
click at [450, 163] on icon at bounding box center [445, 160] width 20 height 21
click at [435, 171] on input "radio" at bounding box center [435, 171] width 0 height 0
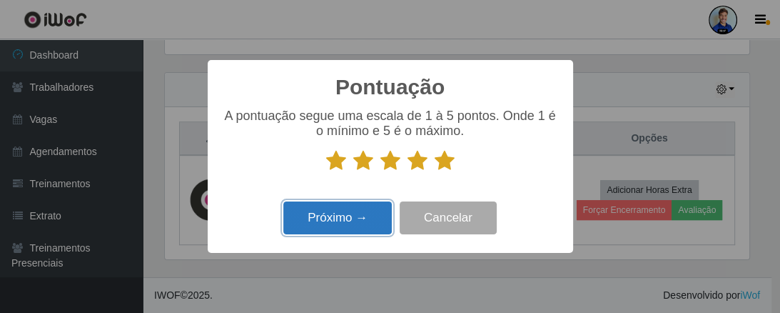
drag, startPoint x: 343, startPoint y: 219, endPoint x: 351, endPoint y: 221, distance: 8.0
click at [351, 221] on button "Próximo →" at bounding box center [337, 218] width 109 height 34
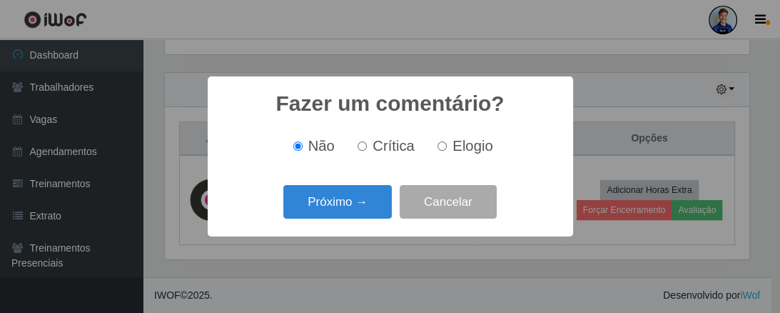
click at [442, 149] on input "Elogio" at bounding box center [442, 145] width 9 height 9
radio input "true"
click at [373, 144] on label "Crítica" at bounding box center [383, 146] width 63 height 16
click at [367, 144] on input "Crítica" at bounding box center [362, 145] width 9 height 9
radio input "true"
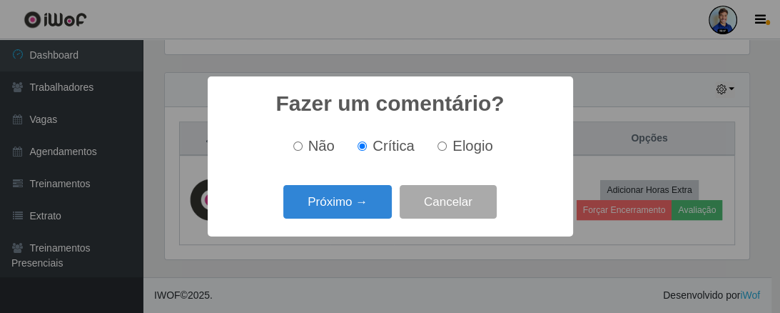
click at [443, 151] on input "Elogio" at bounding box center [442, 145] width 9 height 9
radio input "true"
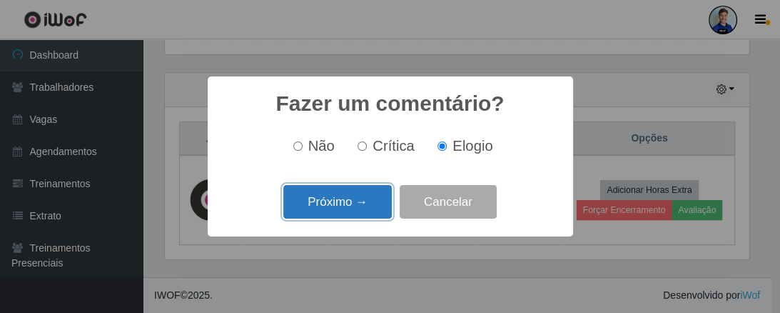
click at [355, 198] on button "Próximo →" at bounding box center [337, 202] width 109 height 34
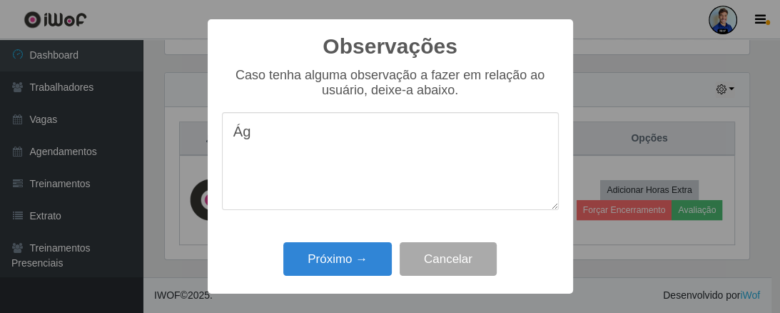
type textarea "Á"
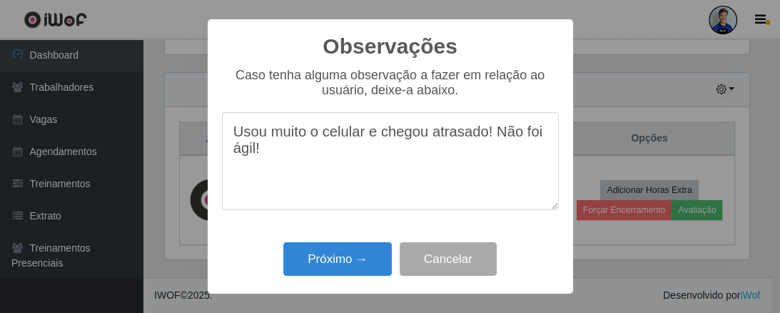
drag, startPoint x: 496, startPoint y: 136, endPoint x: 227, endPoint y: 137, distance: 268.5
click at [227, 137] on textarea "Usou muito o celular e chegou atrasado! Não foi ágil!" at bounding box center [390, 161] width 337 height 98
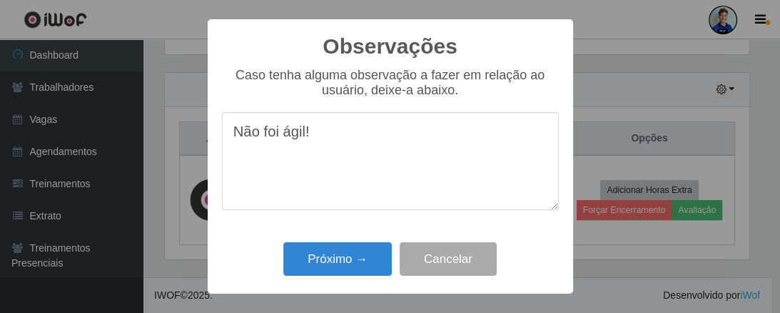
drag, startPoint x: 323, startPoint y: 134, endPoint x: 219, endPoint y: 132, distance: 103.6
click at [219, 132] on div "Observações × Caso tenha alguma observação a fazer em relação ao usuário, deixe…" at bounding box center [391, 156] width 366 height 275
click at [289, 137] on textarea "Não foi ágil!" at bounding box center [390, 161] width 337 height 98
click at [311, 138] on textarea "Não foi ágil!" at bounding box center [390, 161] width 337 height 98
drag, startPoint x: 378, startPoint y: 133, endPoint x: 171, endPoint y: 140, distance: 207.2
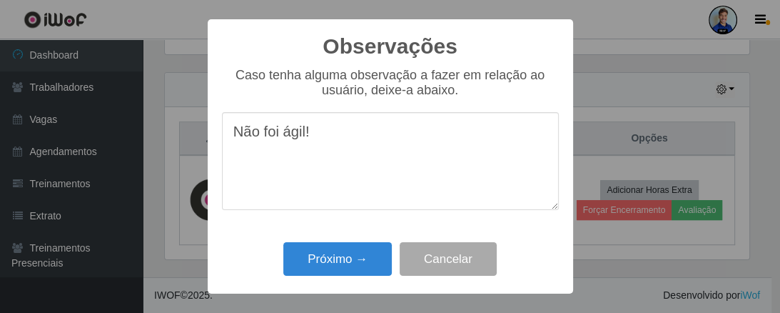
click at [171, 140] on div "Observações × Caso tenha alguma observação a fazer em relação ao usuário, deixe…" at bounding box center [390, 156] width 780 height 313
click at [258, 144] on textarea "Não foi ágil!" at bounding box center [390, 161] width 337 height 98
drag, startPoint x: 316, startPoint y: 133, endPoint x: 223, endPoint y: 134, distance: 92.1
click at [223, 134] on textarea "Não foi ágil!" at bounding box center [390, 161] width 337 height 98
type textarea "Não foi ágil!"
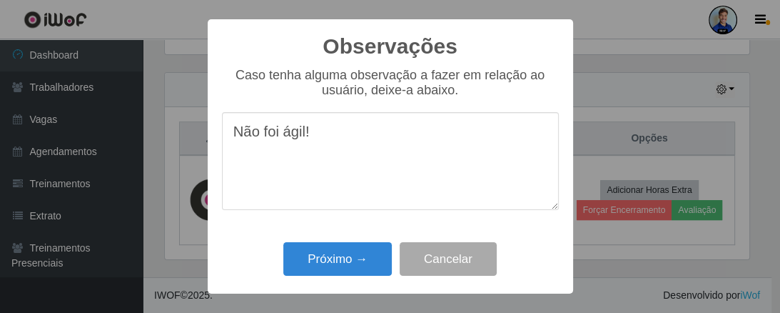
click at [241, 89] on div "Caso tenha alguma observação a fazer em relação ao usuário, deixe-a abaixo." at bounding box center [390, 83] width 337 height 30
drag, startPoint x: 326, startPoint y: 151, endPoint x: 183, endPoint y: 143, distance: 143.0
click at [183, 143] on div "Observações × Caso tenha alguma observação a fazer em relação ao usuário, deixe…" at bounding box center [390, 156] width 780 height 313
click at [283, 148] on textarea "Não foi ágil!" at bounding box center [390, 161] width 337 height 98
drag, startPoint x: 323, startPoint y: 139, endPoint x: 226, endPoint y: 138, distance: 97.1
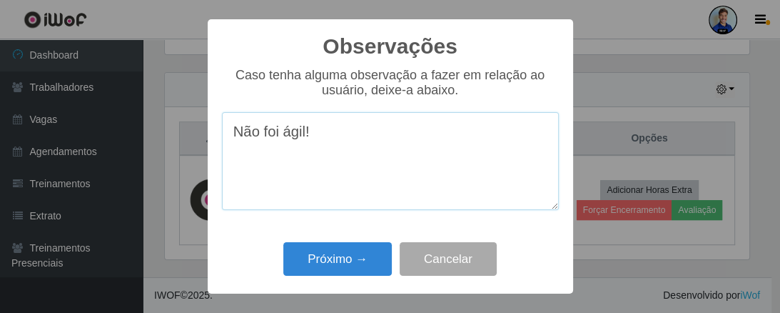
click at [226, 138] on textarea "Não foi ágil!" at bounding box center [390, 161] width 337 height 98
drag, startPoint x: 234, startPoint y: 136, endPoint x: 327, endPoint y: 137, distance: 92.8
click at [327, 137] on textarea "Não foi ágil!" at bounding box center [390, 161] width 337 height 98
click at [328, 136] on textarea "Não foi ágil!" at bounding box center [390, 161] width 337 height 98
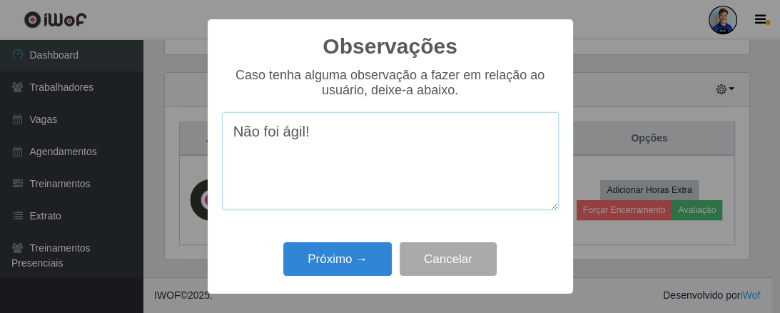
drag, startPoint x: 346, startPoint y: 141, endPoint x: 197, endPoint y: 126, distance: 150.0
click at [197, 126] on div "Observações × Caso tenha alguma observação a fazer em relação ao usuário, deixe…" at bounding box center [390, 156] width 780 height 313
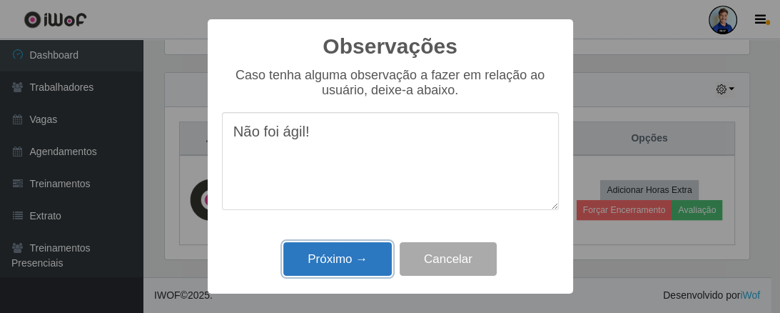
click at [357, 257] on button "Próximo →" at bounding box center [337, 259] width 109 height 34
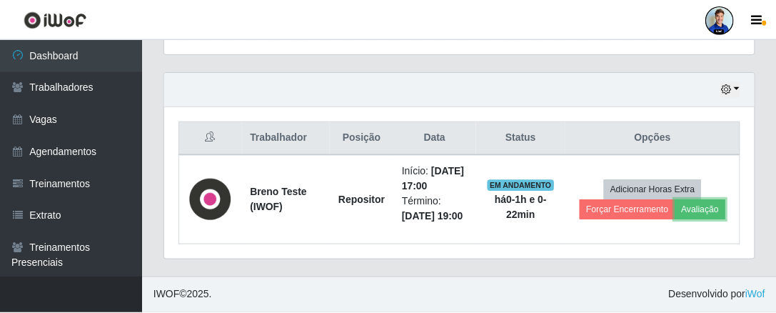
scroll to position [296, 590]
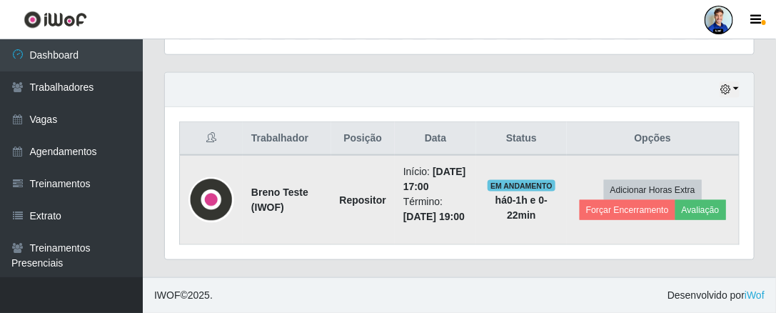
click at [693, 155] on td "Adicionar Horas Extra Forçar Encerramento Avaliação" at bounding box center [653, 200] width 173 height 90
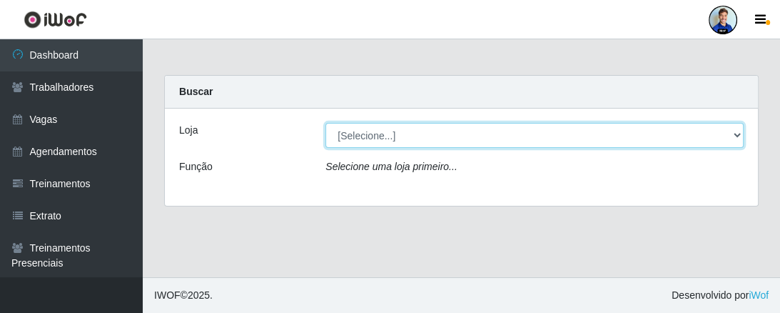
click at [359, 131] on select "[Selecione...] [GEOGRAPHIC_DATA] - [GEOGRAPHIC_DATA] [GEOGRAPHIC_DATA] - [GEOGR…" at bounding box center [535, 135] width 418 height 25
select select "534"
click at [326, 123] on select "[Selecione...] [GEOGRAPHIC_DATA] - [GEOGRAPHIC_DATA] [GEOGRAPHIC_DATA] - [GEOGR…" at bounding box center [535, 135] width 418 height 25
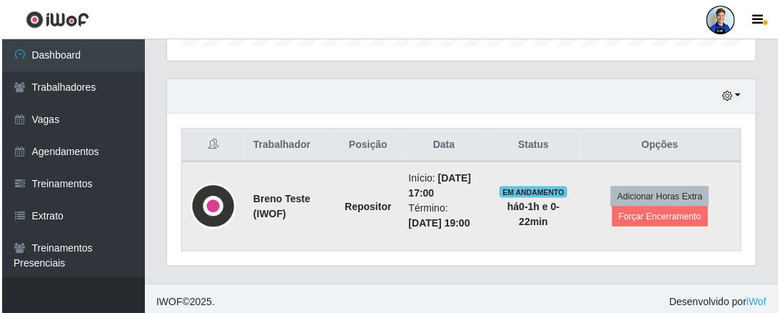
scroll to position [466, 0]
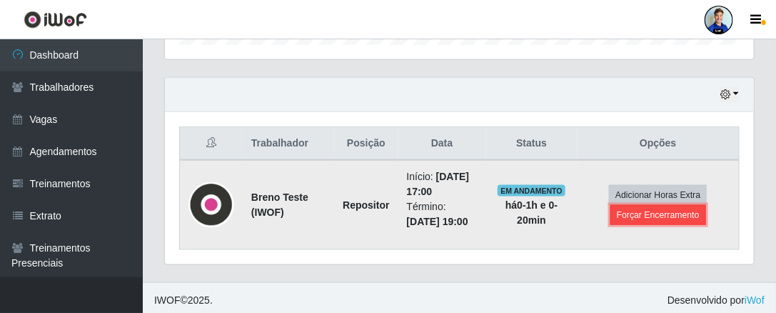
click at [659, 213] on button "Forçar Encerramento" at bounding box center [658, 215] width 96 height 20
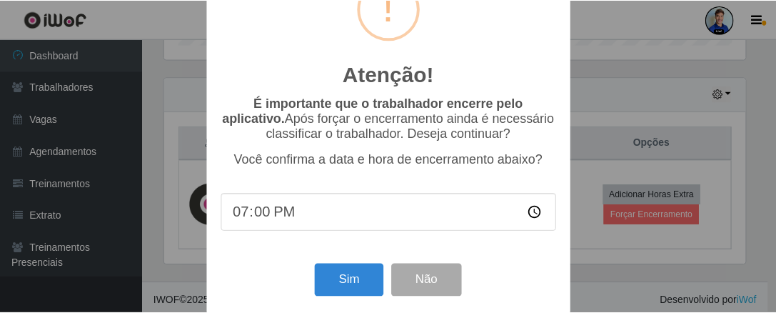
scroll to position [72, 0]
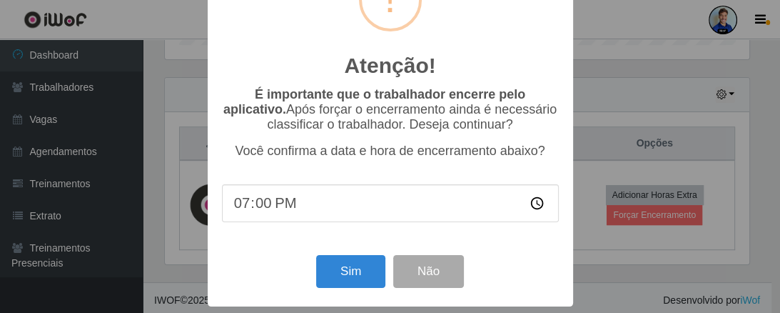
click at [255, 202] on input "19:00" at bounding box center [390, 203] width 337 height 38
type input "19:15"
type input "19:00"
click at [291, 164] on div "É importante que o trabalhador encerre pelo aplicativo. Após forçar o encerrame…" at bounding box center [390, 162] width 337 height 150
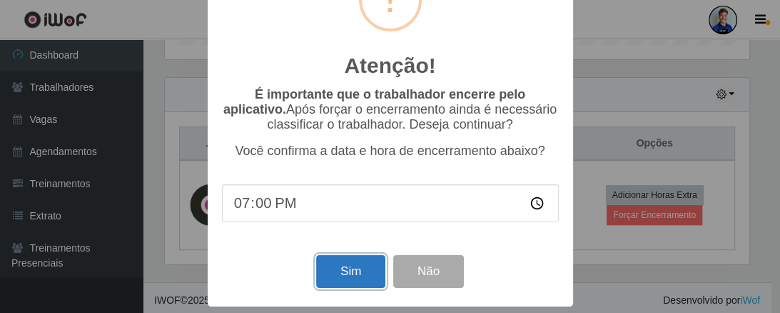
click at [346, 271] on button "Sim" at bounding box center [350, 272] width 69 height 34
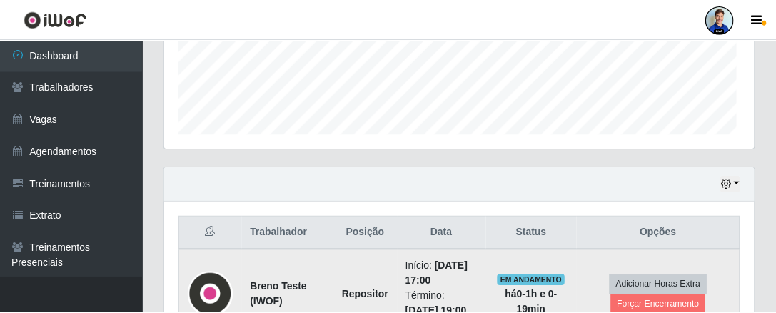
scroll to position [296, 585]
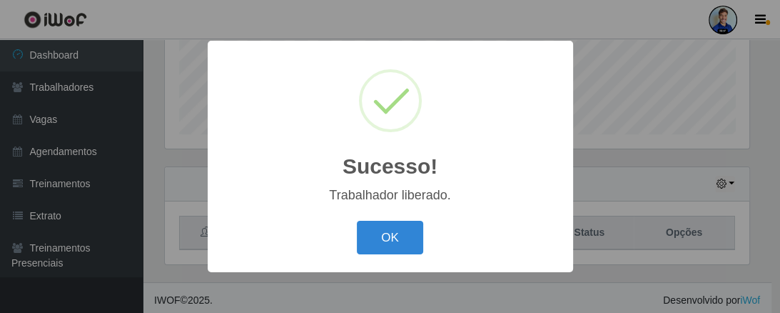
click at [440, 253] on div "OK Cancel" at bounding box center [390, 237] width 337 height 41
click at [405, 226] on button "OK" at bounding box center [390, 238] width 66 height 34
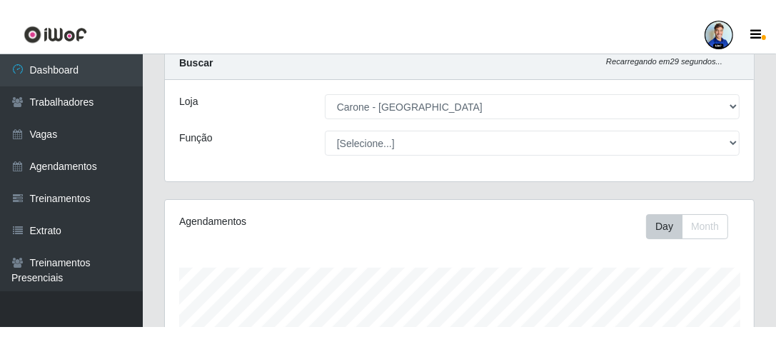
scroll to position [57, 0]
